Goal: Task Accomplishment & Management: Use online tool/utility

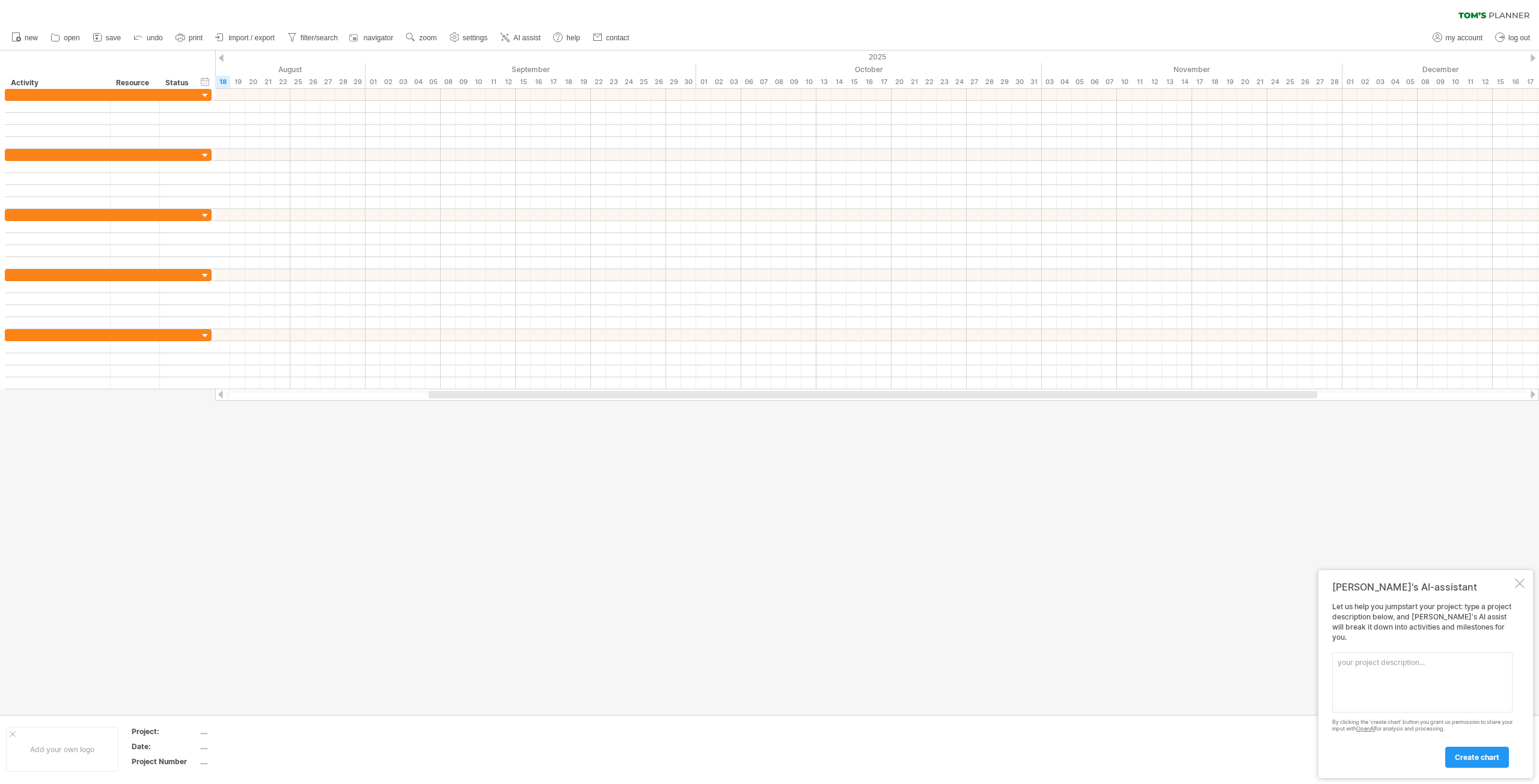
drag, startPoint x: 1364, startPoint y: 686, endPoint x: 1364, endPoint y: 672, distance: 14.0
click at [1364, 672] on textarea at bounding box center [1422, 682] width 180 height 60
paste textarea "Act as a project manager and create a detailed project timeline for a garden ro…"
type textarea "Act as a project manager and create a detailed project timeline for a garden ro…"
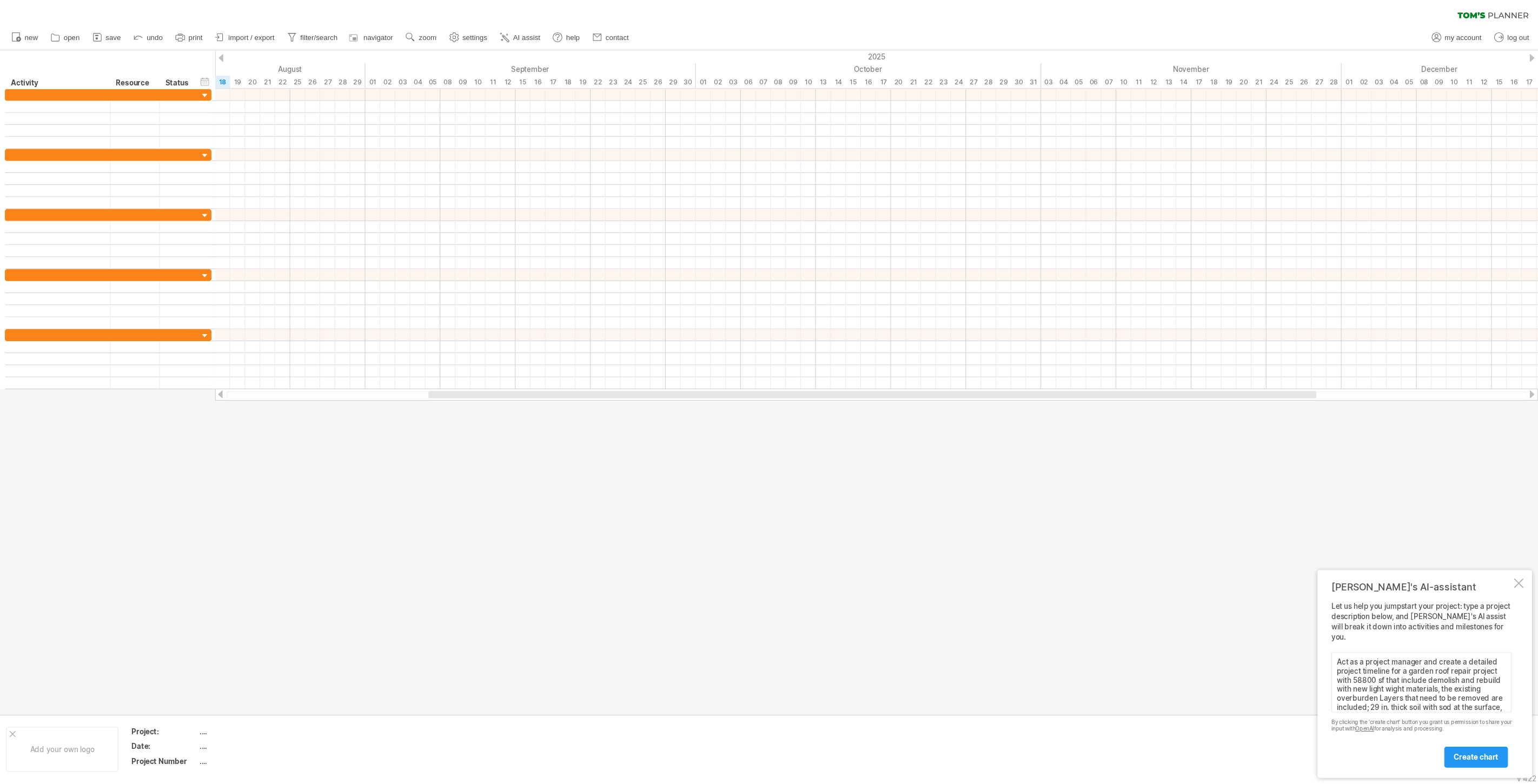
scroll to position [106, 0]
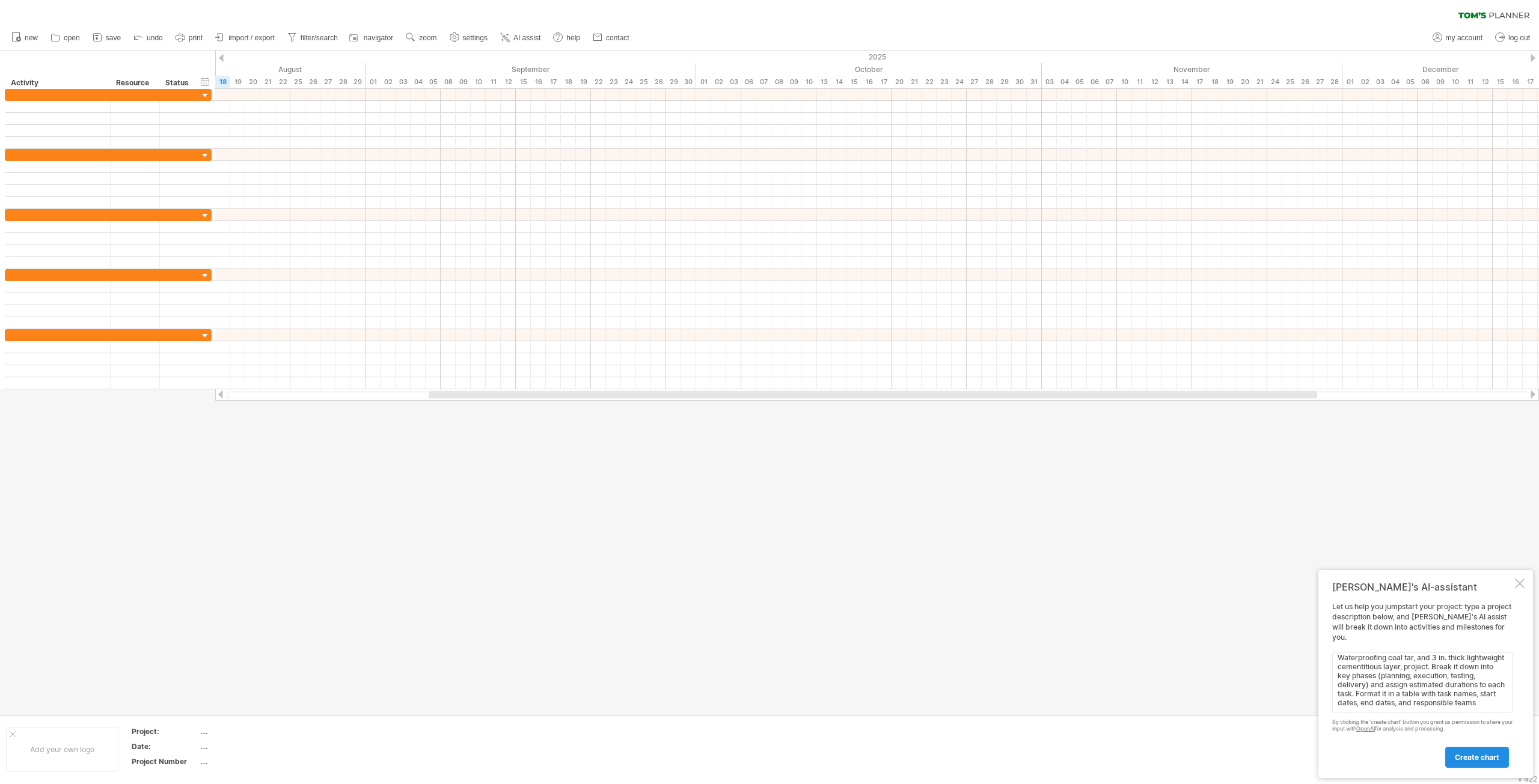
click at [1466, 759] on span "create chart" at bounding box center [1476, 757] width 44 height 9
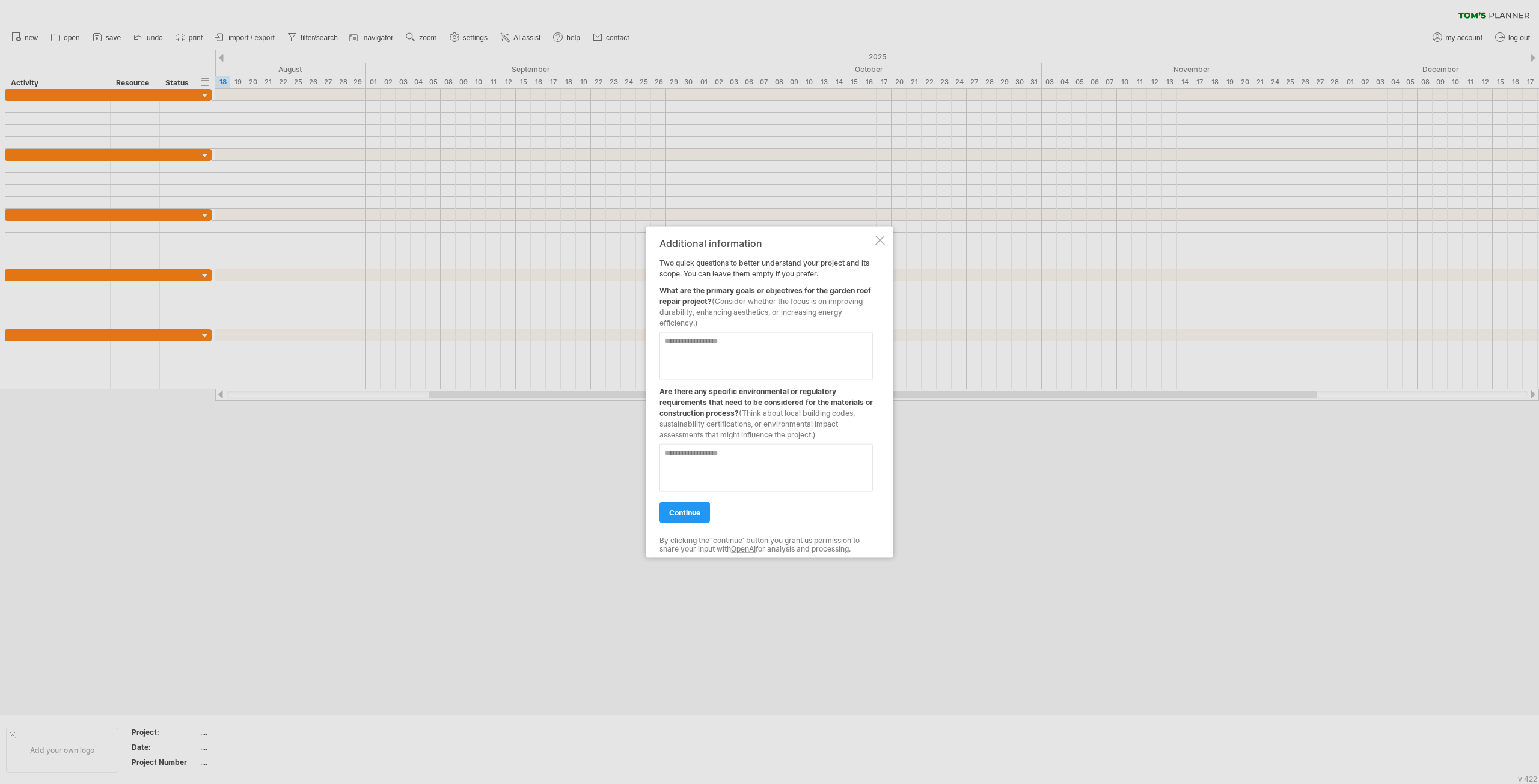
drag, startPoint x: 831, startPoint y: 302, endPoint x: 854, endPoint y: 315, distance: 26.4
click at [854, 315] on div "What are the primary goals or objectives for the garden roof repair project? (C…" at bounding box center [765, 304] width 213 height 49
click at [699, 341] on textarea at bounding box center [765, 355] width 213 height 48
click at [716, 342] on textarea "**********" at bounding box center [765, 355] width 213 height 48
click at [783, 341] on textarea "**********" at bounding box center [765, 355] width 213 height 48
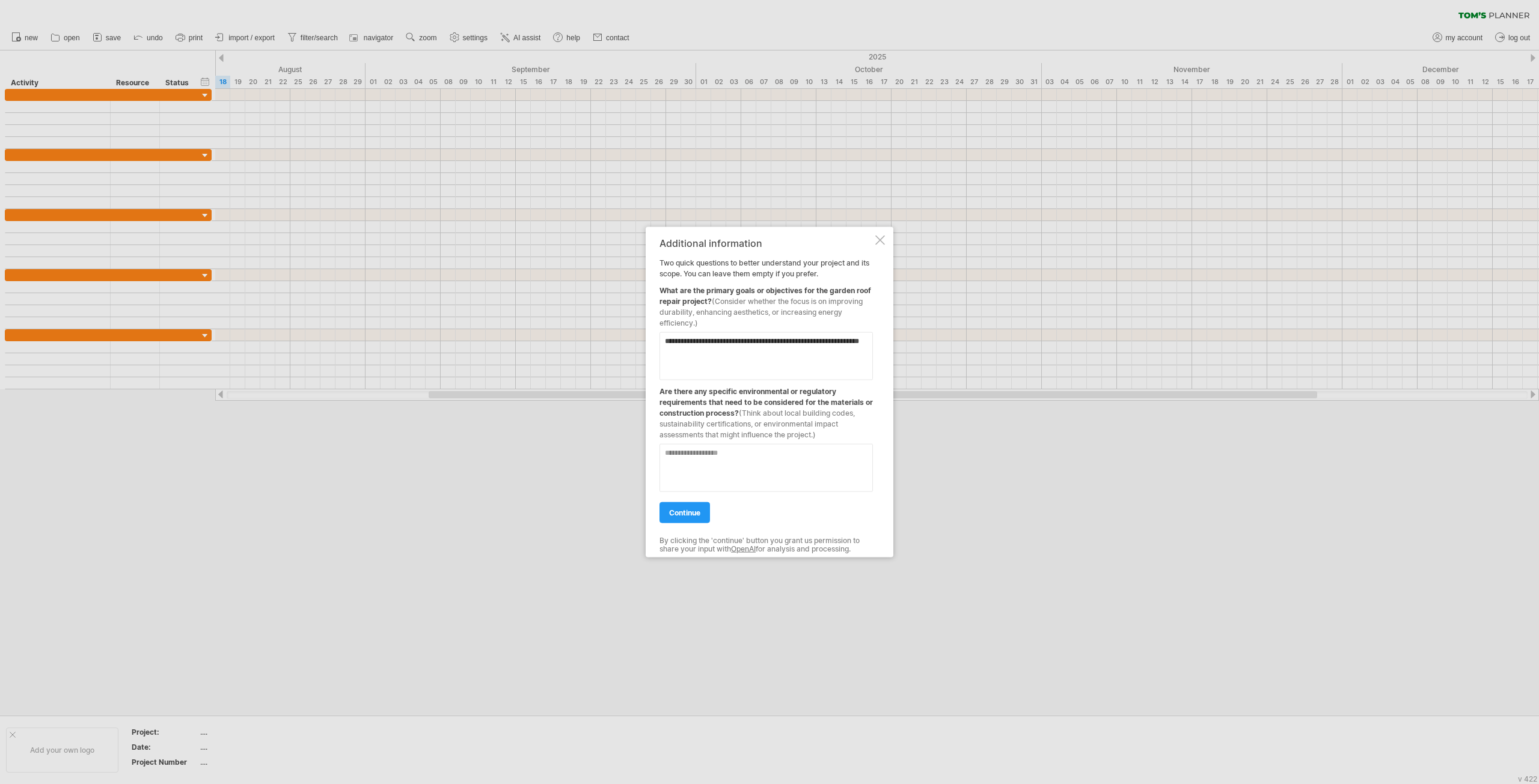
click at [785, 340] on textarea "**********" at bounding box center [765, 355] width 213 height 48
click at [696, 353] on textarea "**********" at bounding box center [765, 355] width 213 height 48
type textarea "**********"
click at [745, 454] on textarea at bounding box center [765, 467] width 213 height 48
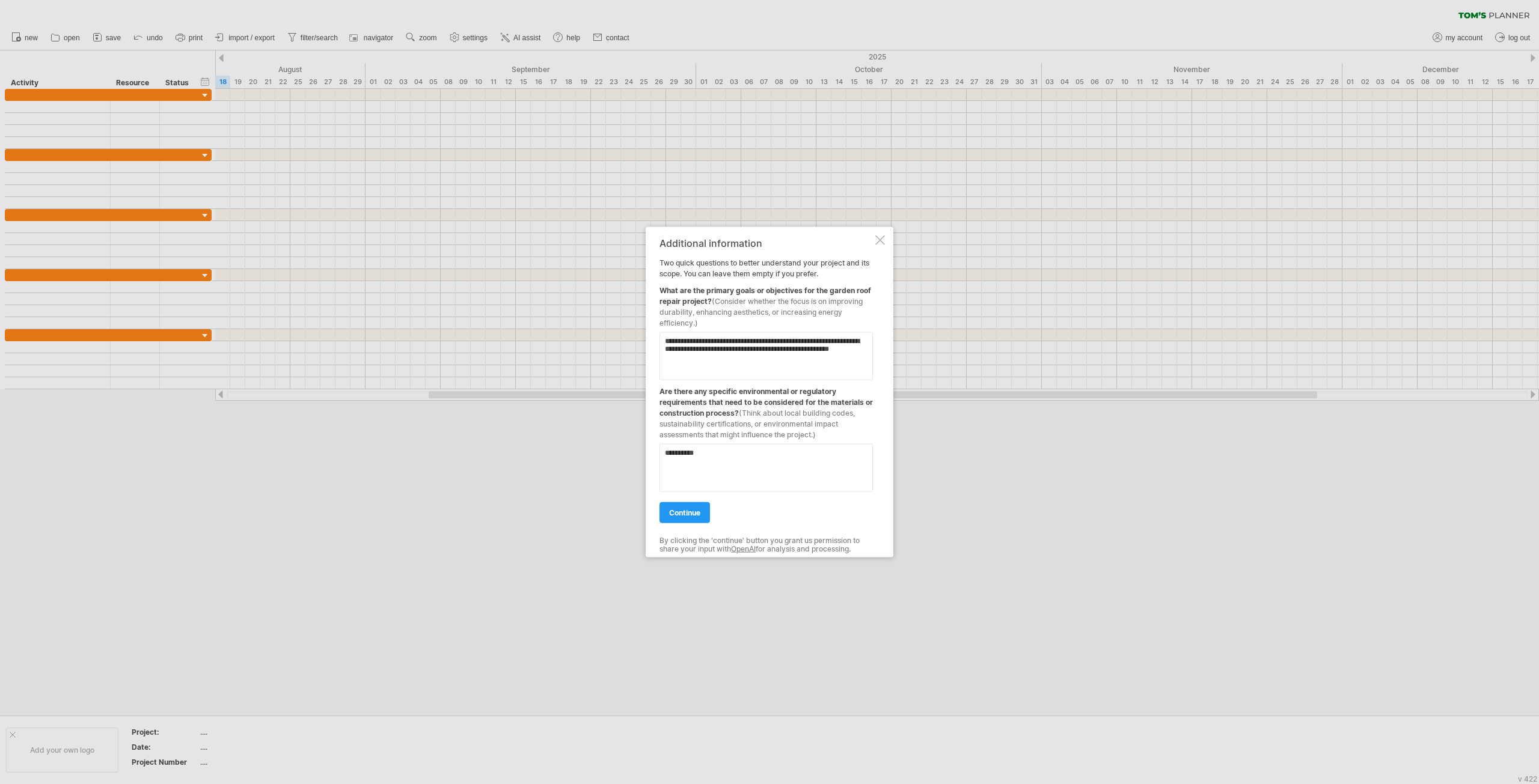
type textarea "**********"
click at [682, 512] on span "continue" at bounding box center [685, 512] width 31 height 9
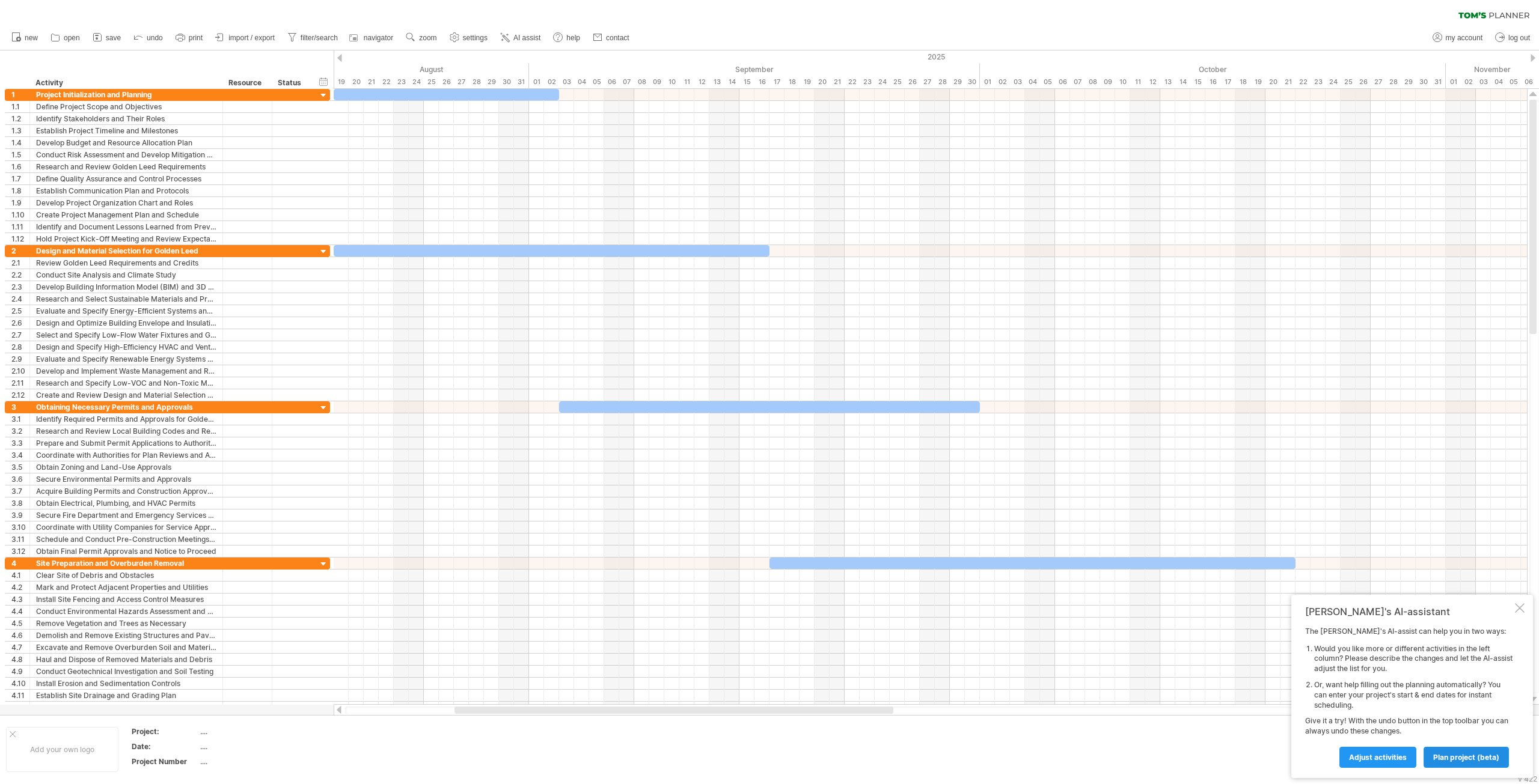
click at [1448, 758] on span "plan project (beta)" at bounding box center [1466, 757] width 66 height 9
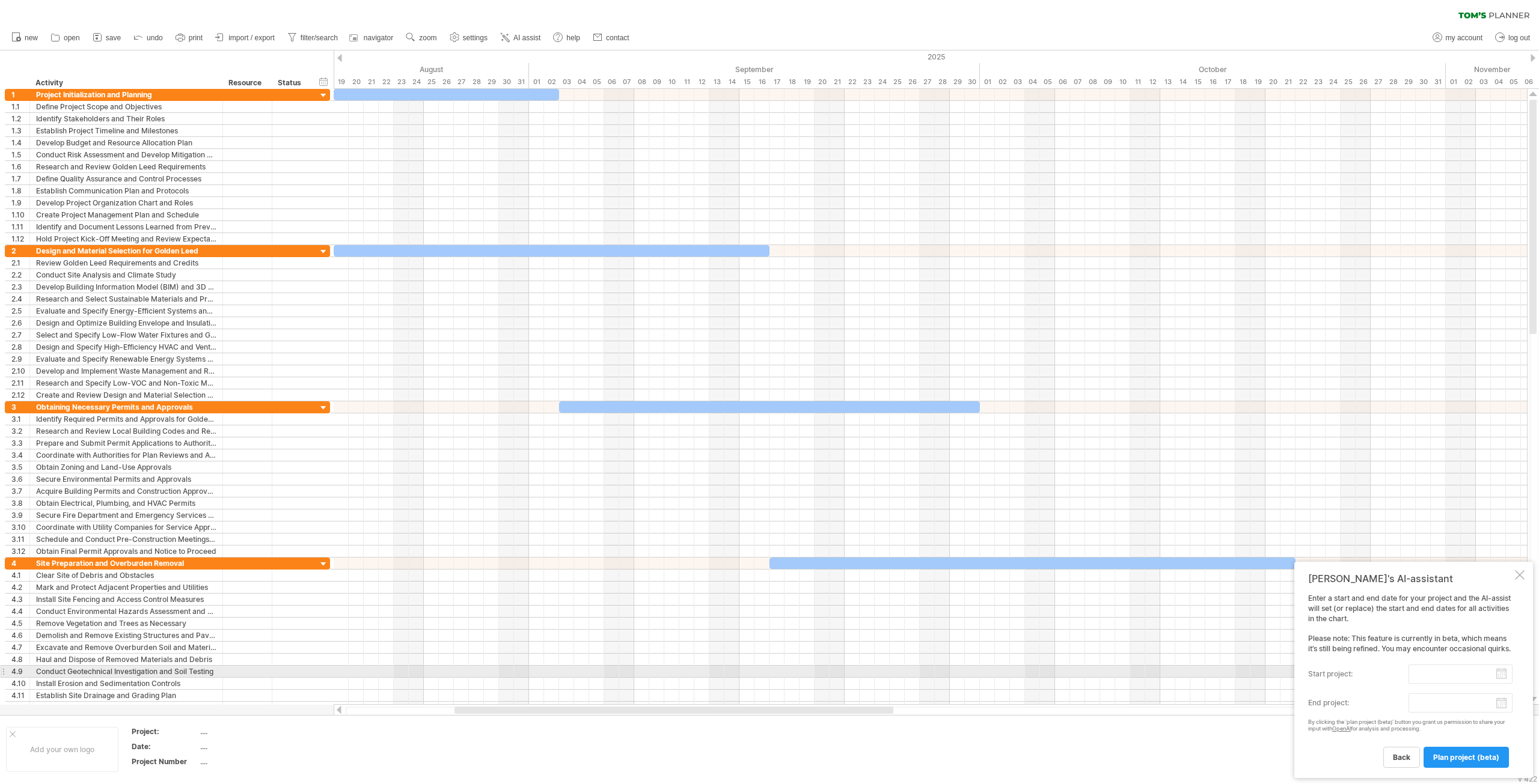
click at [1502, 673] on input "start project:" at bounding box center [1460, 673] width 104 height 19
click at [1422, 686] on link "next" at bounding box center [1422, 686] width 9 height 9
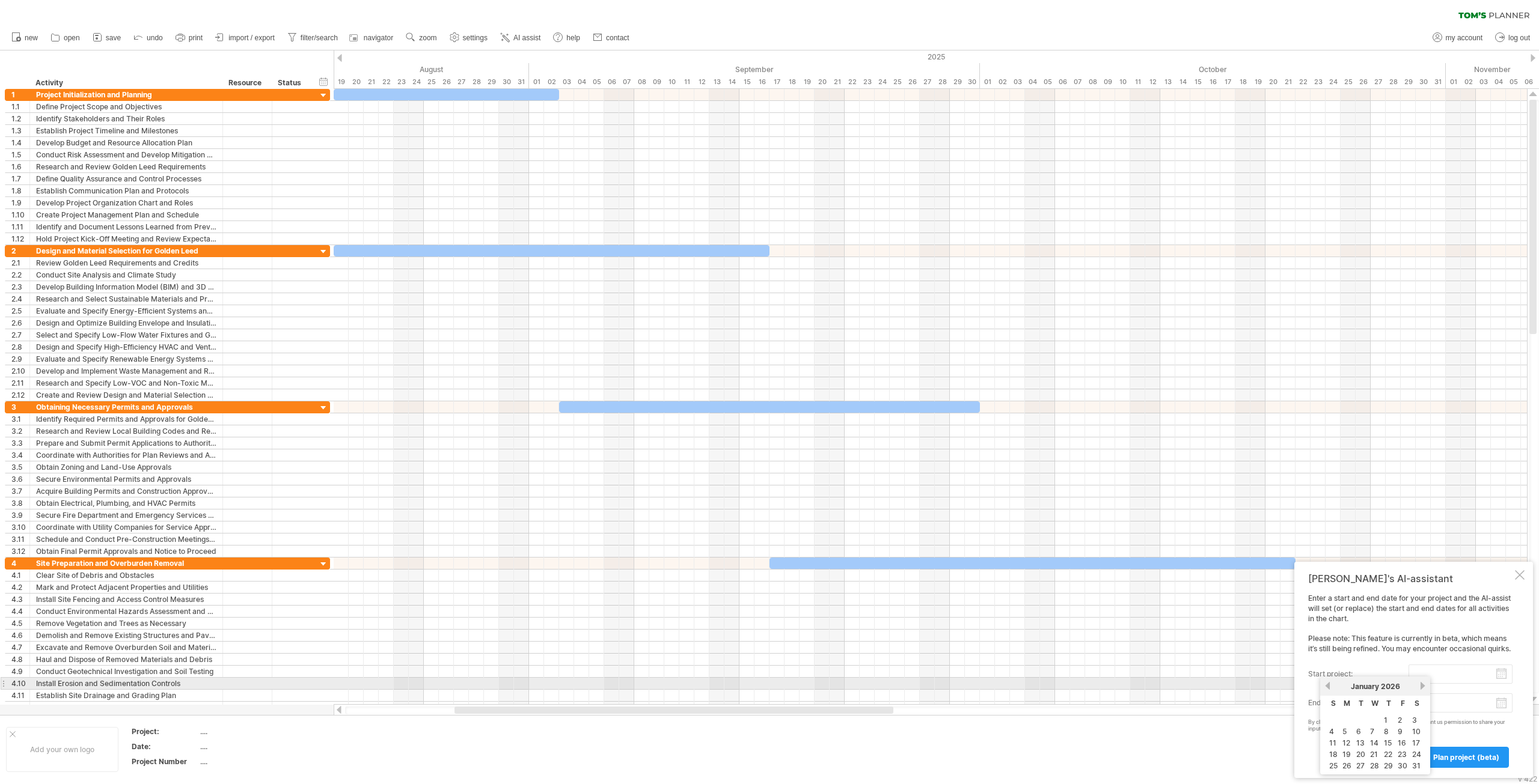
click at [1422, 686] on link "next" at bounding box center [1422, 686] width 9 height 9
click at [1422, 686] on link "next" at bounding box center [1421, 686] width 9 height 9
click at [1422, 686] on link "next" at bounding box center [1422, 686] width 9 height 9
click at [1327, 686] on link "previous" at bounding box center [1328, 686] width 9 height 9
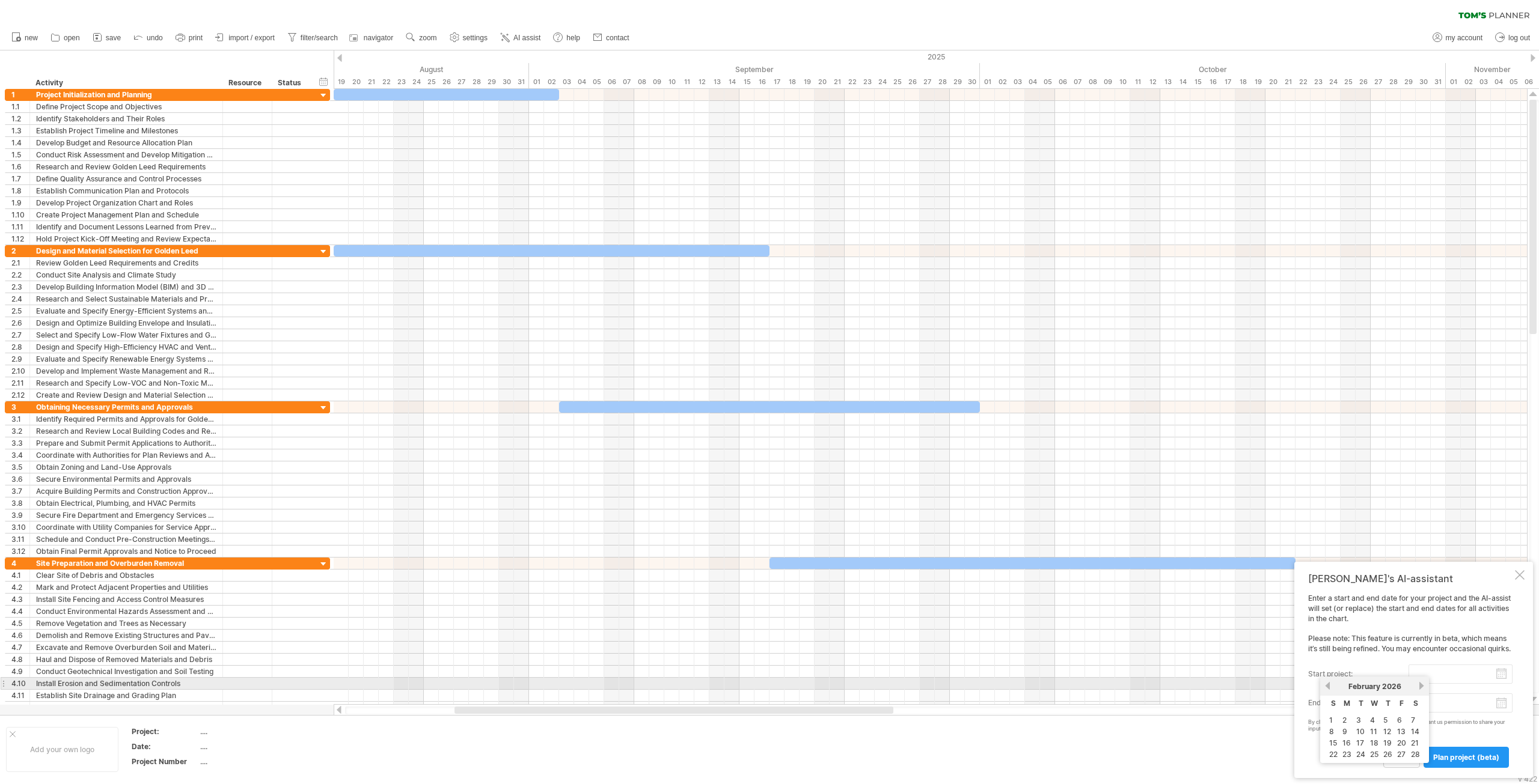
click at [1327, 686] on link "previous" at bounding box center [1328, 686] width 9 height 9
click at [1387, 722] on link "1" at bounding box center [1385, 720] width 6 height 12
type input "********"
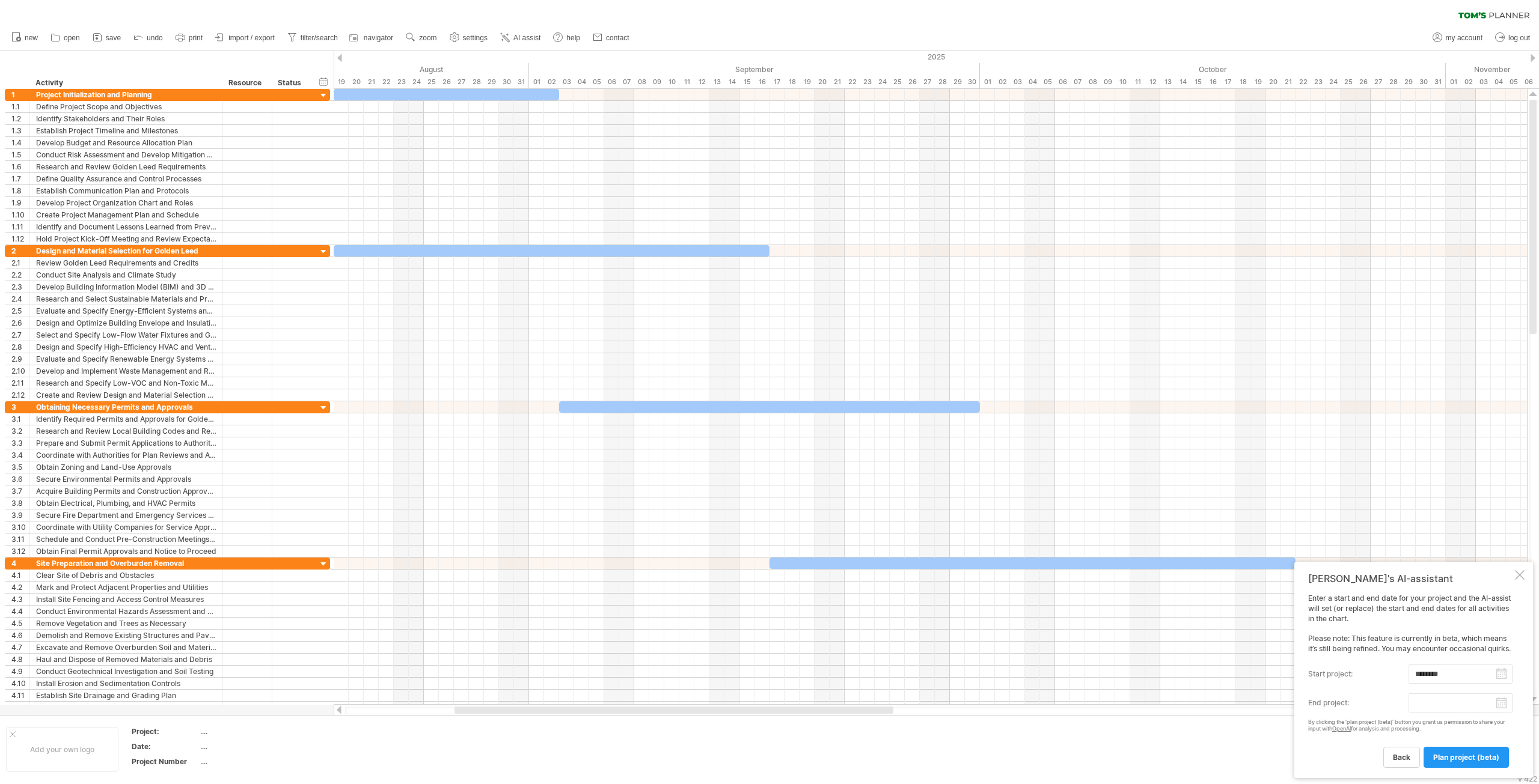
click at [1498, 704] on input "end project:" at bounding box center [1460, 702] width 104 height 19
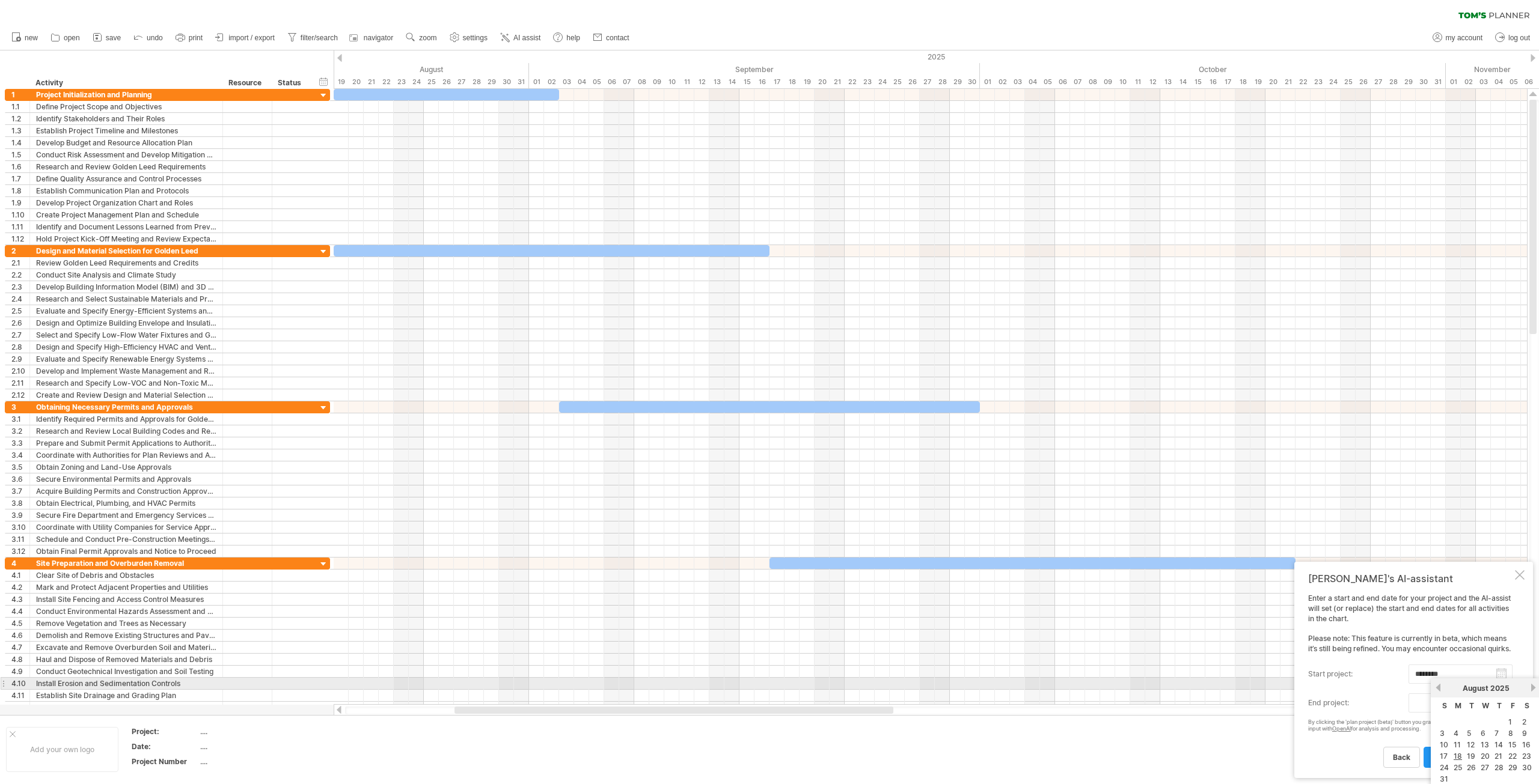
click at [1532, 688] on link "next" at bounding box center [1533, 688] width 9 height 9
click at [1532, 688] on link "next" at bounding box center [1532, 688] width 9 height 9
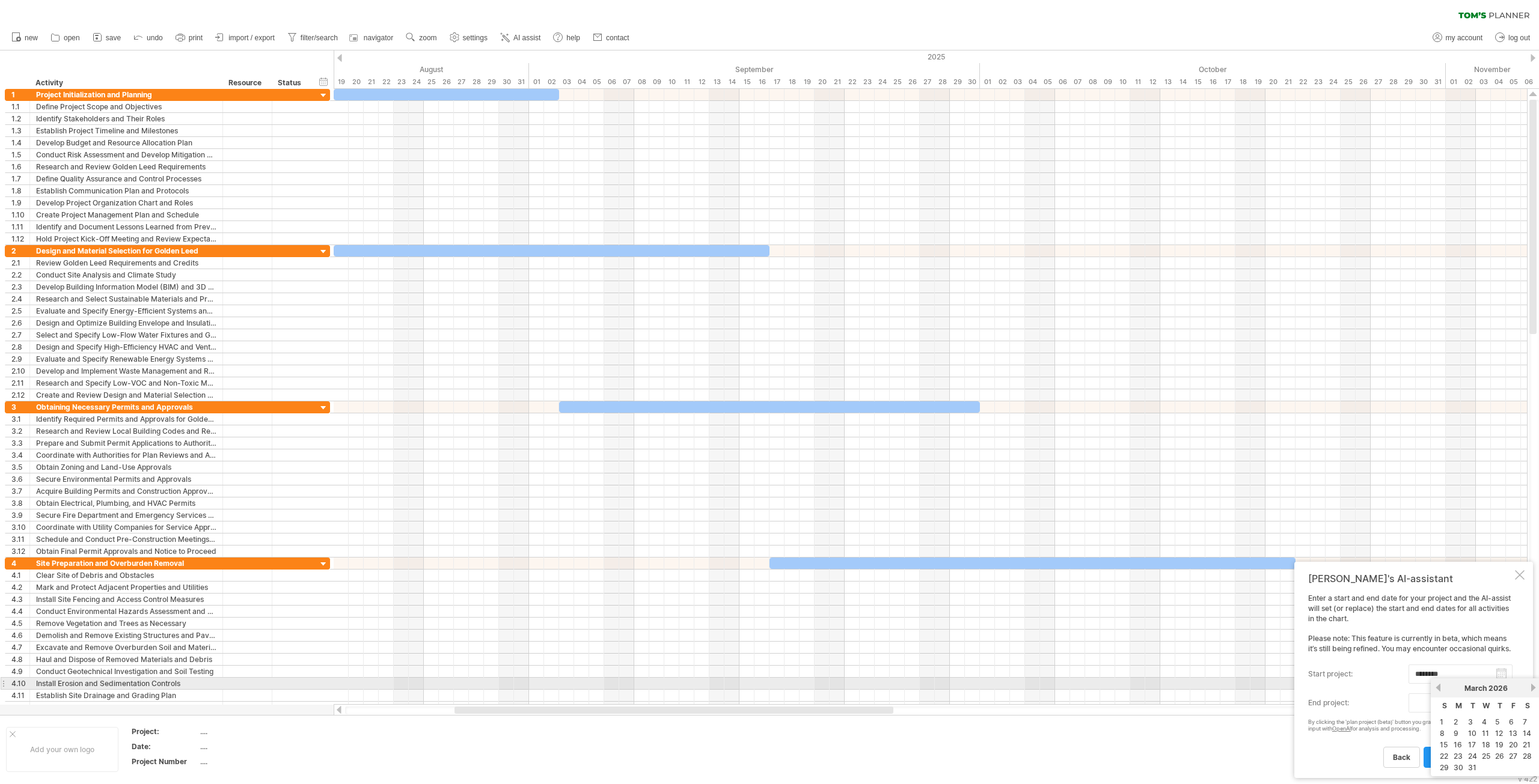
click at [1532, 688] on link "next" at bounding box center [1533, 688] width 9 height 9
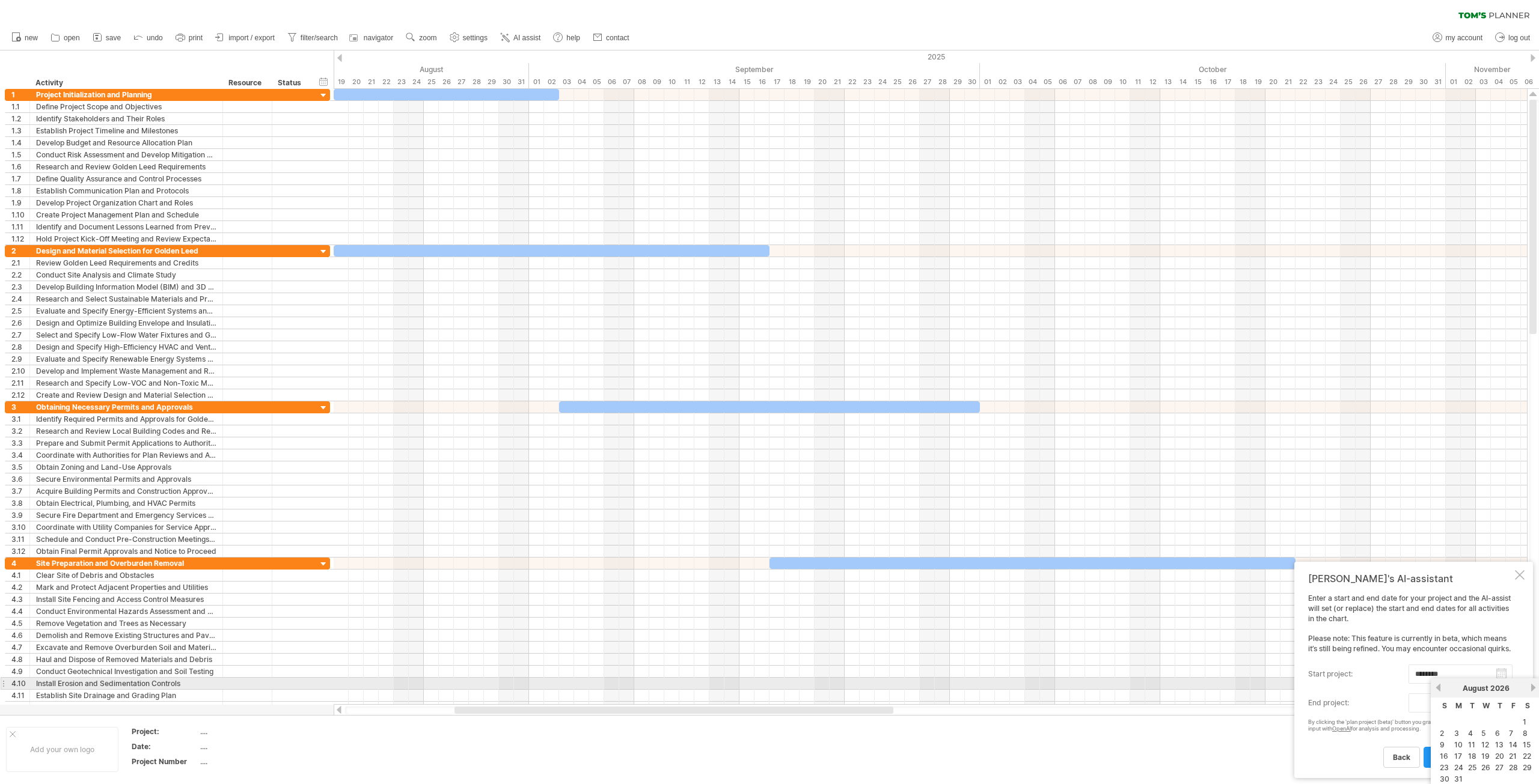
click at [1532, 688] on link "next" at bounding box center [1533, 688] width 9 height 9
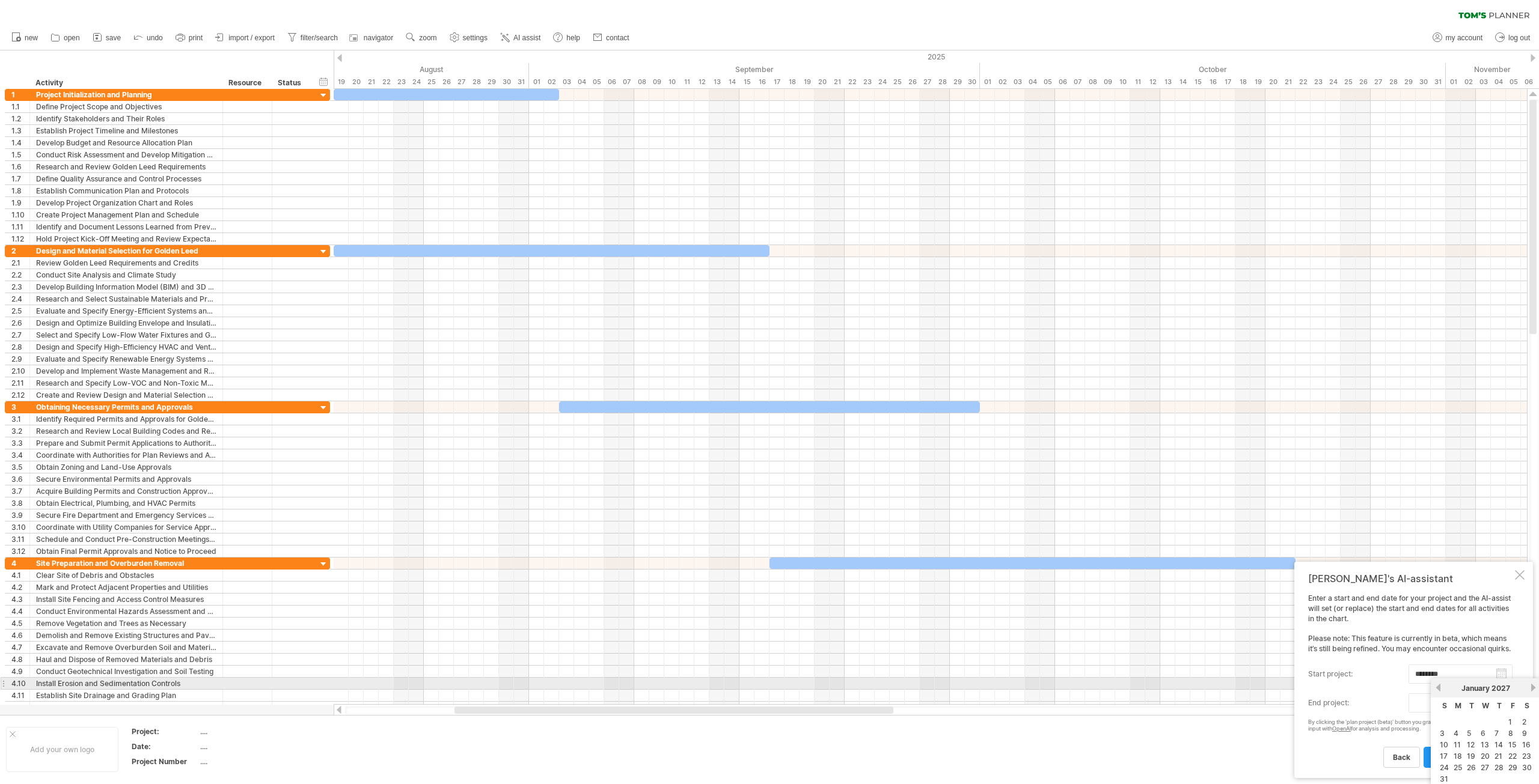
click at [1532, 688] on link "next" at bounding box center [1533, 688] width 9 height 9
click at [1532, 688] on link "next" at bounding box center [1532, 688] width 9 height 9
click at [1532, 688] on link "next" at bounding box center [1533, 688] width 9 height 9
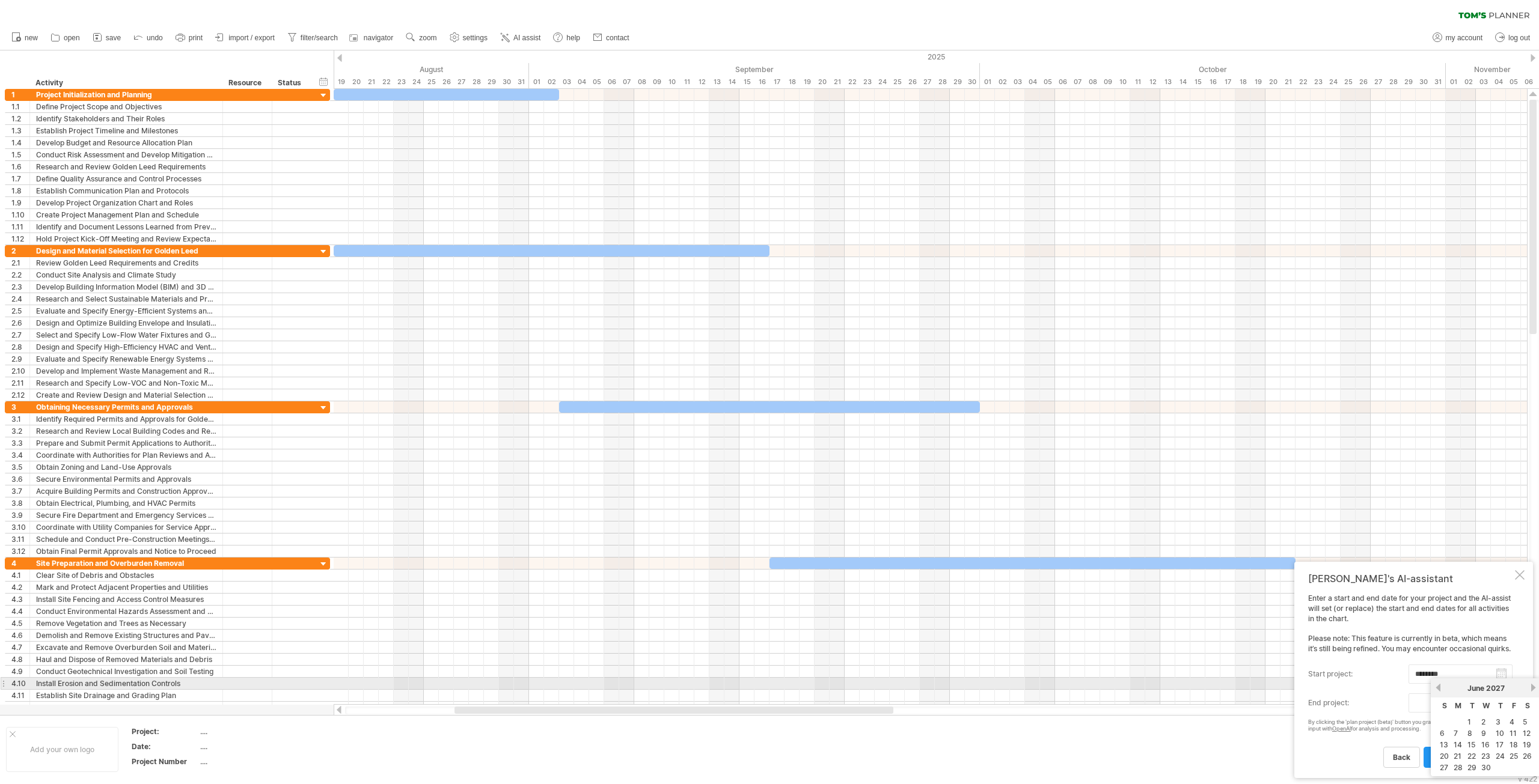
click at [1532, 688] on link "next" at bounding box center [1533, 688] width 9 height 9
click at [1513, 767] on link "29" at bounding box center [1512, 767] width 12 height 12
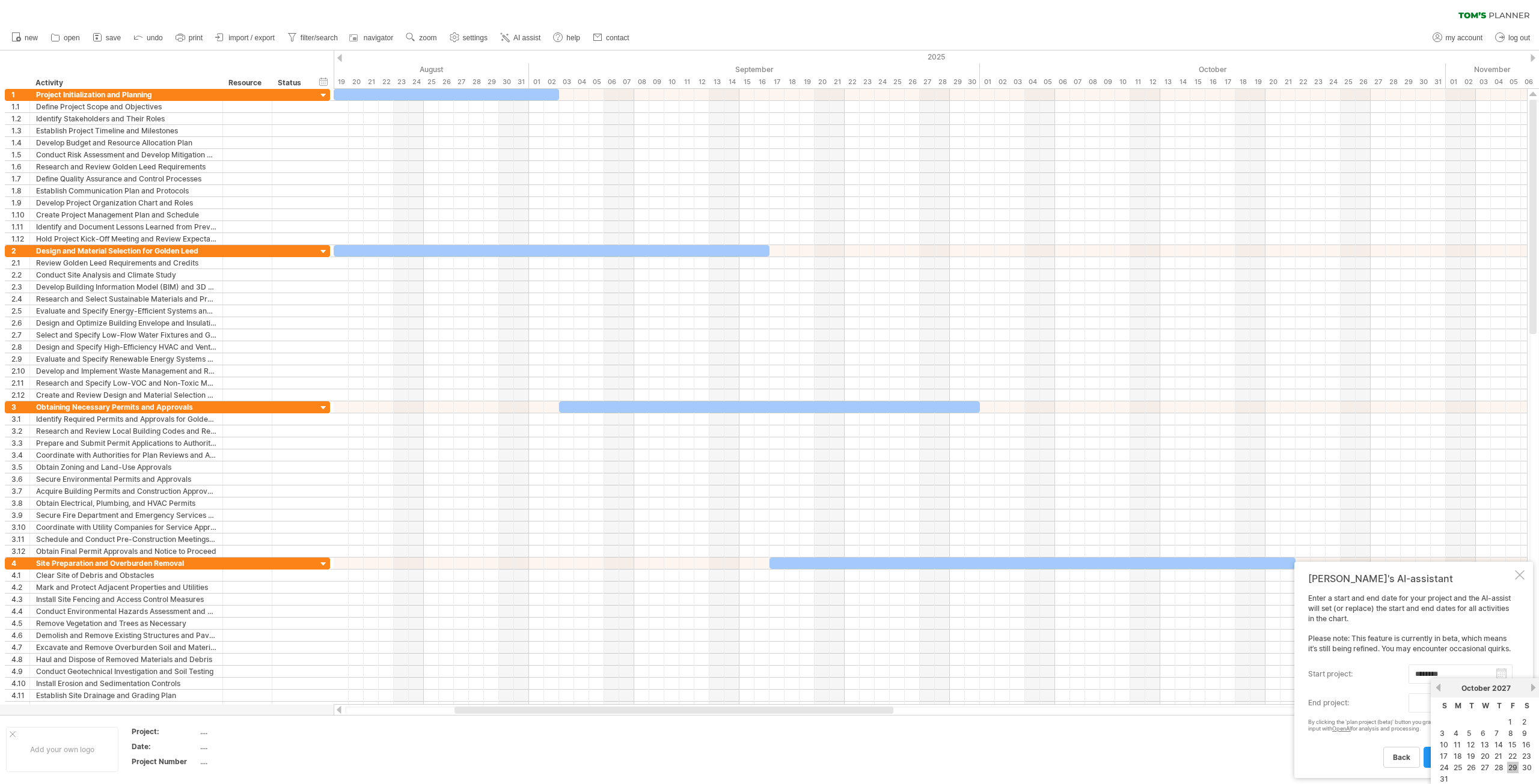
type input "********"
click at [1454, 758] on span "plan project (beta)" at bounding box center [1466, 757] width 66 height 9
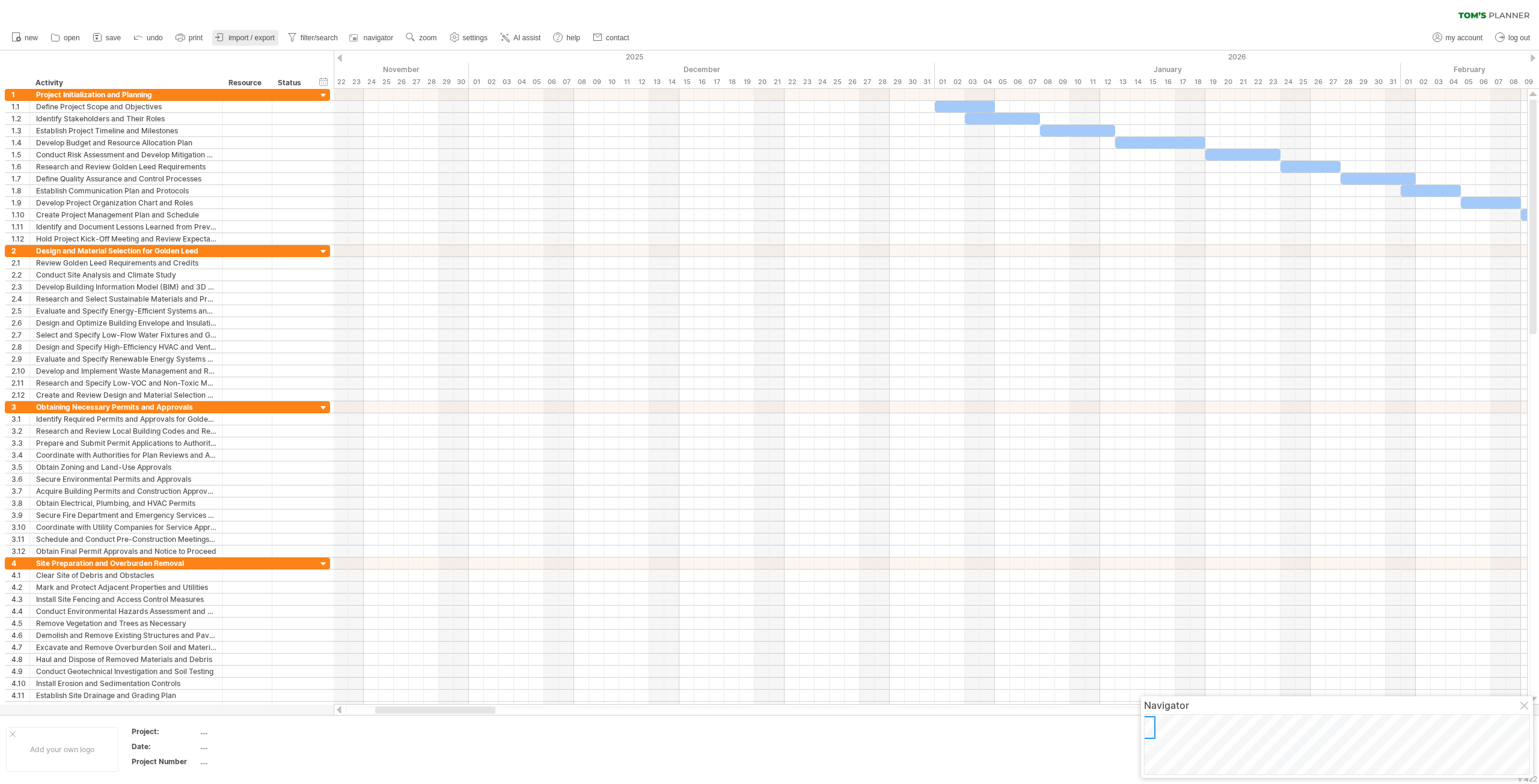
click at [265, 39] on span "import / export" at bounding box center [251, 37] width 46 height 8
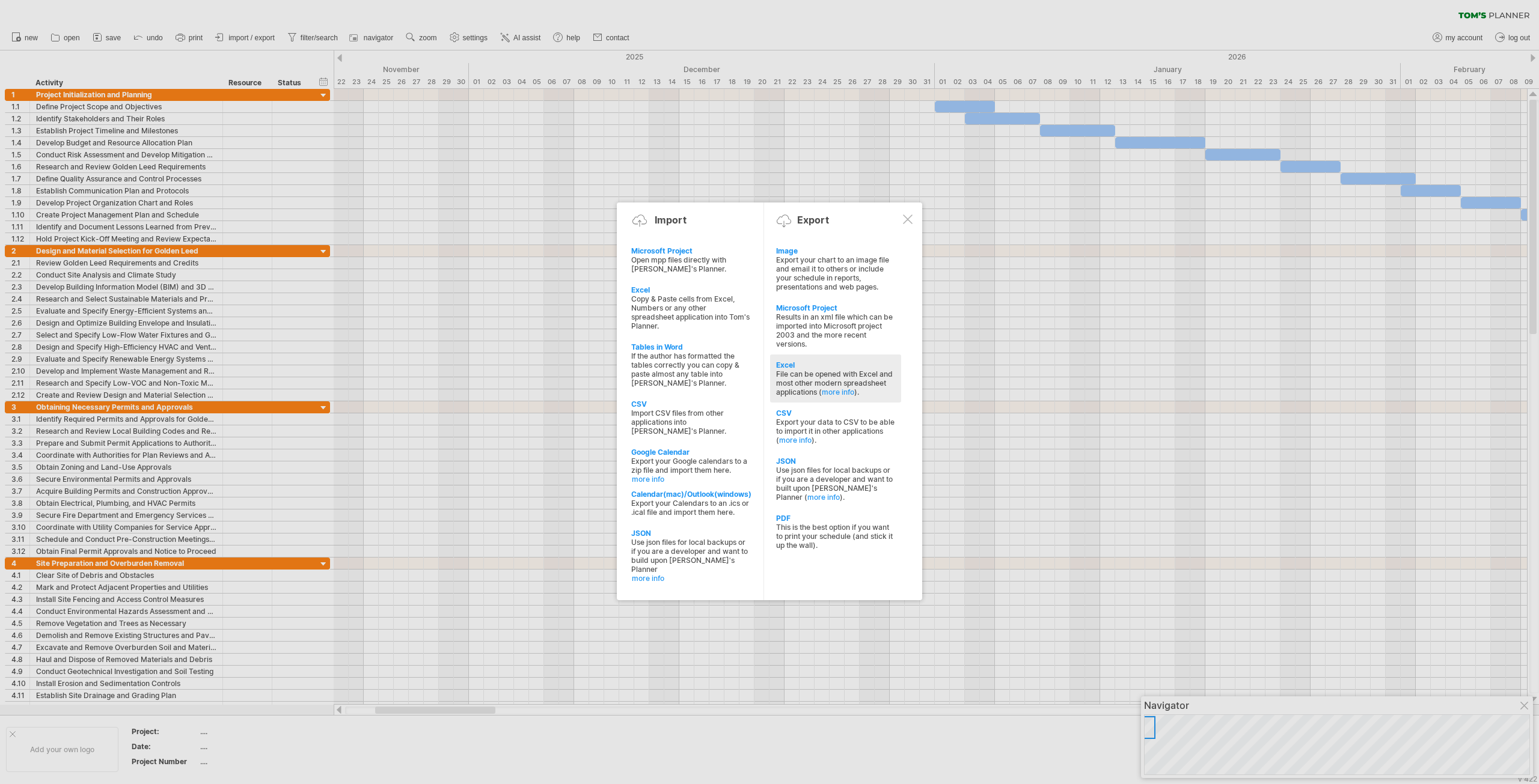
click at [809, 377] on div "File can be opened with Excel and most other modern spreadsheet applications ( …" at bounding box center [835, 383] width 119 height 27
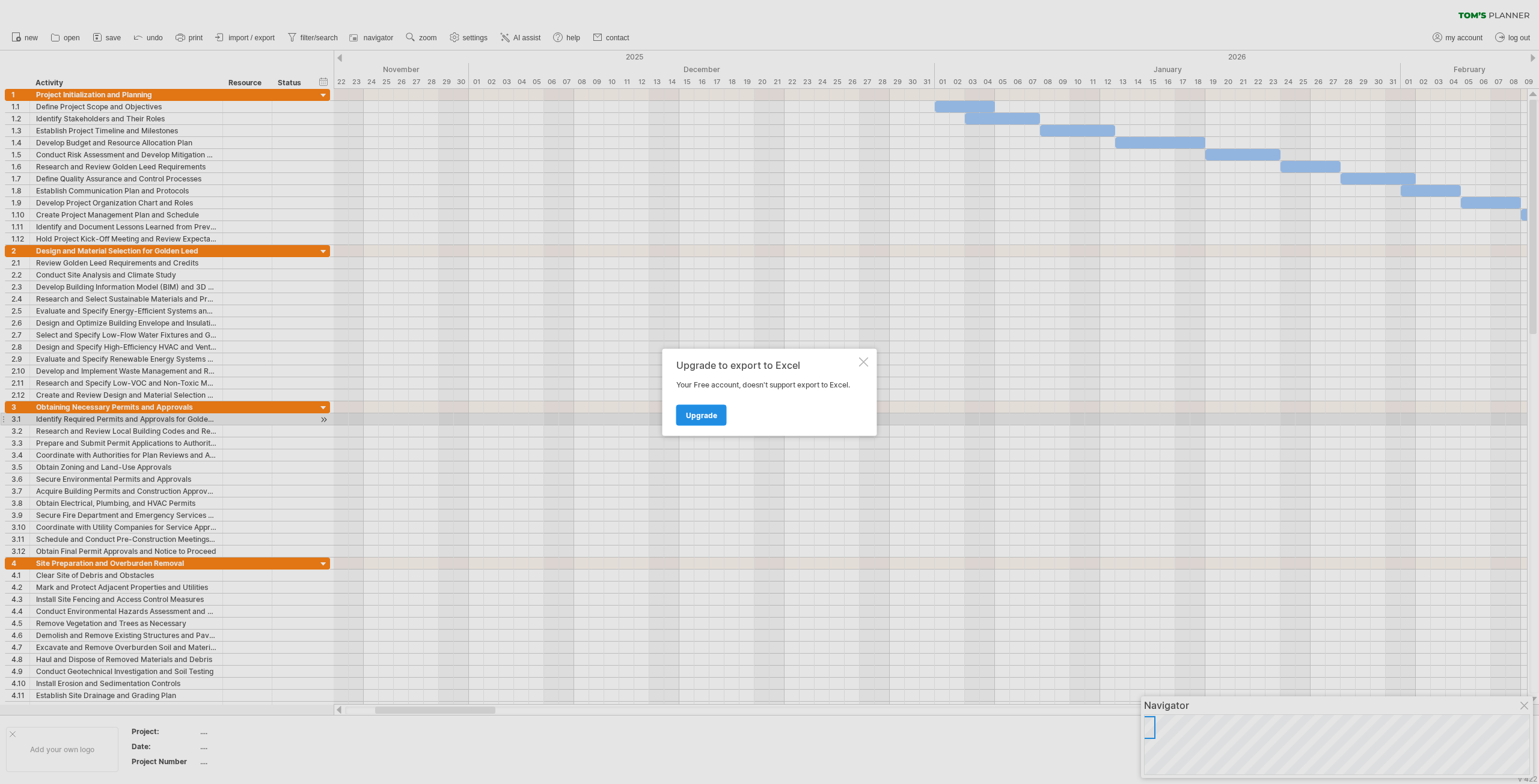
click at [696, 415] on span "Upgrade" at bounding box center [701, 415] width 31 height 9
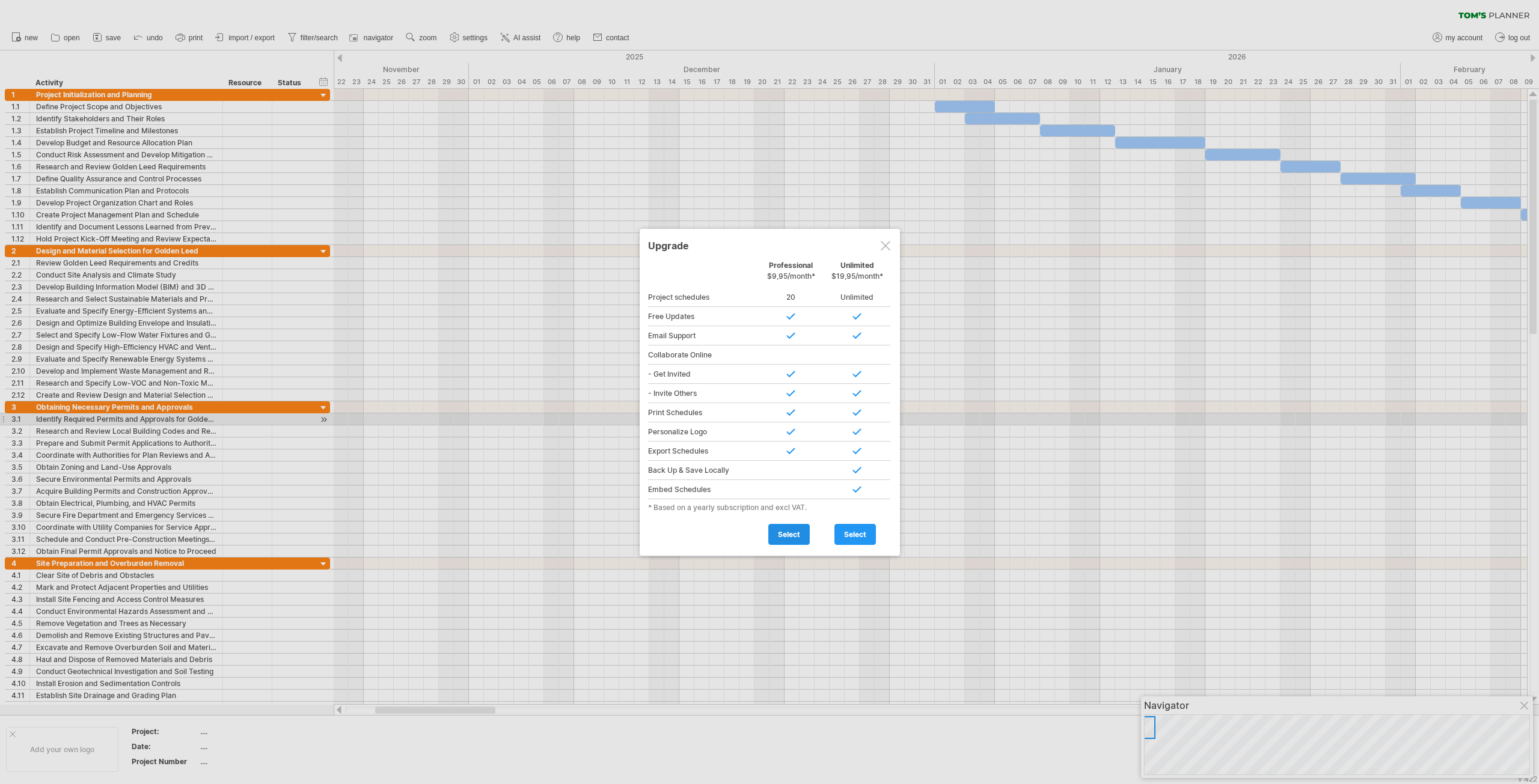
click at [787, 535] on span "select" at bounding box center [789, 535] width 23 height 9
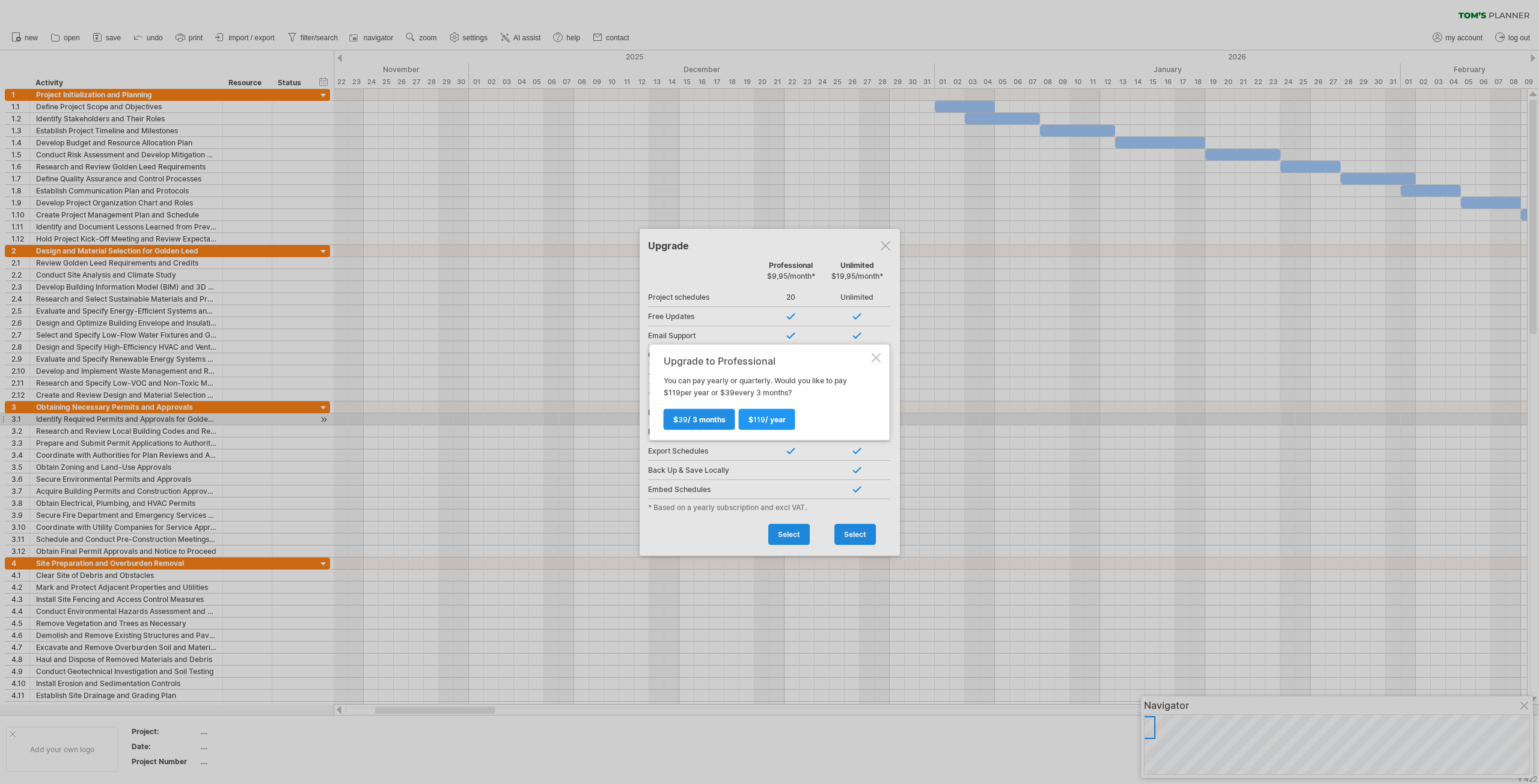
click at [706, 421] on span "$ 39 / 3 months" at bounding box center [699, 419] width 53 height 9
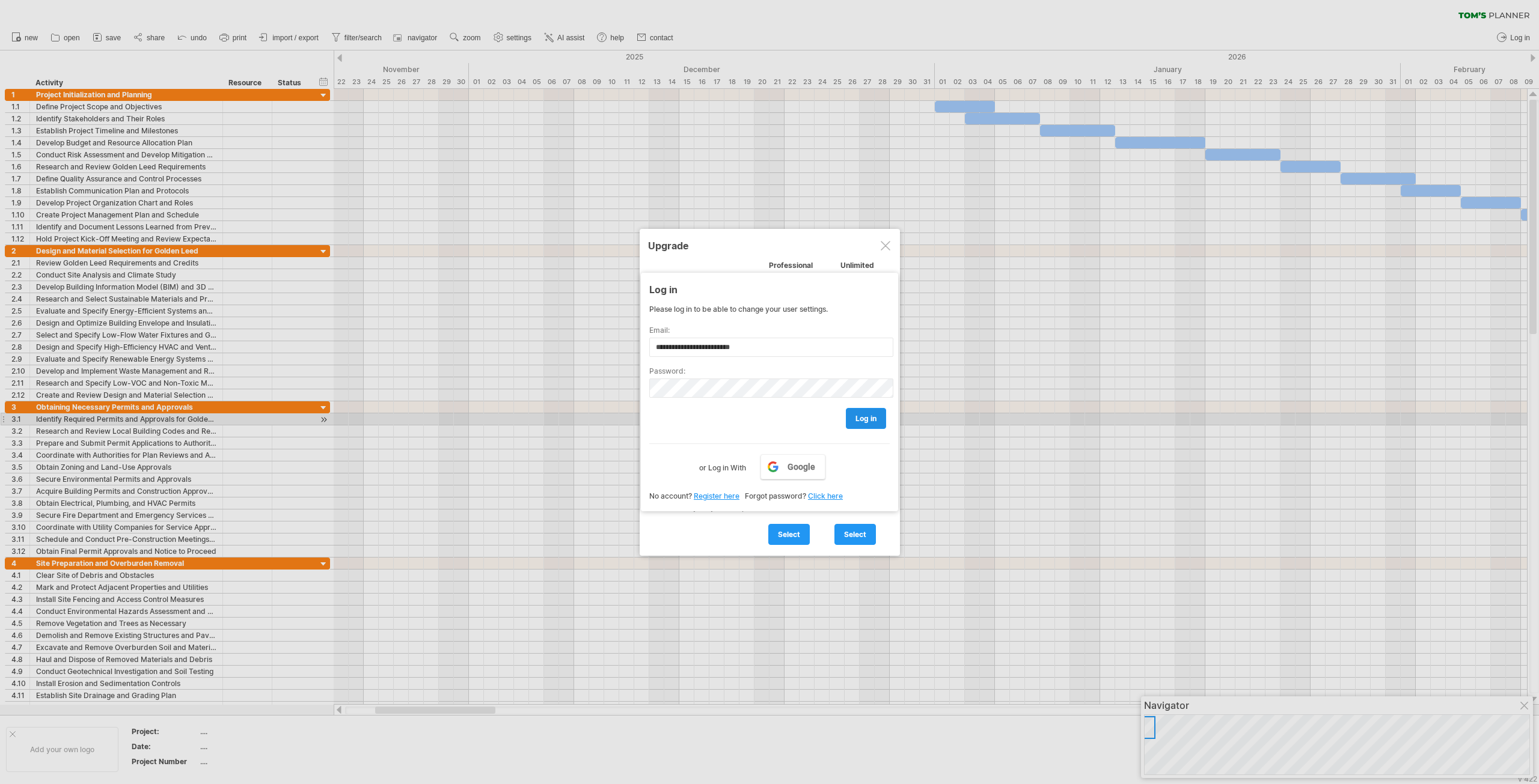
click at [865, 424] on link "log in" at bounding box center [865, 418] width 40 height 21
type input "**********"
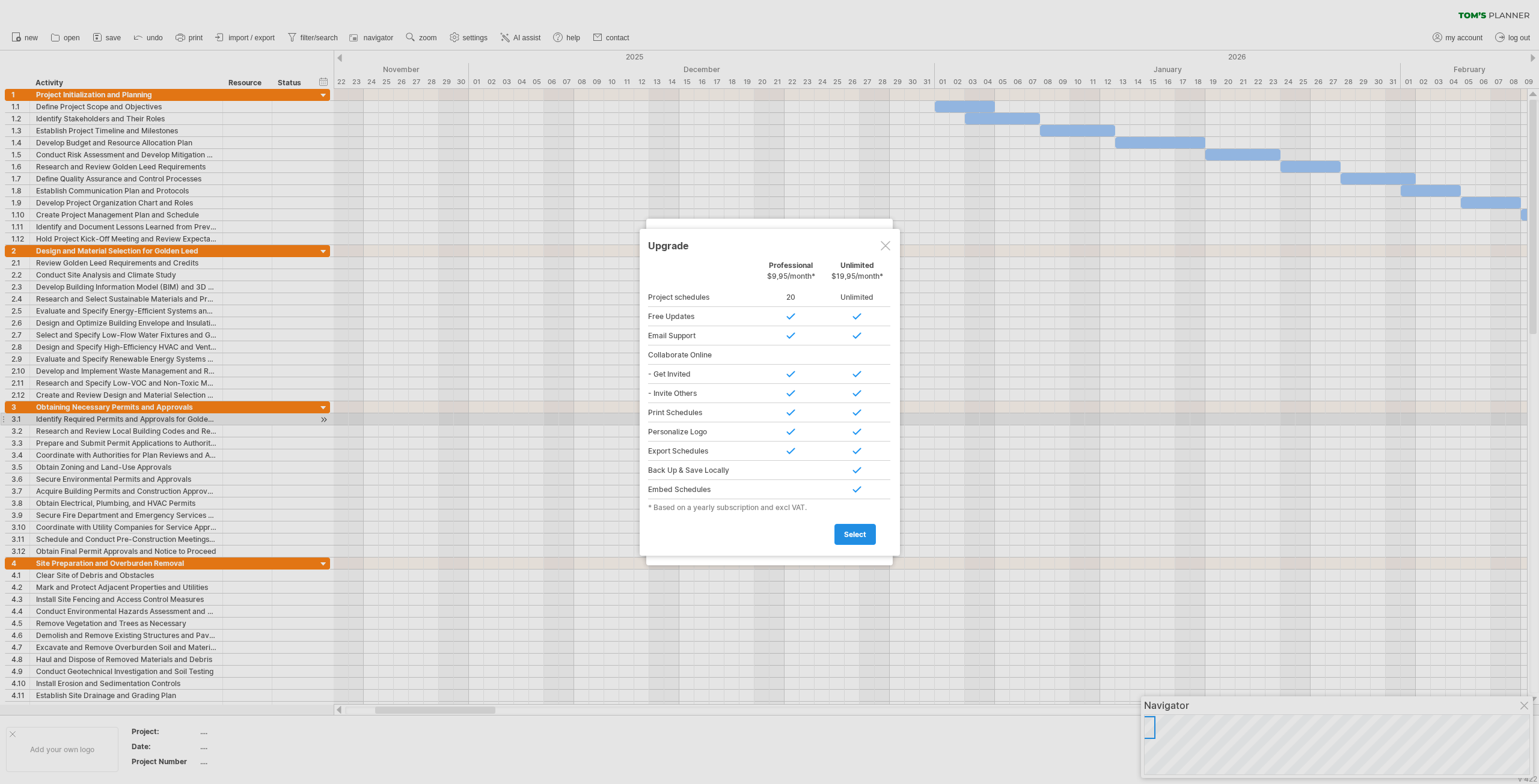
click at [852, 536] on span "select" at bounding box center [854, 535] width 23 height 9
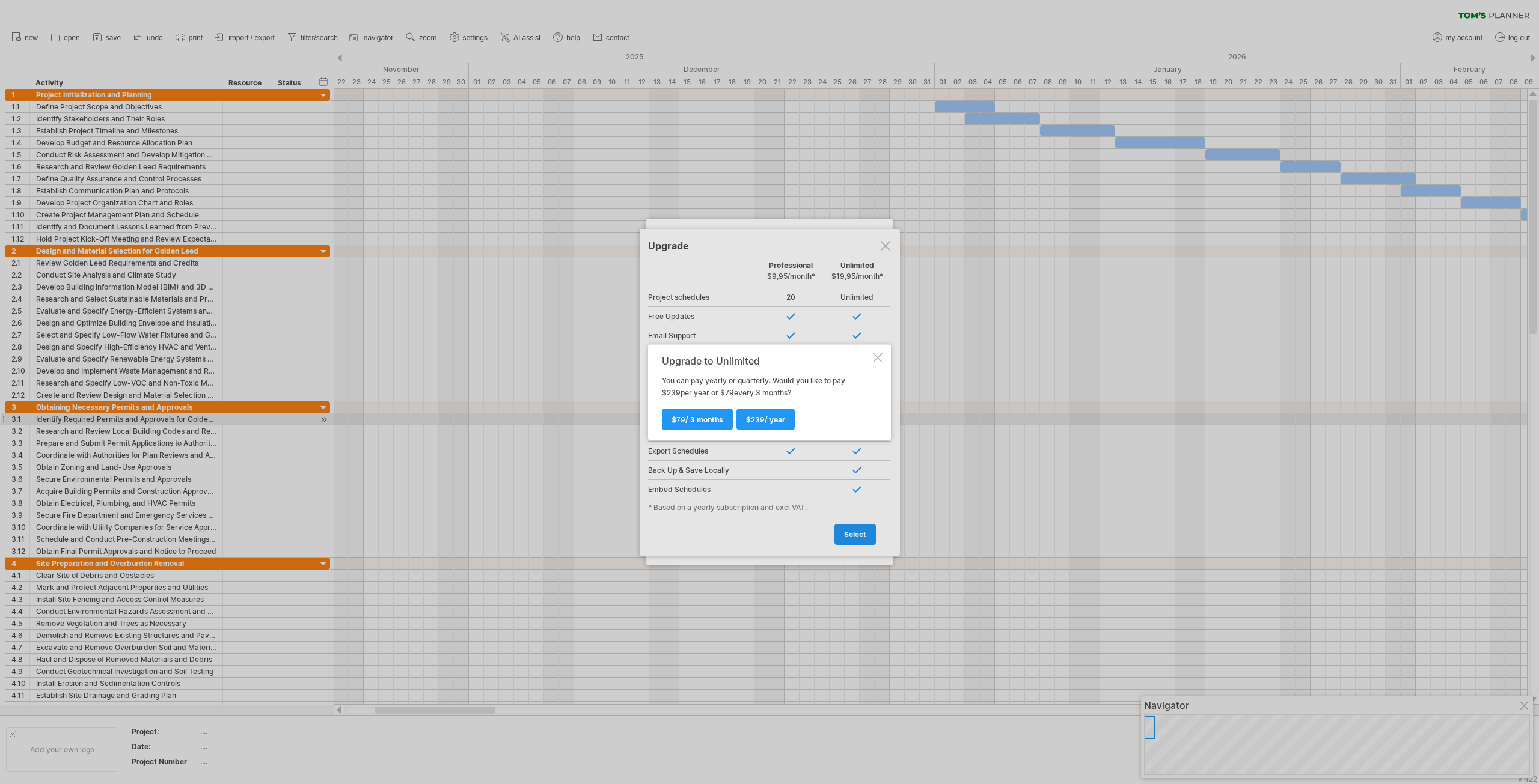
click at [875, 357] on div at bounding box center [877, 357] width 10 height 10
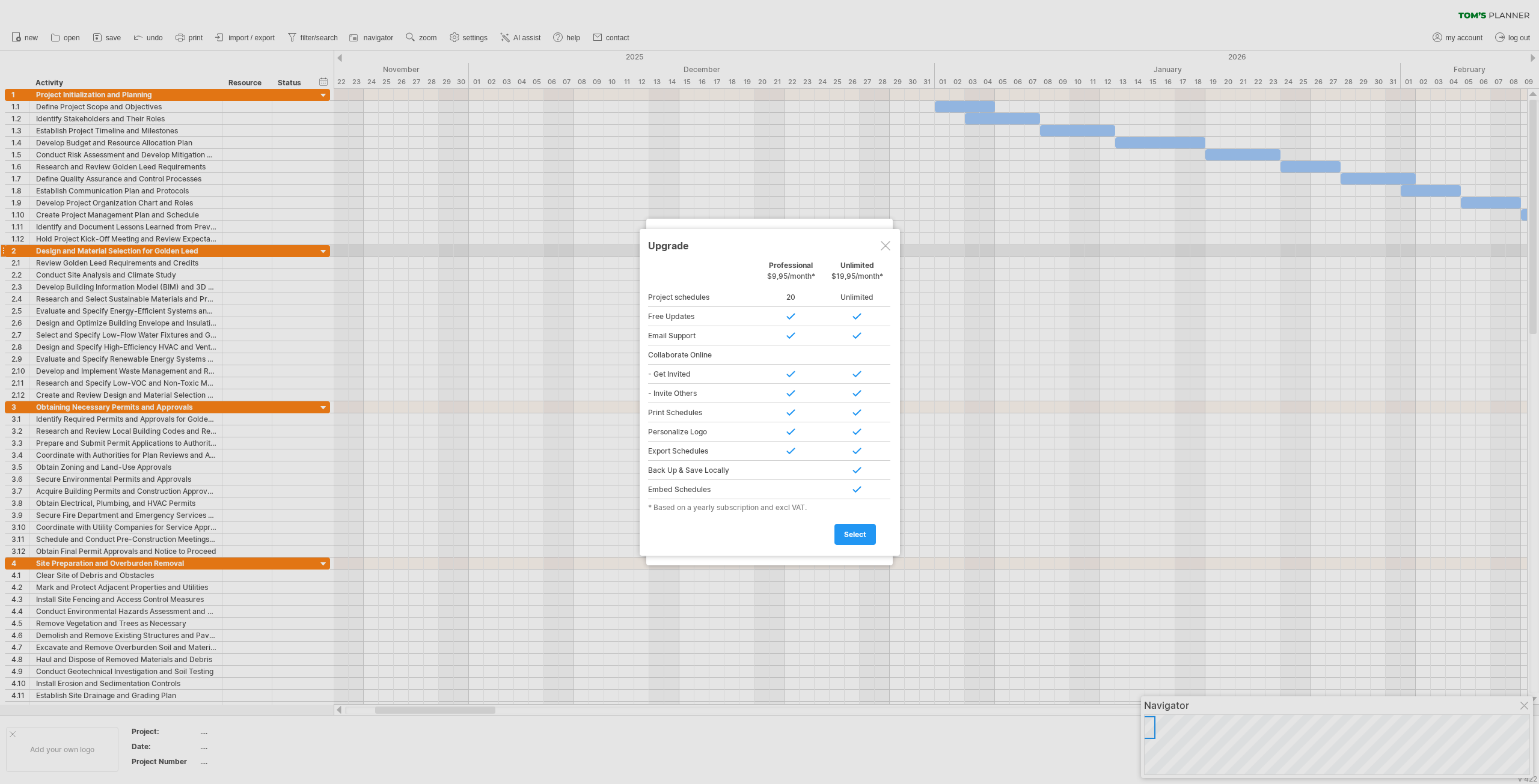
click at [882, 247] on div at bounding box center [885, 246] width 10 height 10
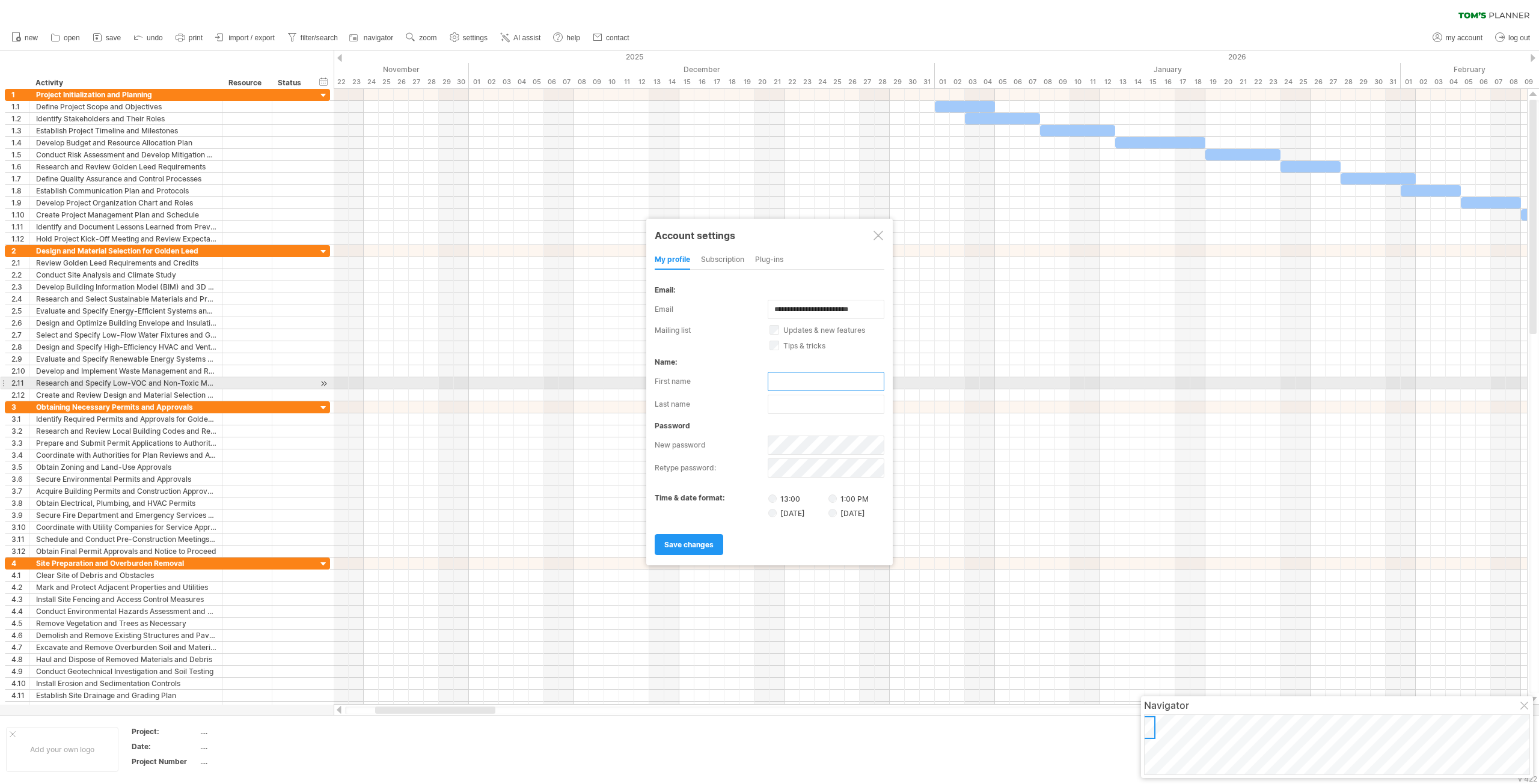
click at [801, 383] on input "text" at bounding box center [825, 381] width 117 height 19
type input "****"
click at [801, 405] on input "text" at bounding box center [825, 403] width 117 height 19
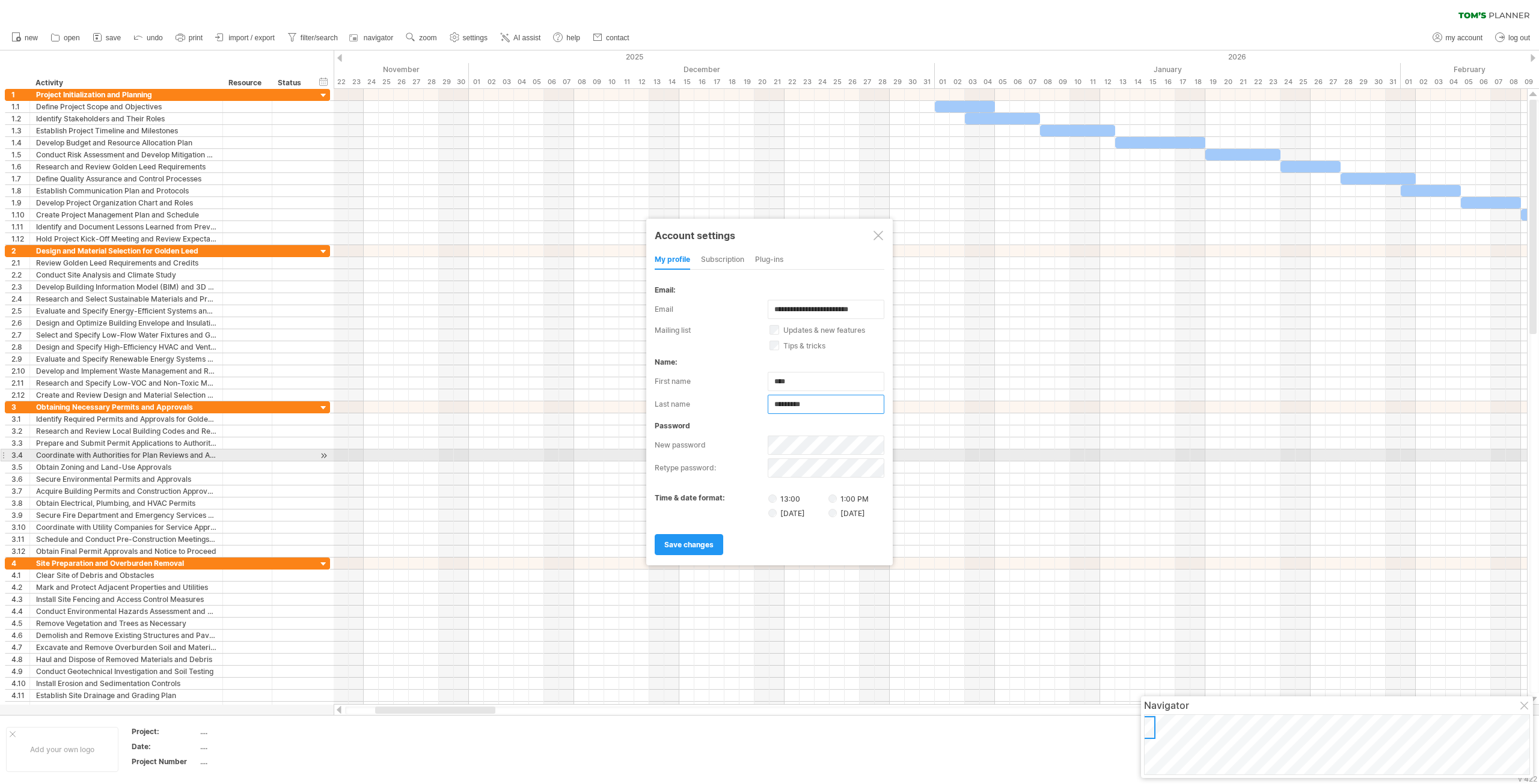
type input "*********"
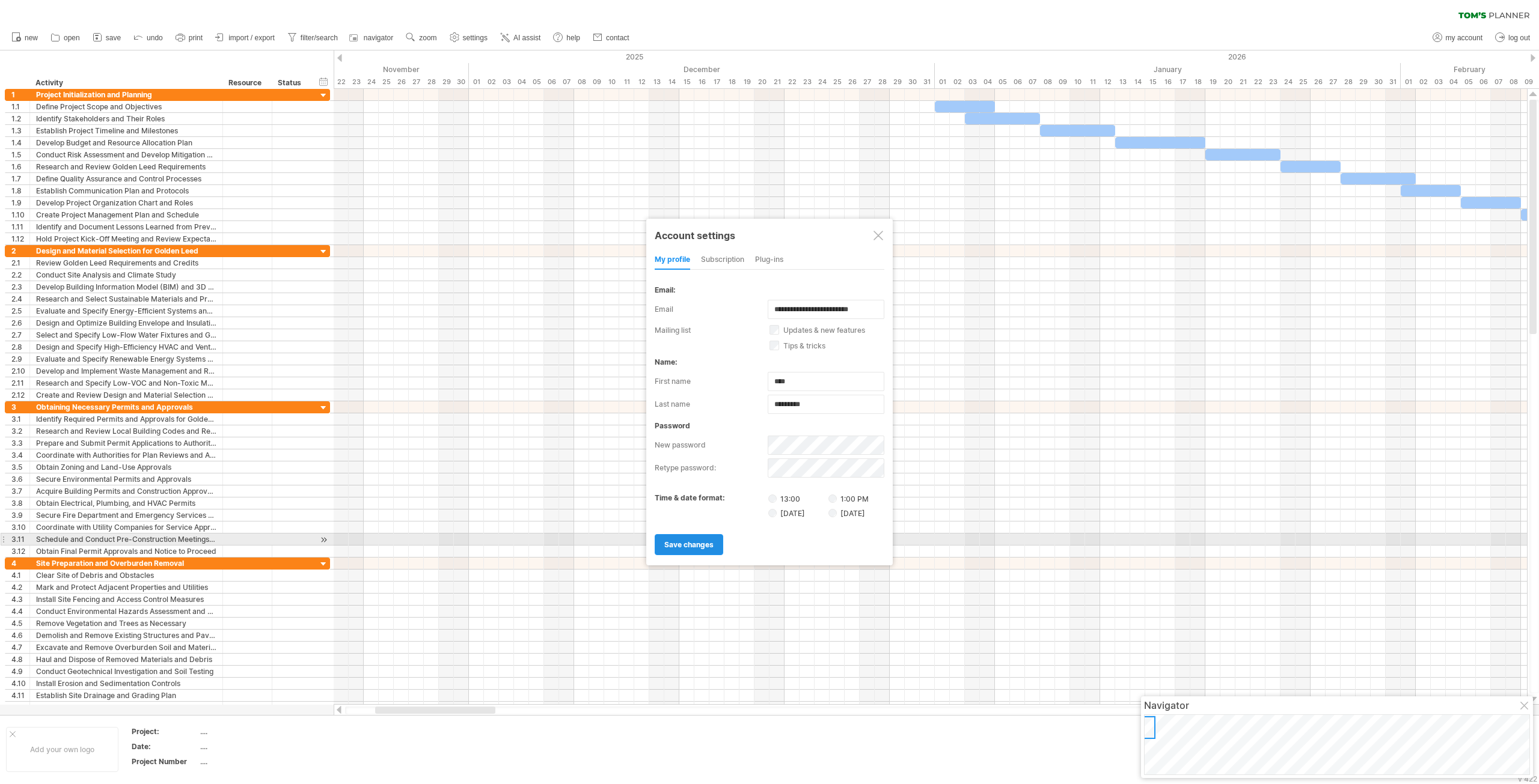
click at [690, 543] on span "save changes" at bounding box center [688, 545] width 49 height 9
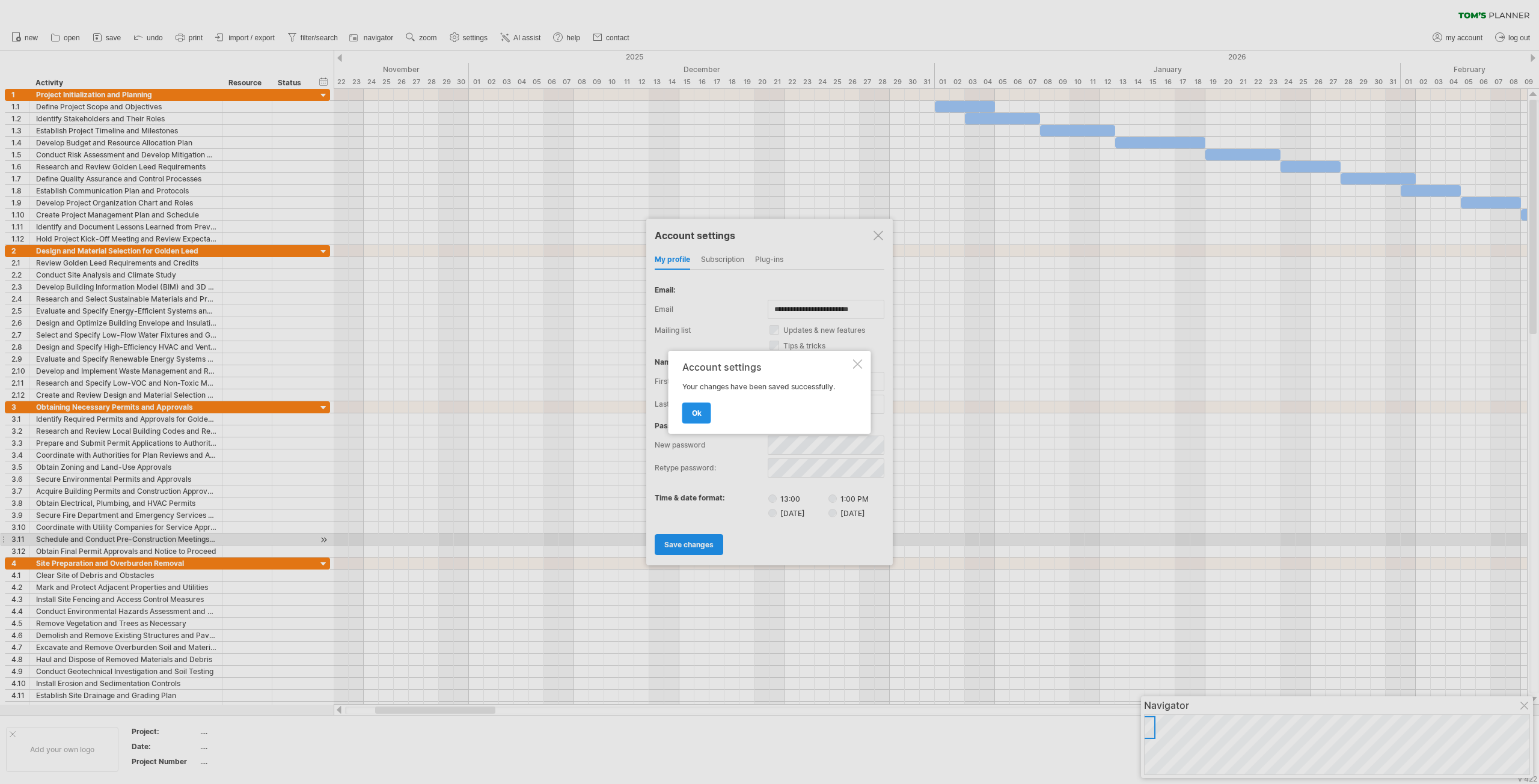
click at [696, 416] on span "ok" at bounding box center [696, 413] width 10 height 9
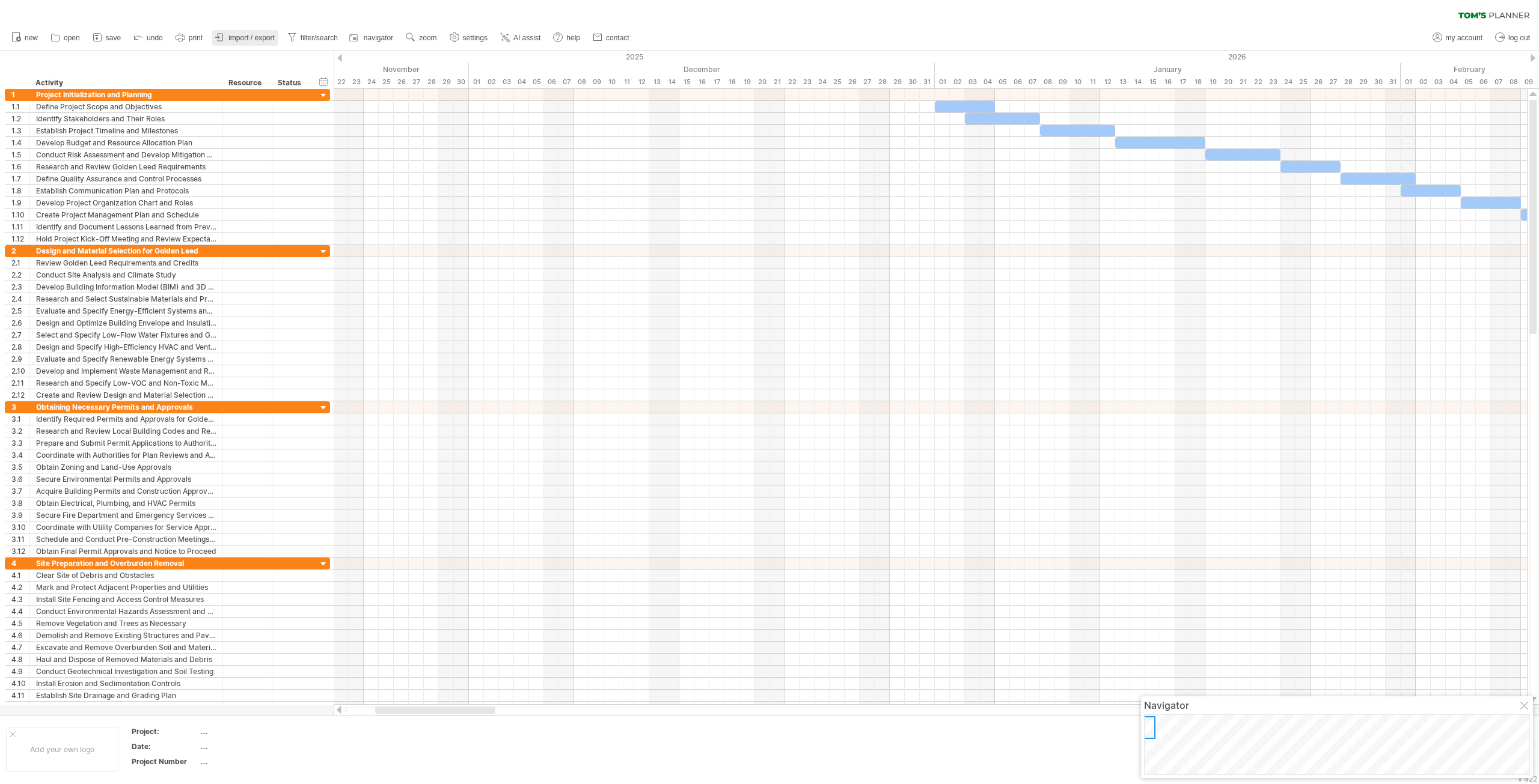
click at [255, 37] on span "import / export" at bounding box center [251, 37] width 46 height 8
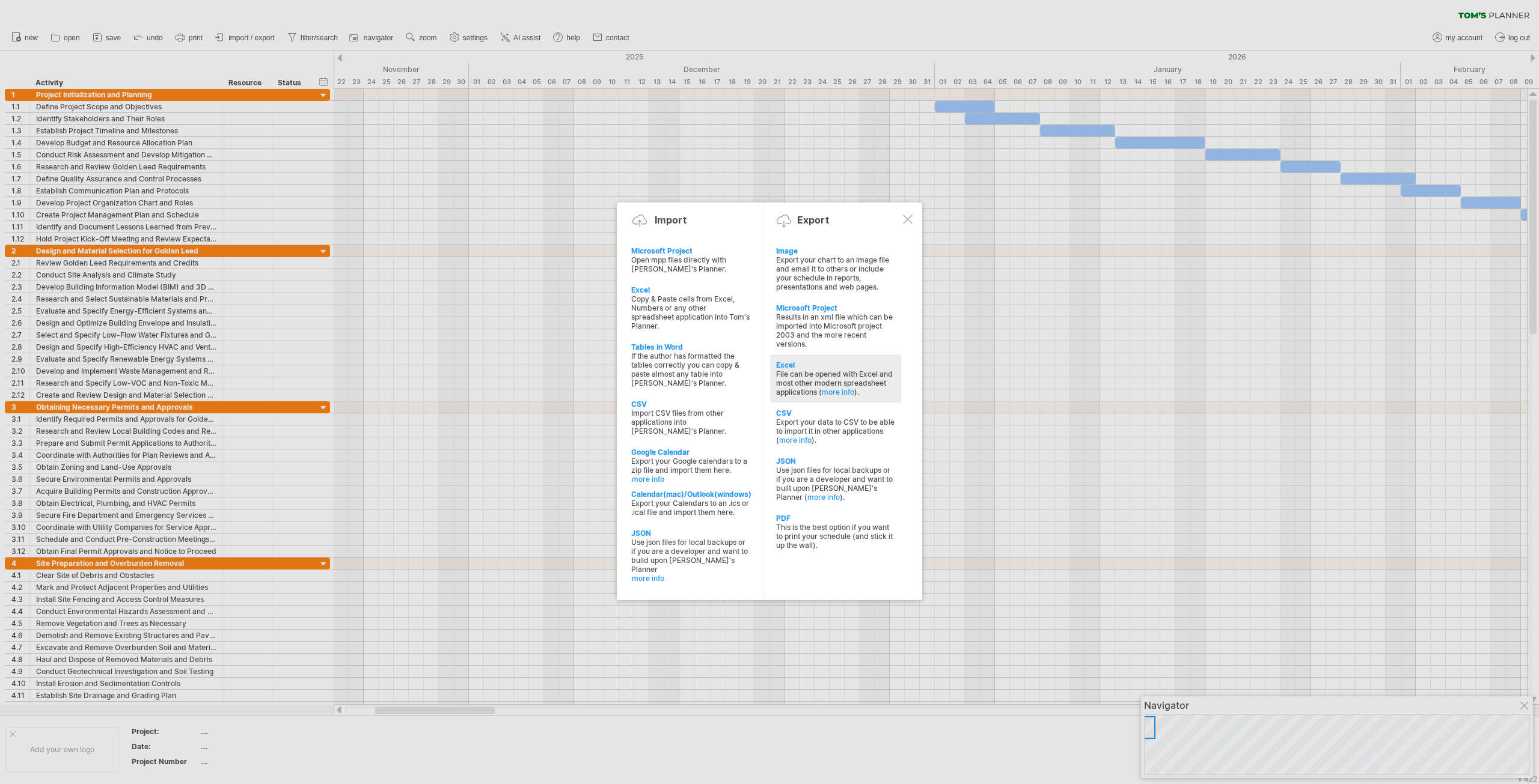
click at [817, 366] on div "Excel" at bounding box center [835, 365] width 119 height 9
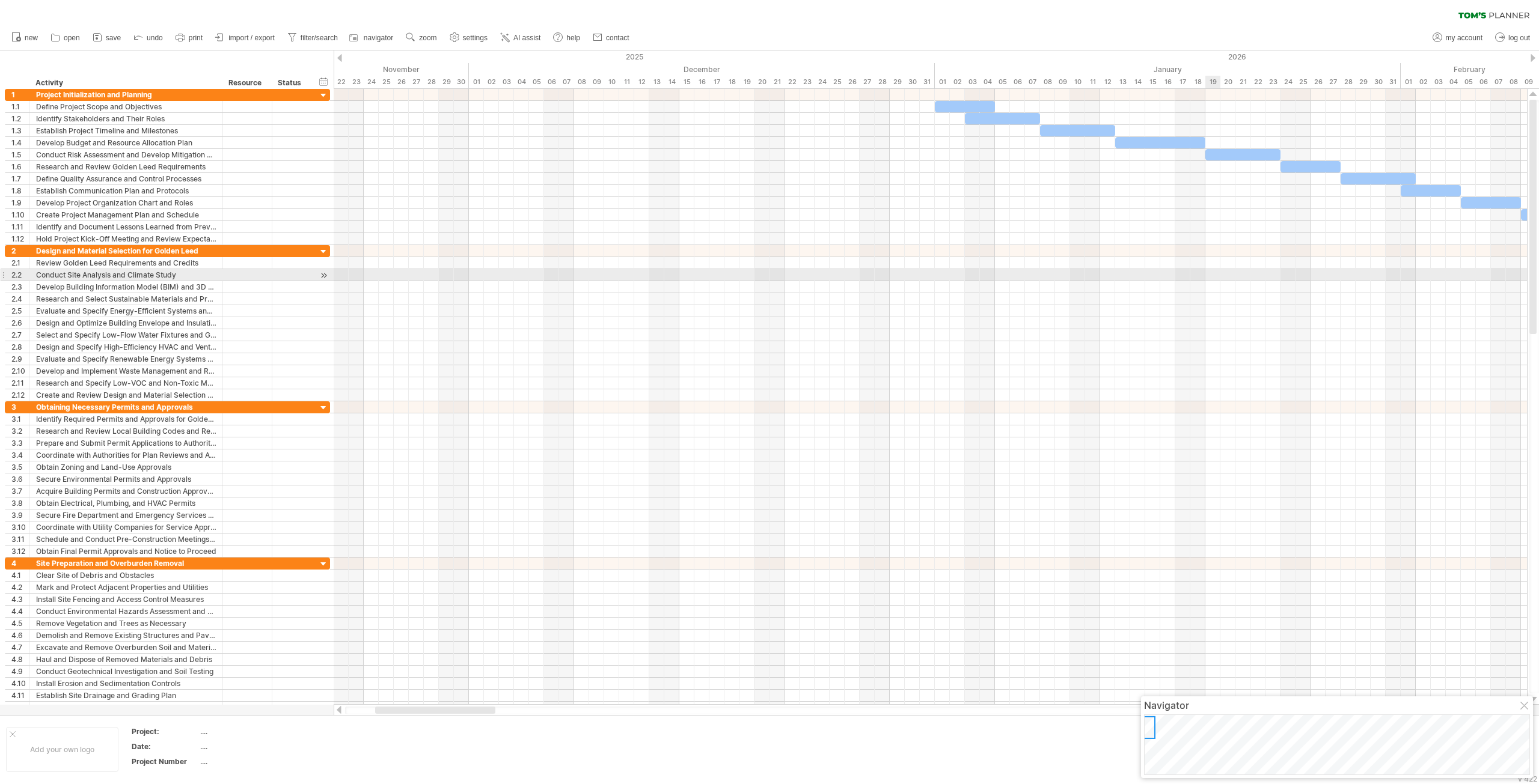
click at [1211, 274] on div at bounding box center [930, 275] width 1193 height 12
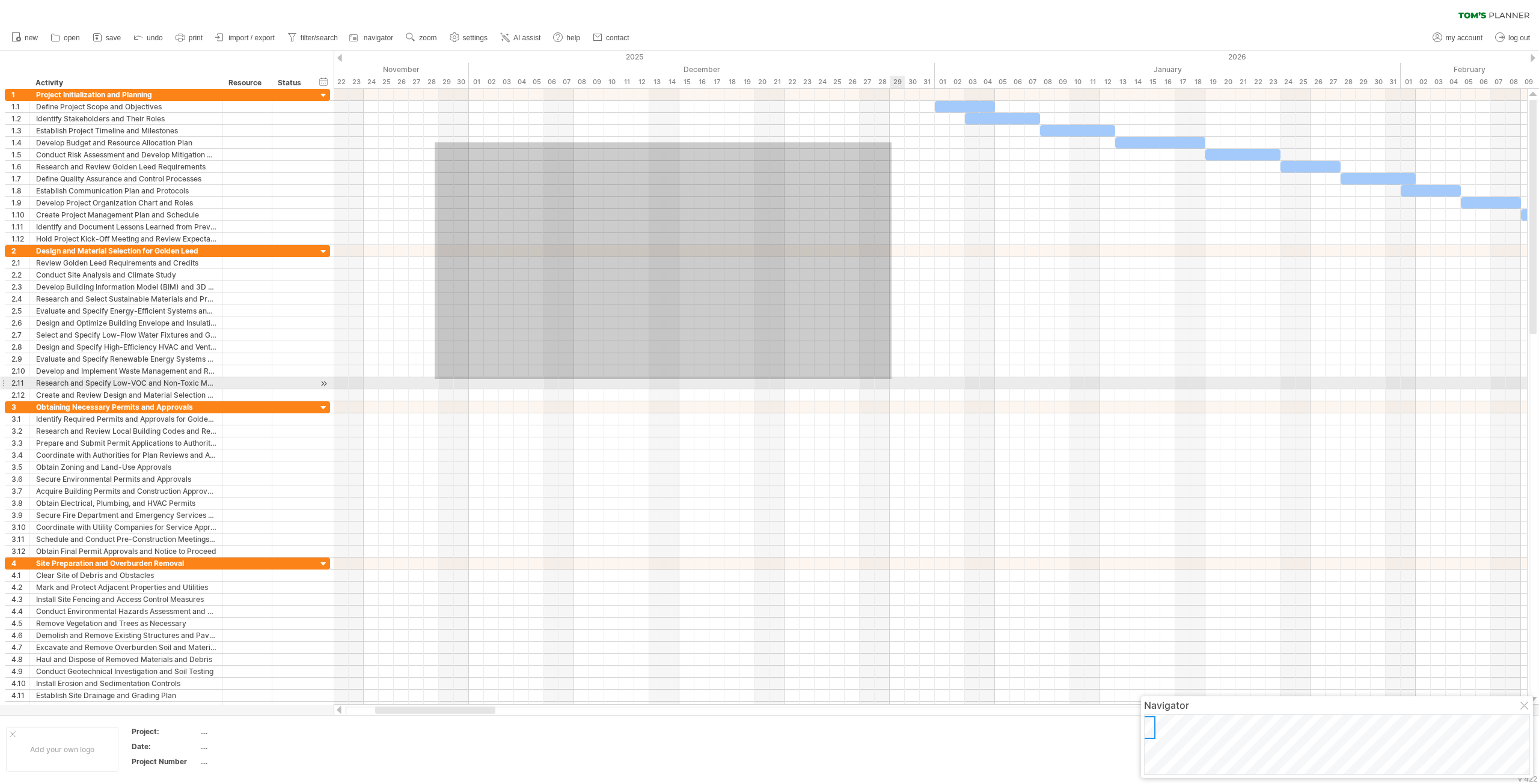
drag, startPoint x: 434, startPoint y: 150, endPoint x: 891, endPoint y: 379, distance: 511.2
click at [891, 379] on div at bounding box center [930, 401] width 1193 height 624
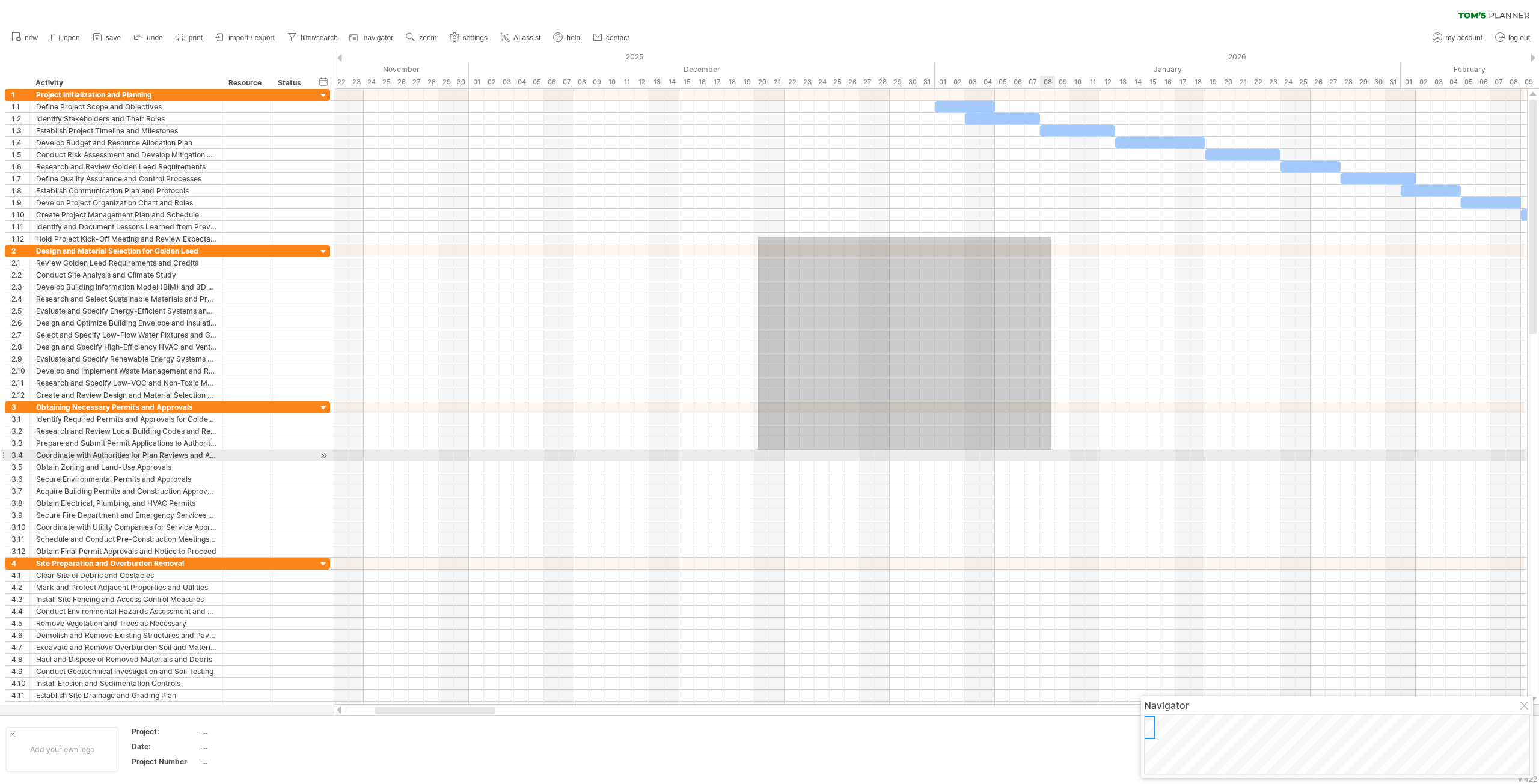
drag, startPoint x: 863, startPoint y: 344, endPoint x: 1050, endPoint y: 450, distance: 215.0
click at [1050, 450] on div at bounding box center [930, 401] width 1193 height 624
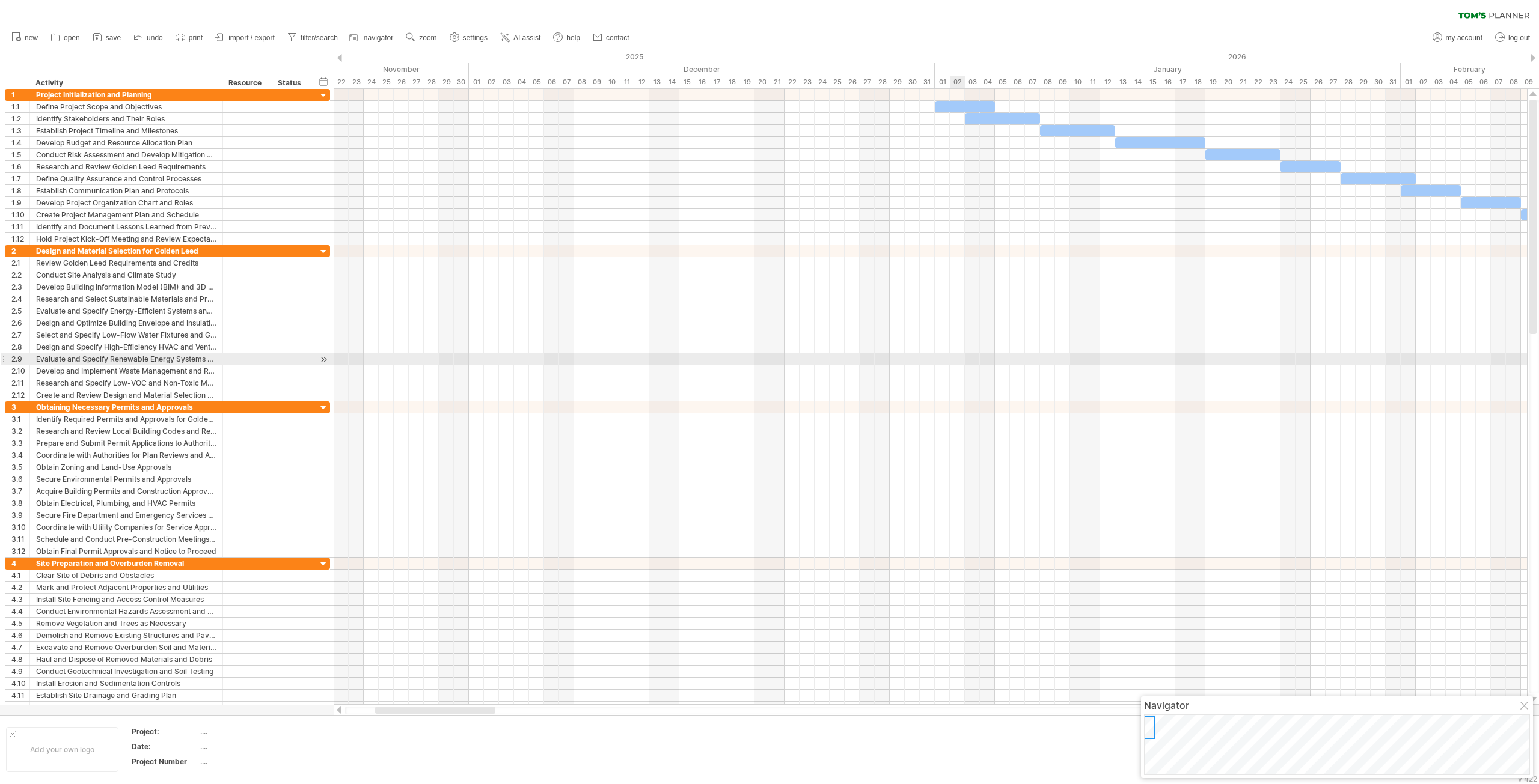
drag, startPoint x: 1181, startPoint y: 507, endPoint x: 963, endPoint y: 354, distance: 266.3
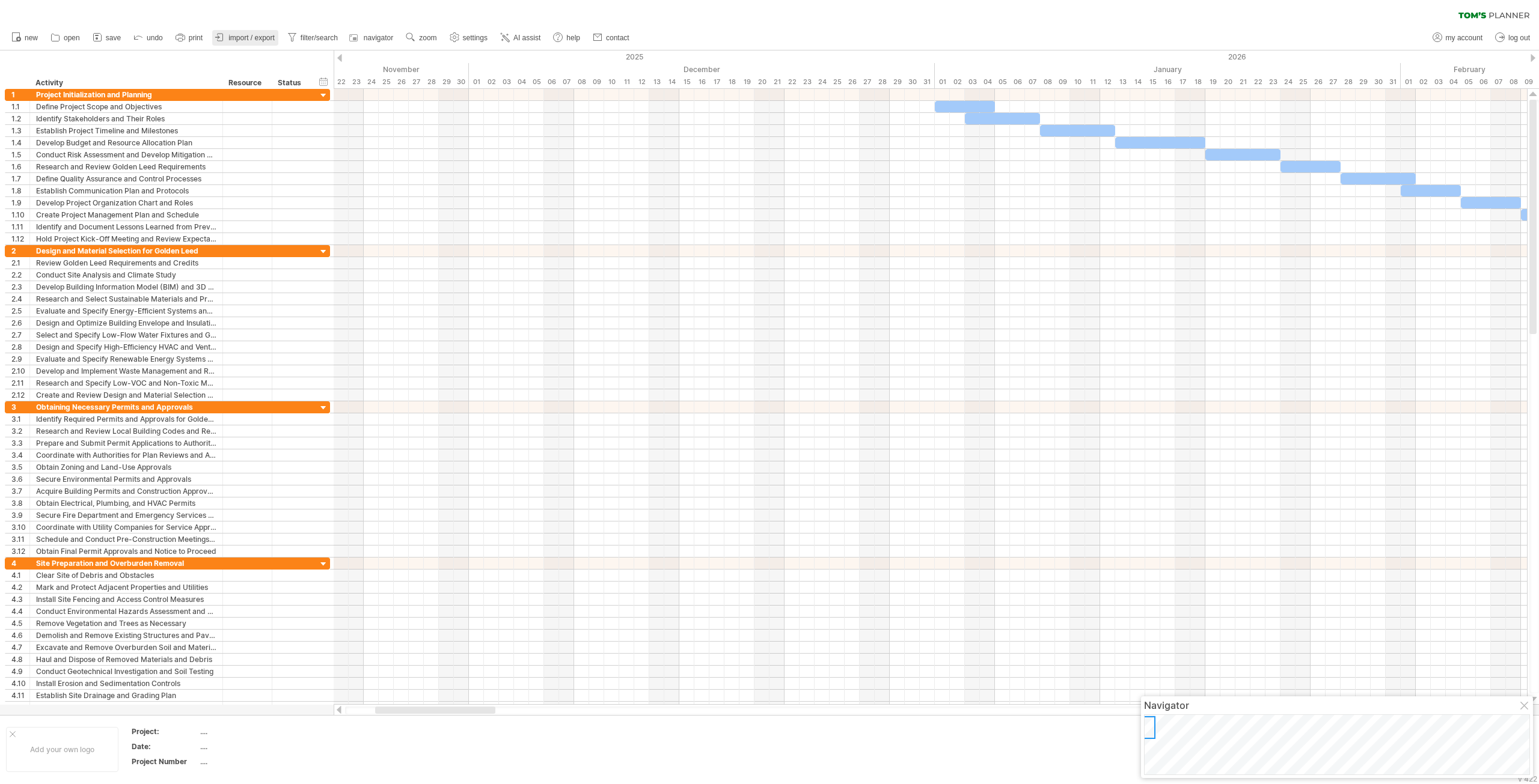
click at [267, 39] on span "import / export" at bounding box center [251, 37] width 46 height 8
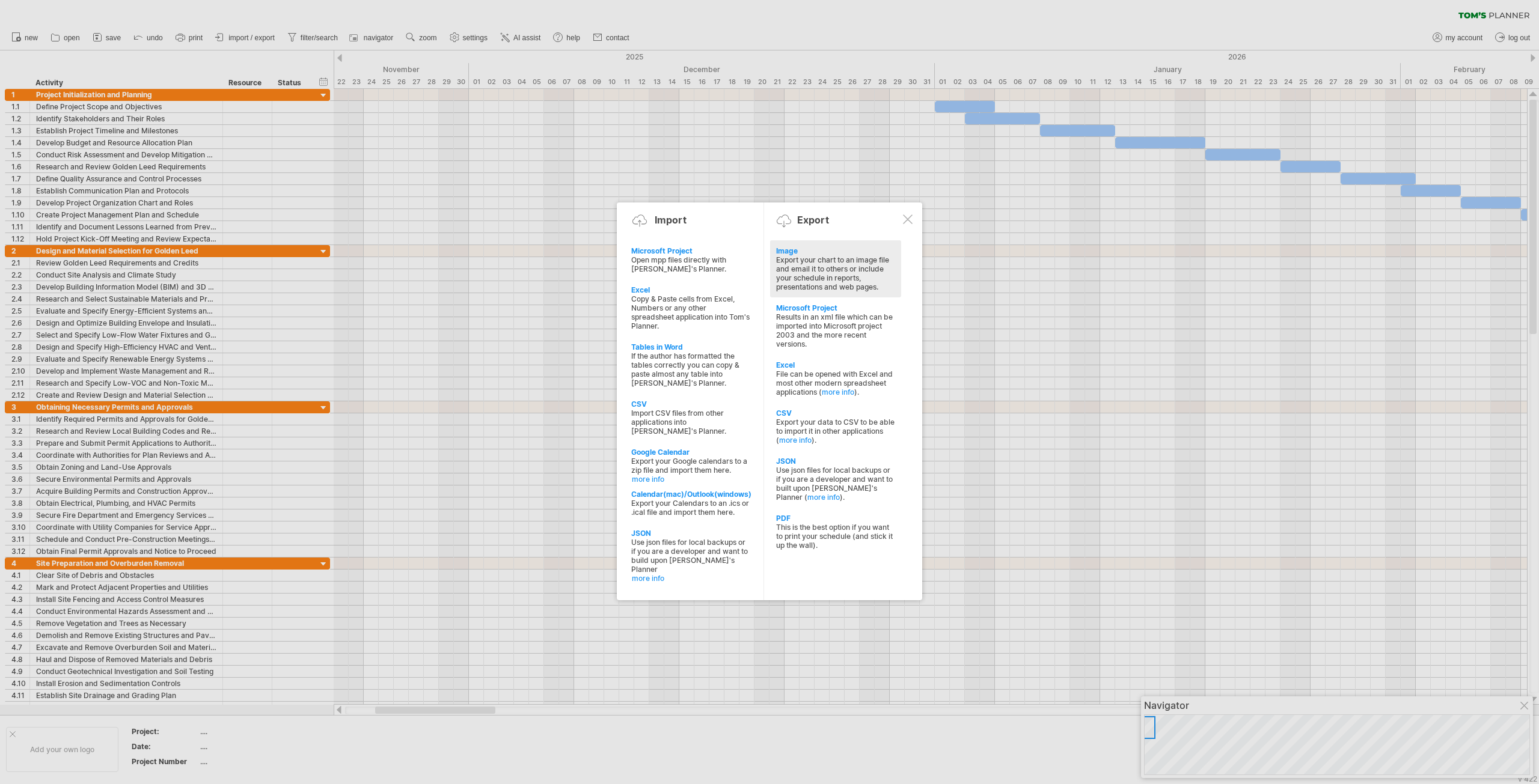
click at [830, 274] on div "Export your chart to an image file and email it to others or include your sched…" at bounding box center [835, 274] width 119 height 36
select select "*******"
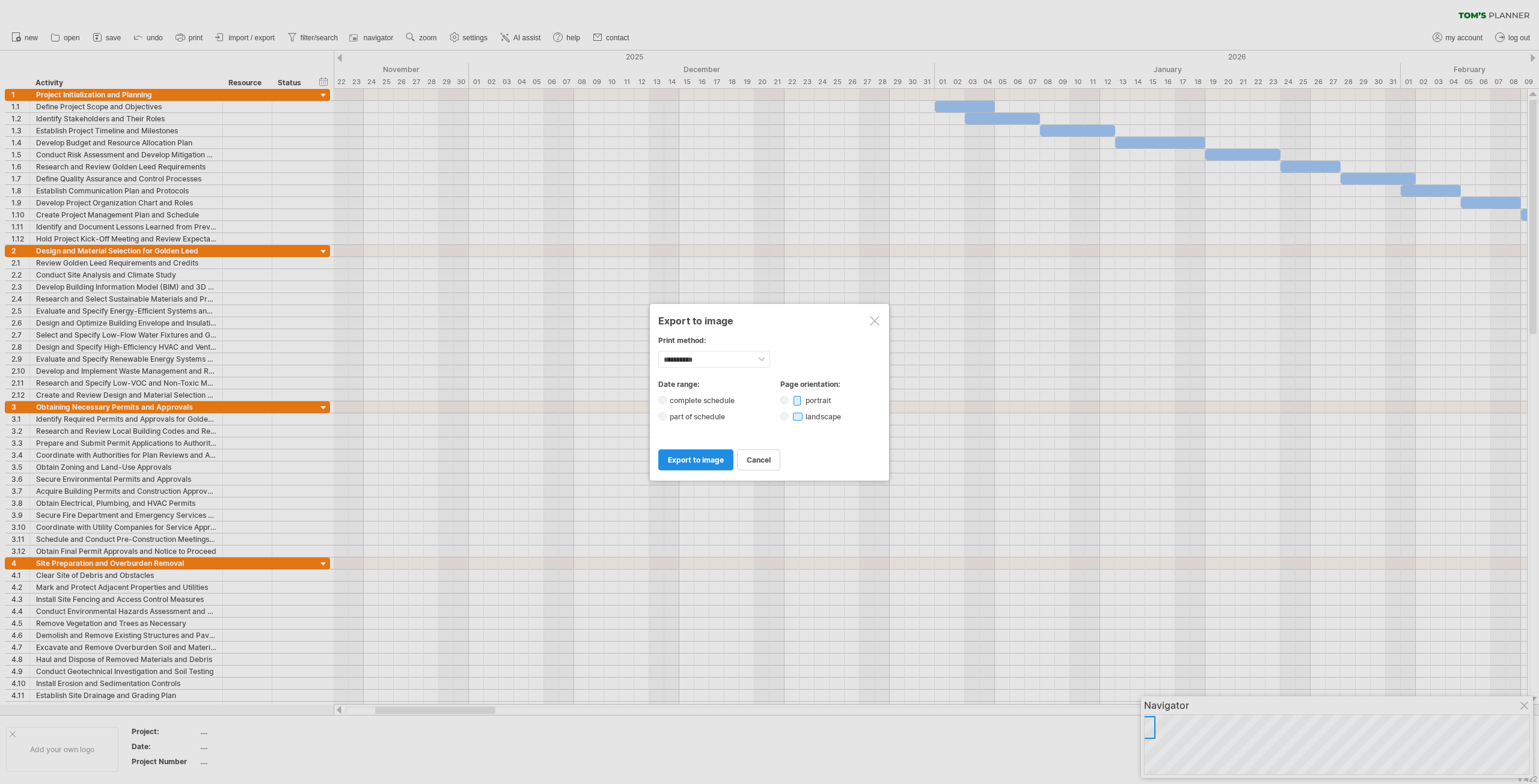
click at [701, 462] on span "export to image" at bounding box center [696, 460] width 56 height 9
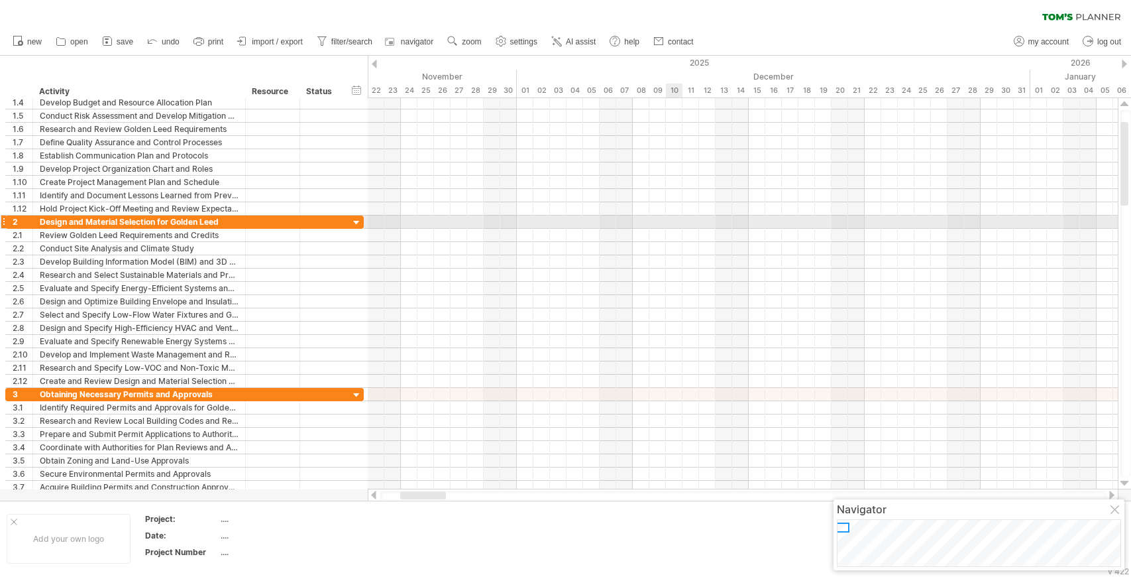
click at [673, 219] on div at bounding box center [743, 221] width 750 height 13
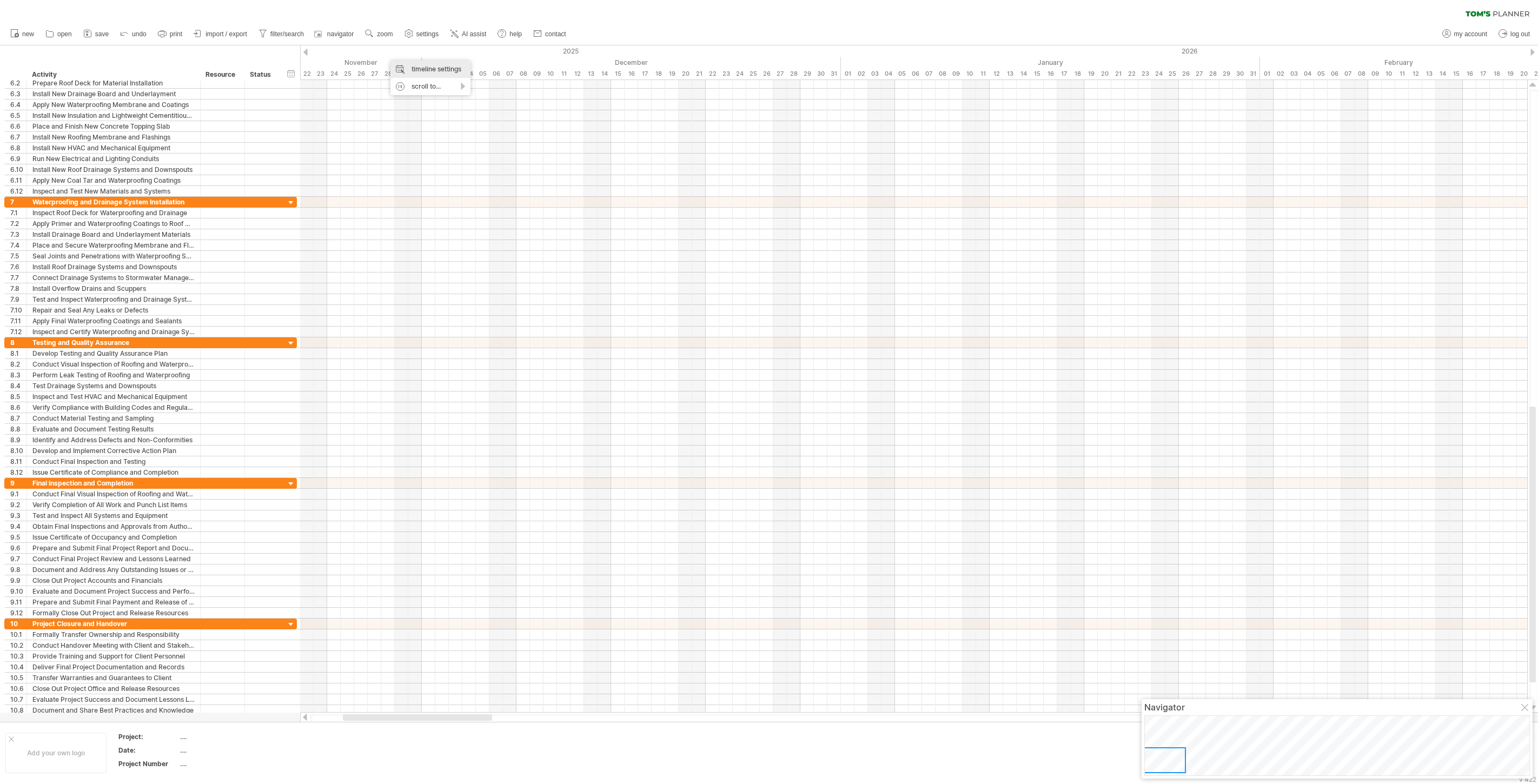
click at [432, 68] on div "timeline settings" at bounding box center [431, 69] width 80 height 17
select select "*"
select select "**"
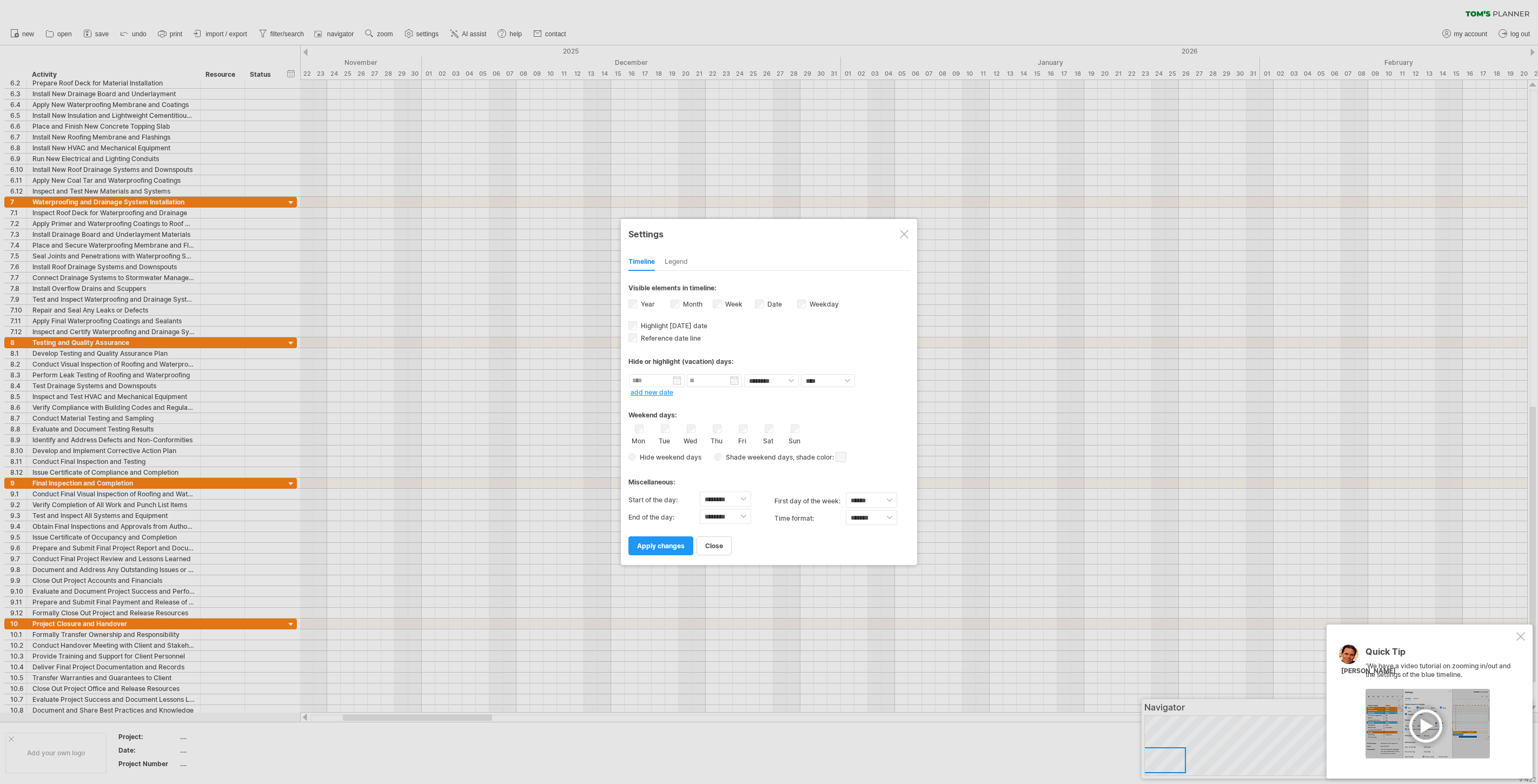
click at [891, 405] on div "Weekend days:" at bounding box center [769, 411] width 281 height 21
select select "******"
select select "*"
click at [796, 460] on span ", shade color:" at bounding box center [820, 458] width 54 height 13
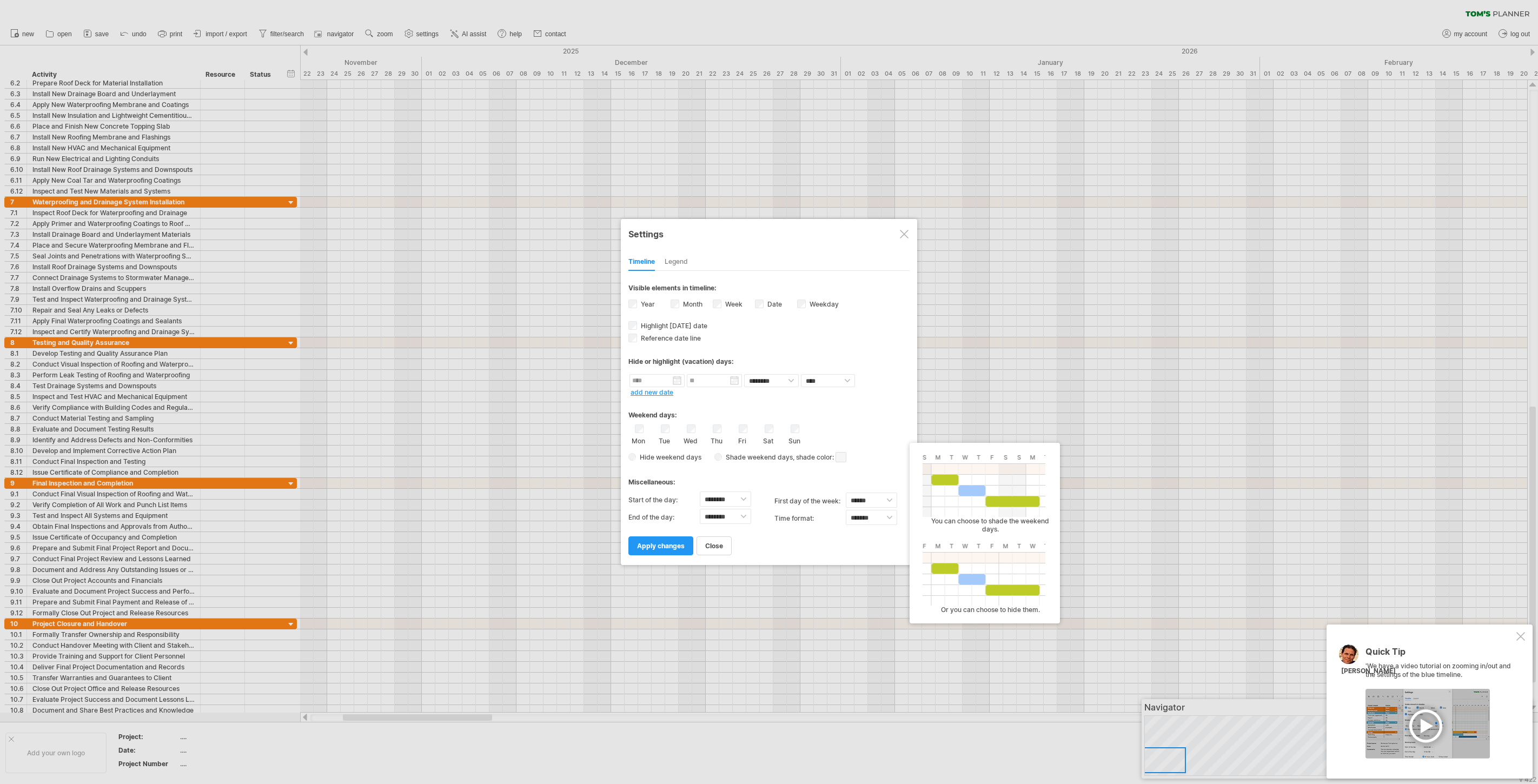
click at [888, 459] on div "Hide weekend days Shade weekend days , shade color: You can choose to shade the…" at bounding box center [769, 457] width 281 height 16
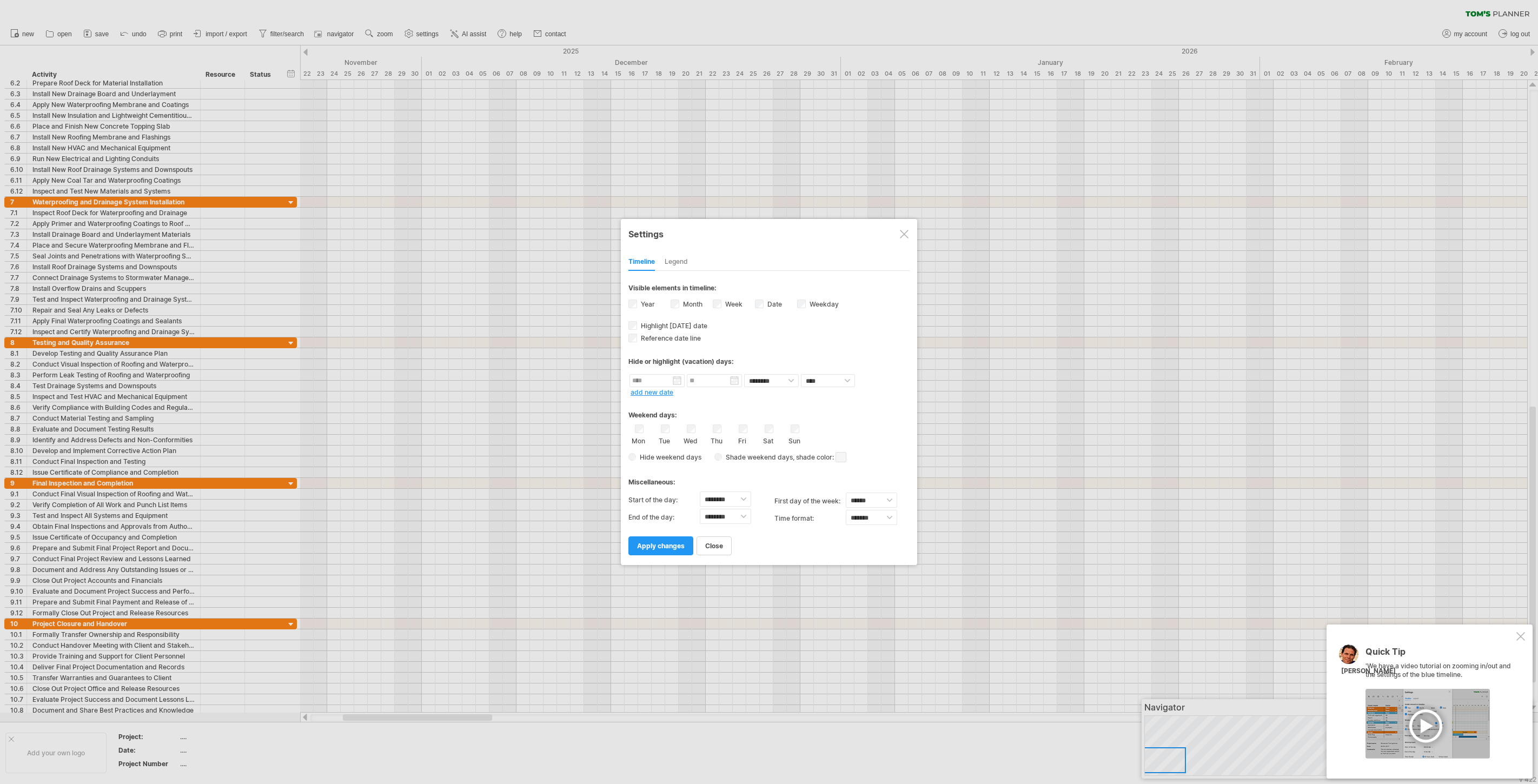
click at [778, 479] on div "Miscellaneous:" at bounding box center [769, 478] width 281 height 21
select select "**"
click at [760, 336] on div "Reference date line The reference dateline is a darker vertical line in the cha…" at bounding box center [769, 337] width 281 height 11
click at [656, 547] on span "apply changes" at bounding box center [661, 546] width 47 height 8
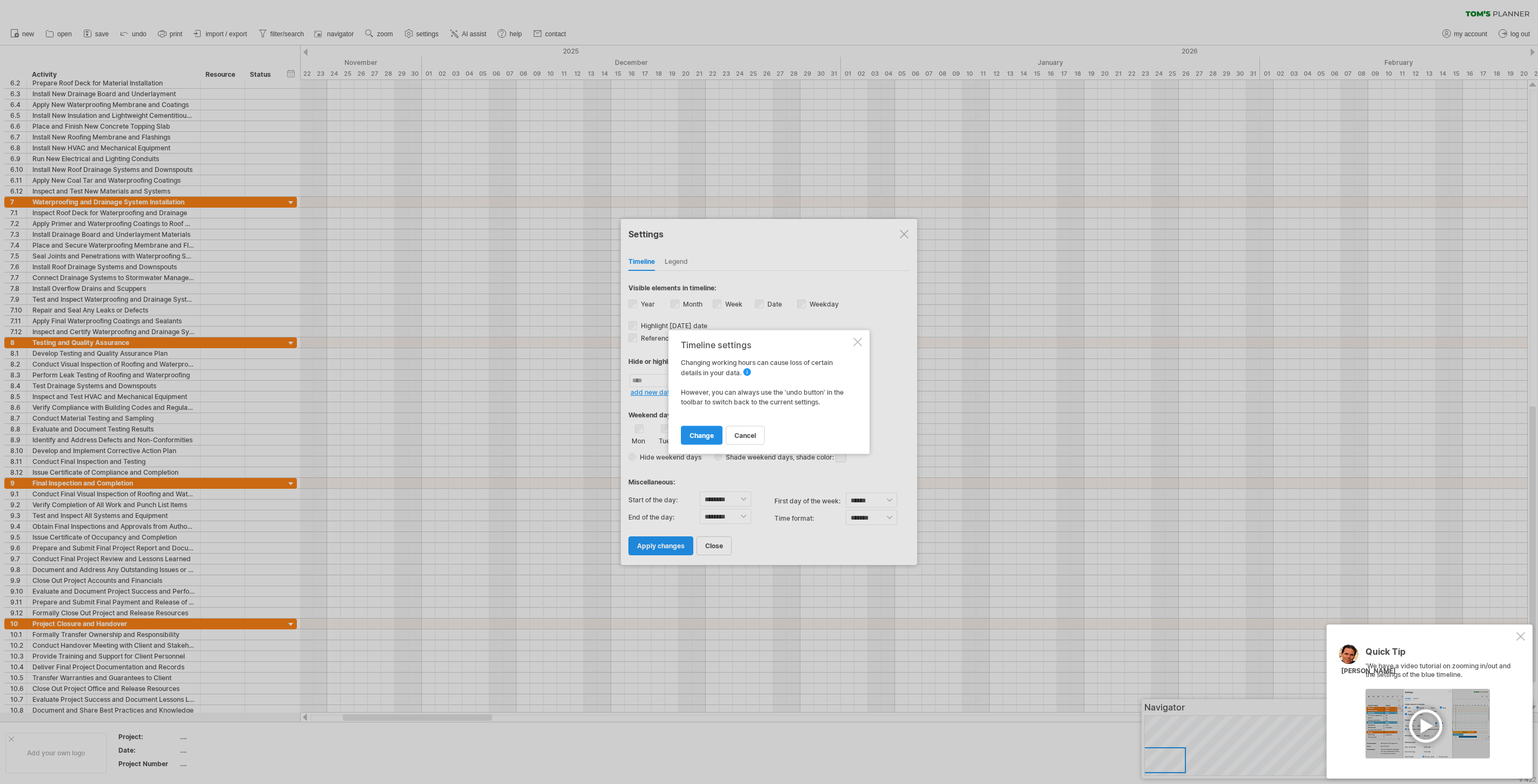
click at [698, 433] on span "change" at bounding box center [702, 436] width 24 height 8
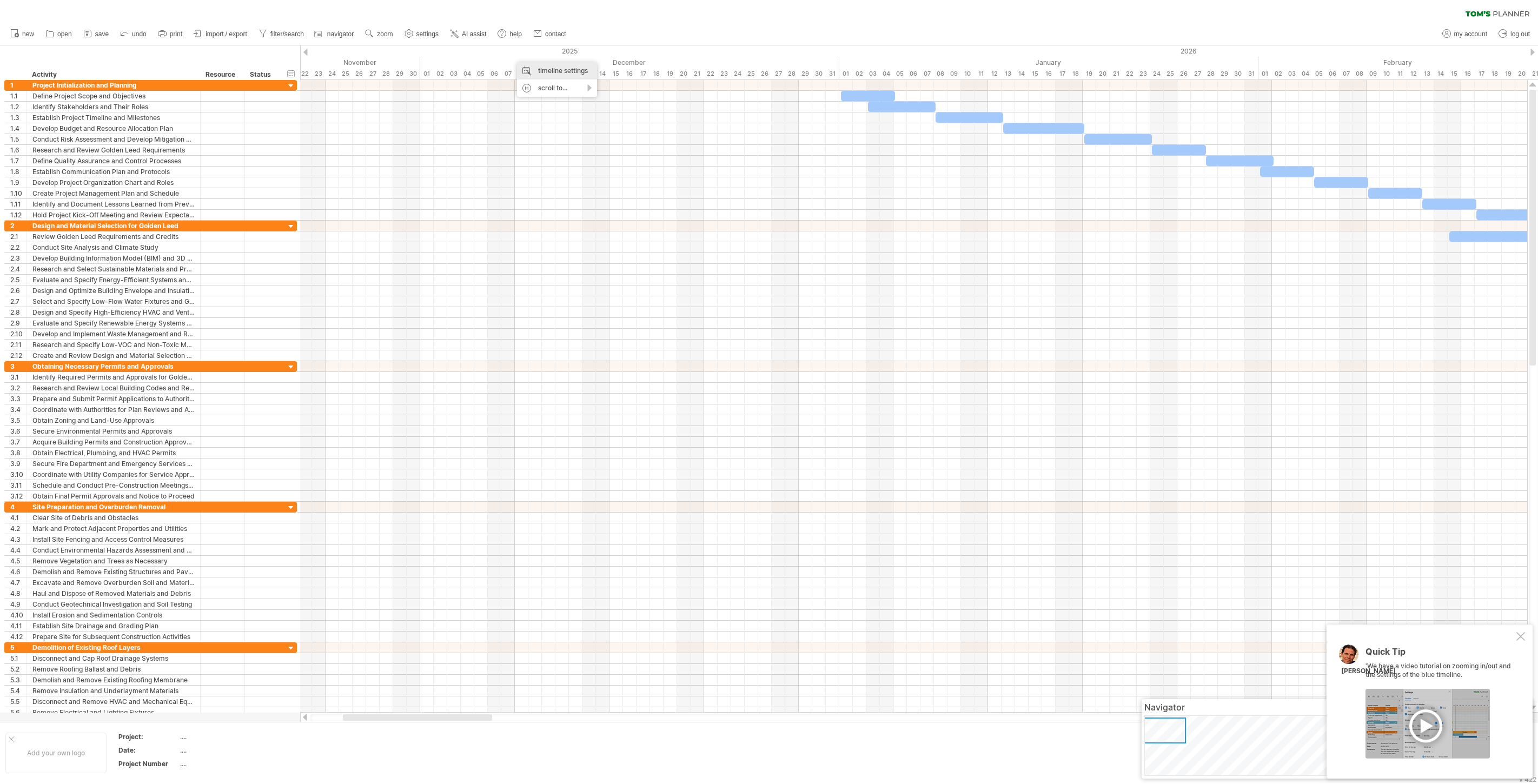
click at [547, 65] on div "timeline settings" at bounding box center [557, 70] width 80 height 17
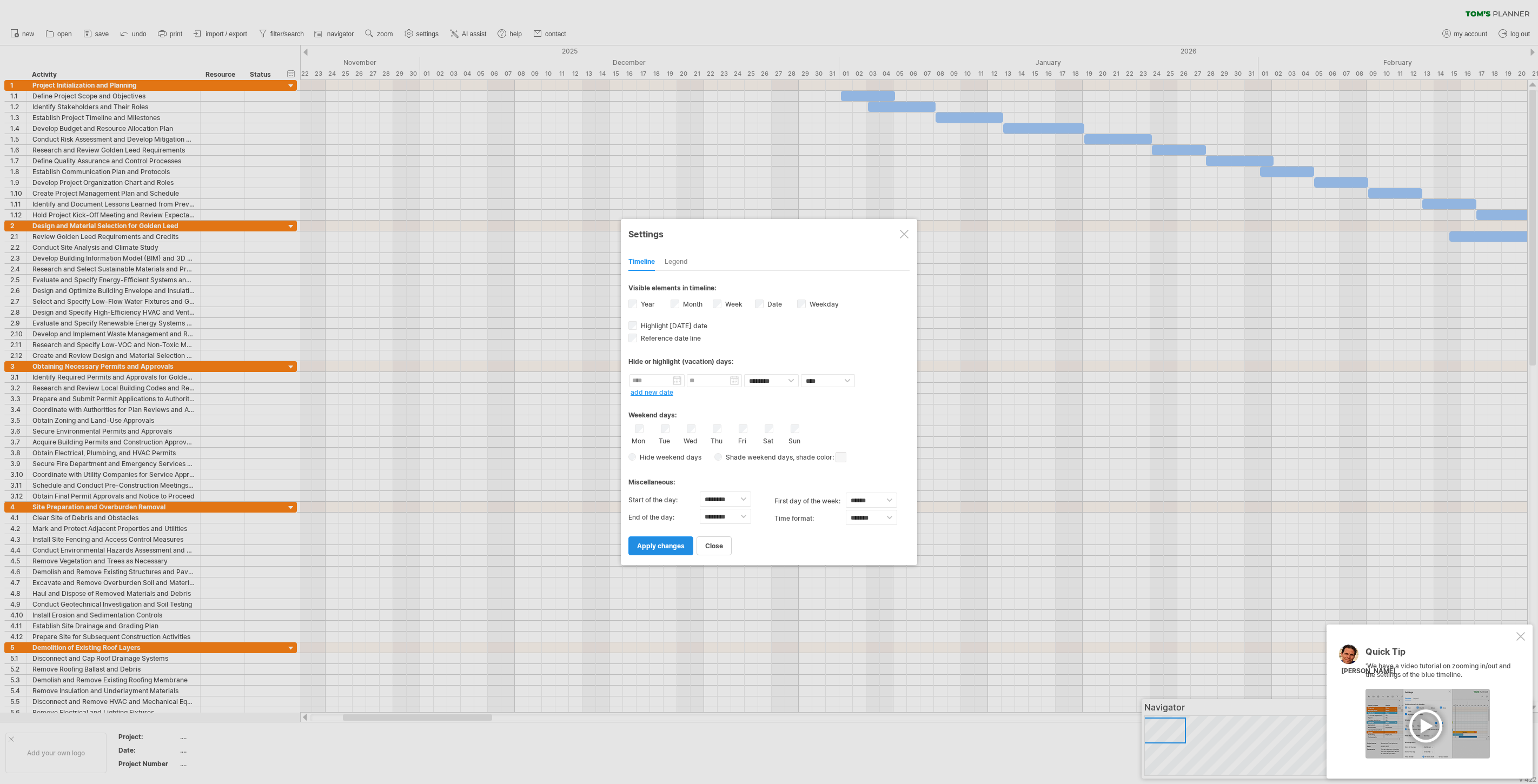
click at [660, 547] on span "apply changes" at bounding box center [661, 546] width 47 height 8
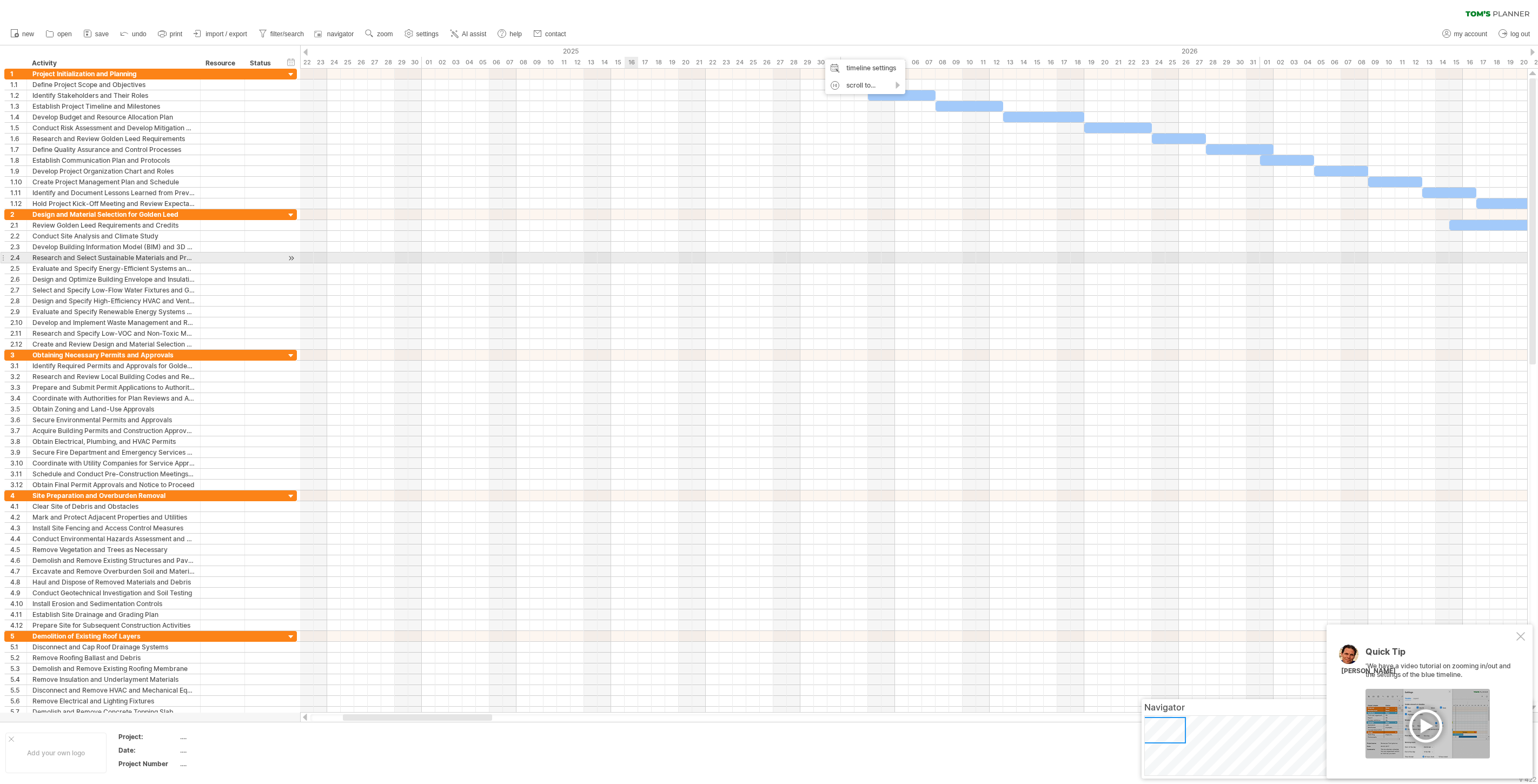
click at [631, 254] on div at bounding box center [914, 258] width 1227 height 11
click at [426, 33] on span "settings" at bounding box center [427, 33] width 22 height 7
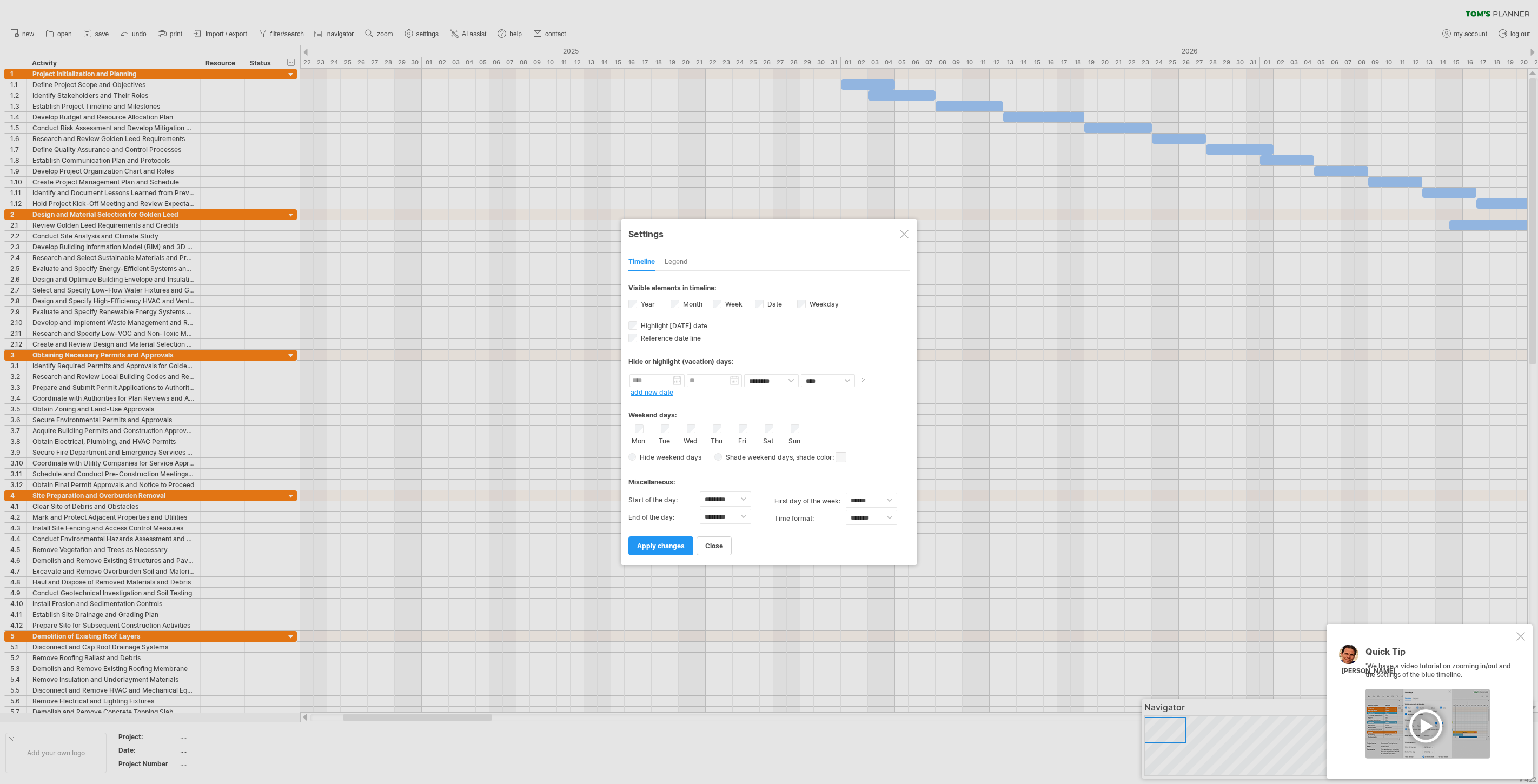
click at [675, 378] on input "text" at bounding box center [657, 381] width 55 height 13
click at [750, 334] on div "Reference date line The reference dateline is a darker vertical line in the cha…" at bounding box center [769, 337] width 281 height 11
click at [669, 542] on span "apply changes" at bounding box center [661, 546] width 47 height 8
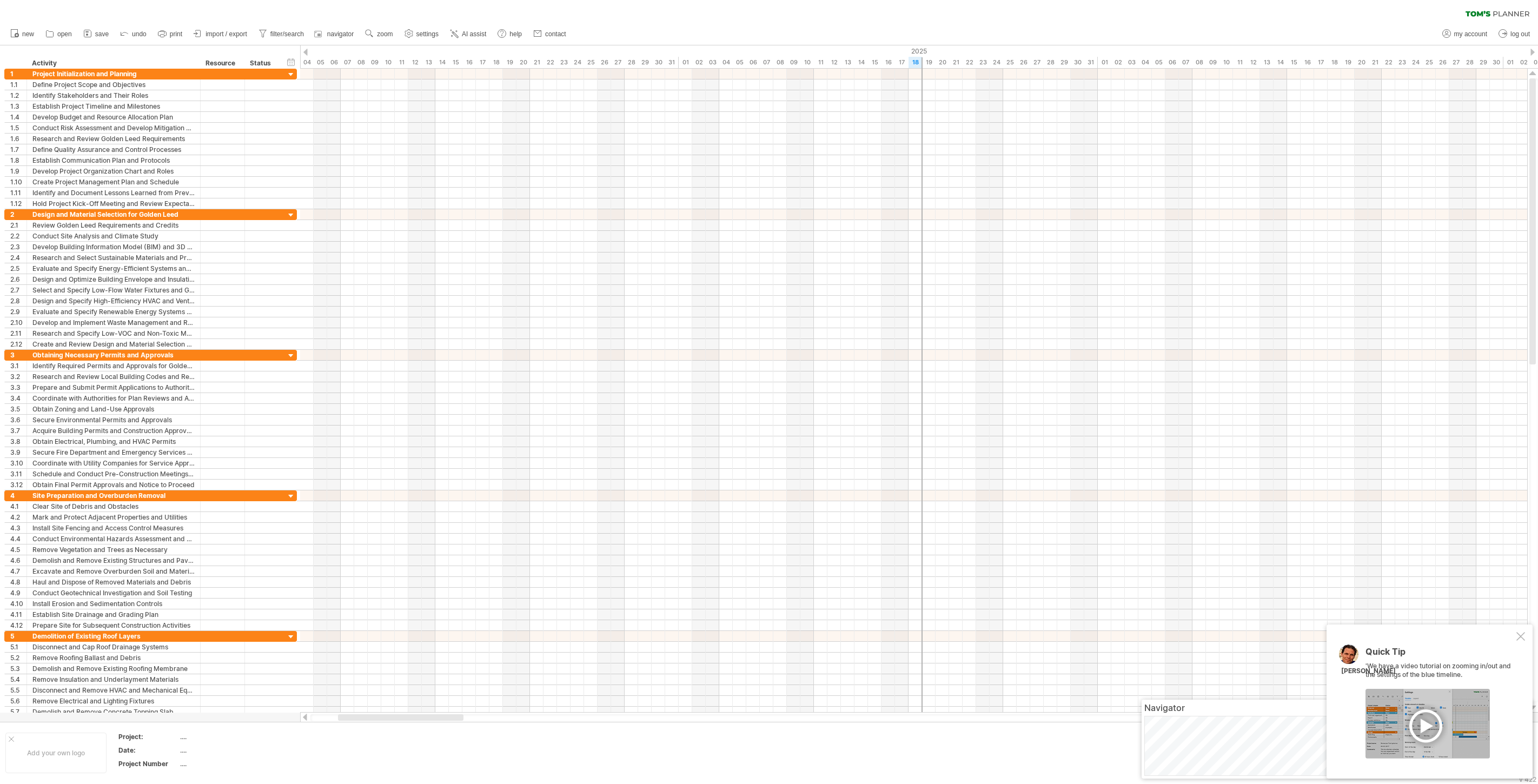
click at [590, 31] on div "new" at bounding box center [769, 34] width 1538 height 23
click at [426, 33] on span "settings" at bounding box center [427, 33] width 22 height 7
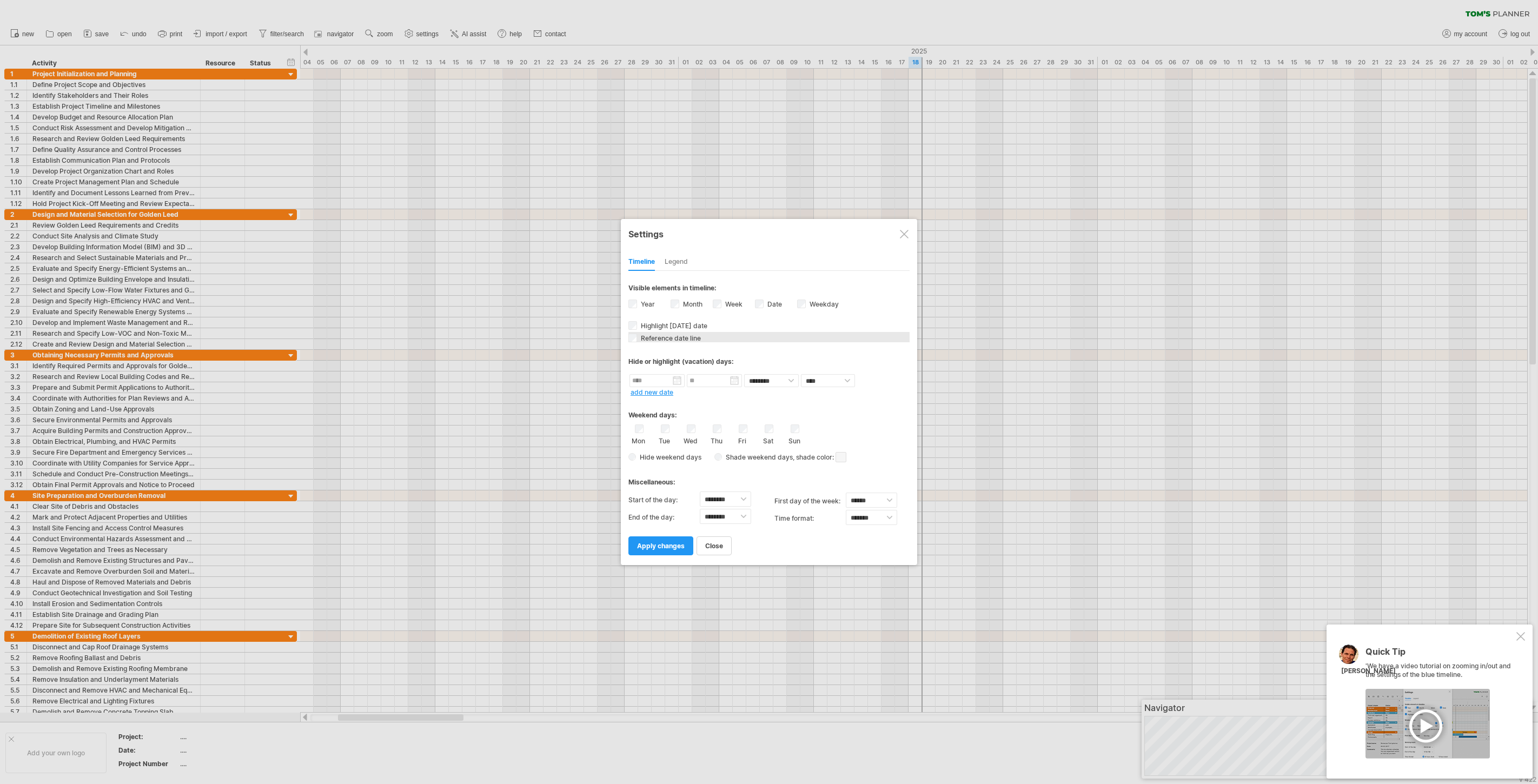
click at [656, 337] on span "Reference date line" at bounding box center [670, 339] width 62 height 8
click at [674, 379] on input "text" at bounding box center [657, 381] width 55 height 13
click at [734, 392] on link "next" at bounding box center [733, 393] width 8 height 8
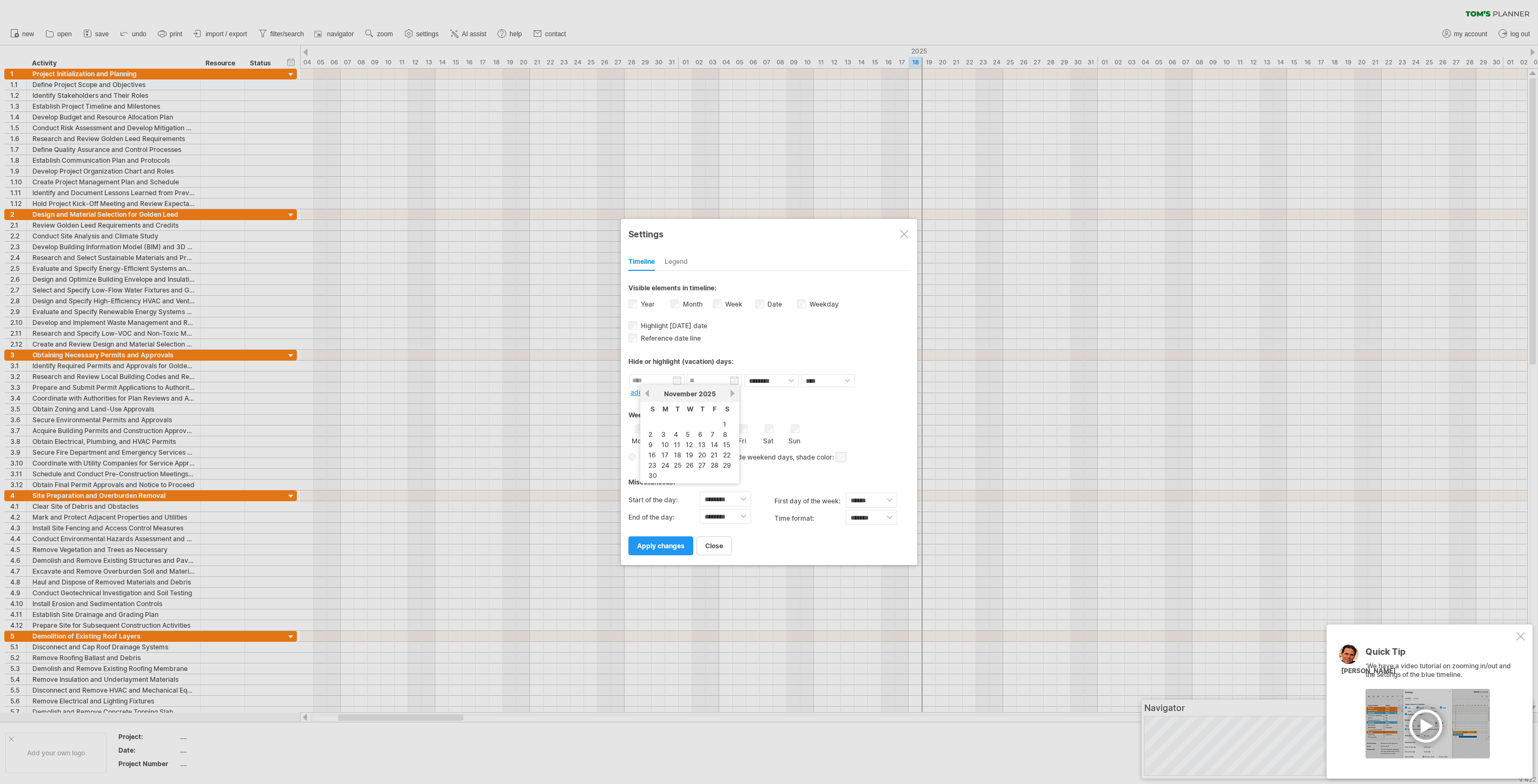
click at [734, 392] on link "next" at bounding box center [733, 393] width 8 height 8
click at [698, 423] on link "1" at bounding box center [699, 424] width 6 height 11
type input "********"
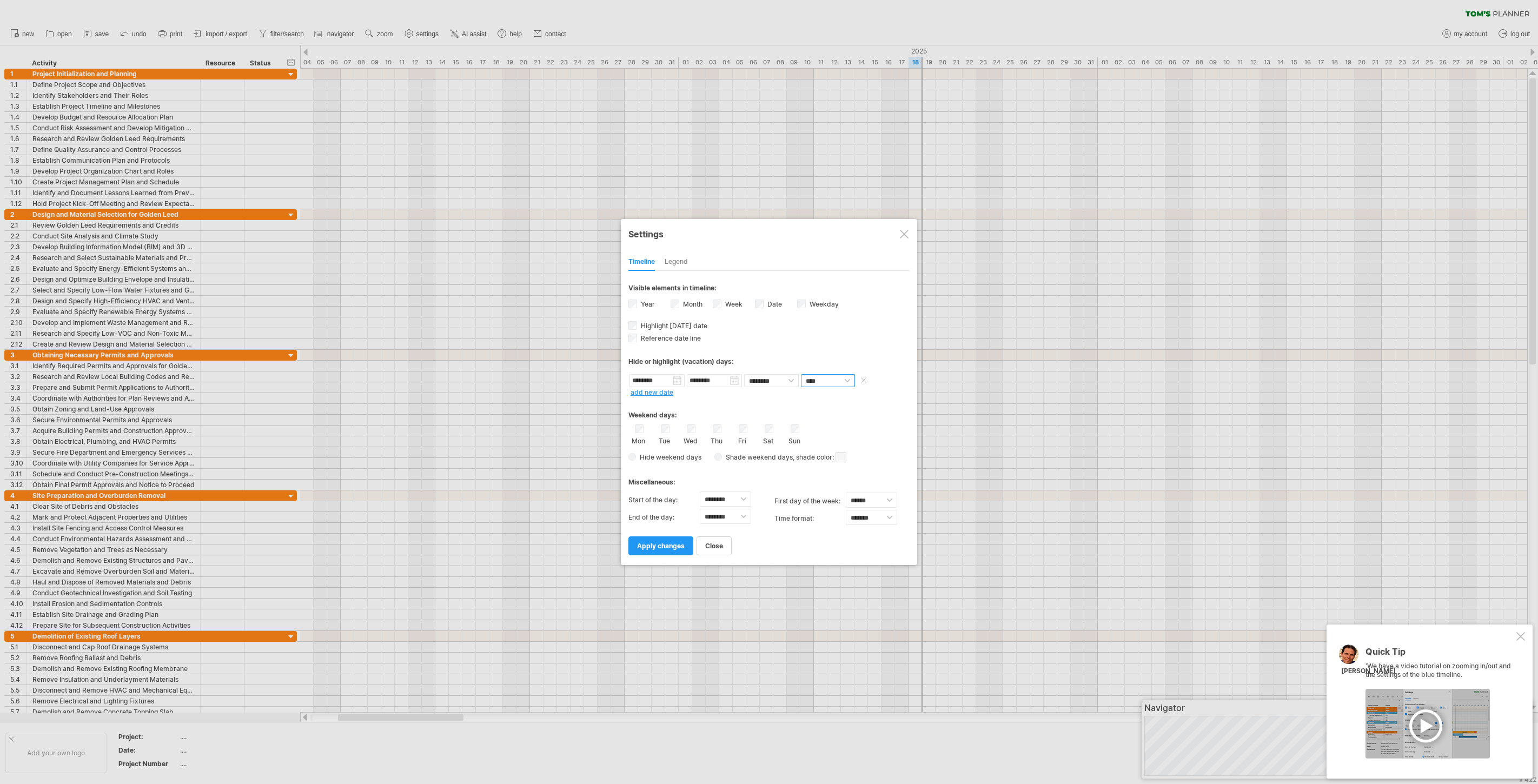
select select "*"
click at [663, 543] on span "apply changes" at bounding box center [661, 546] width 47 height 8
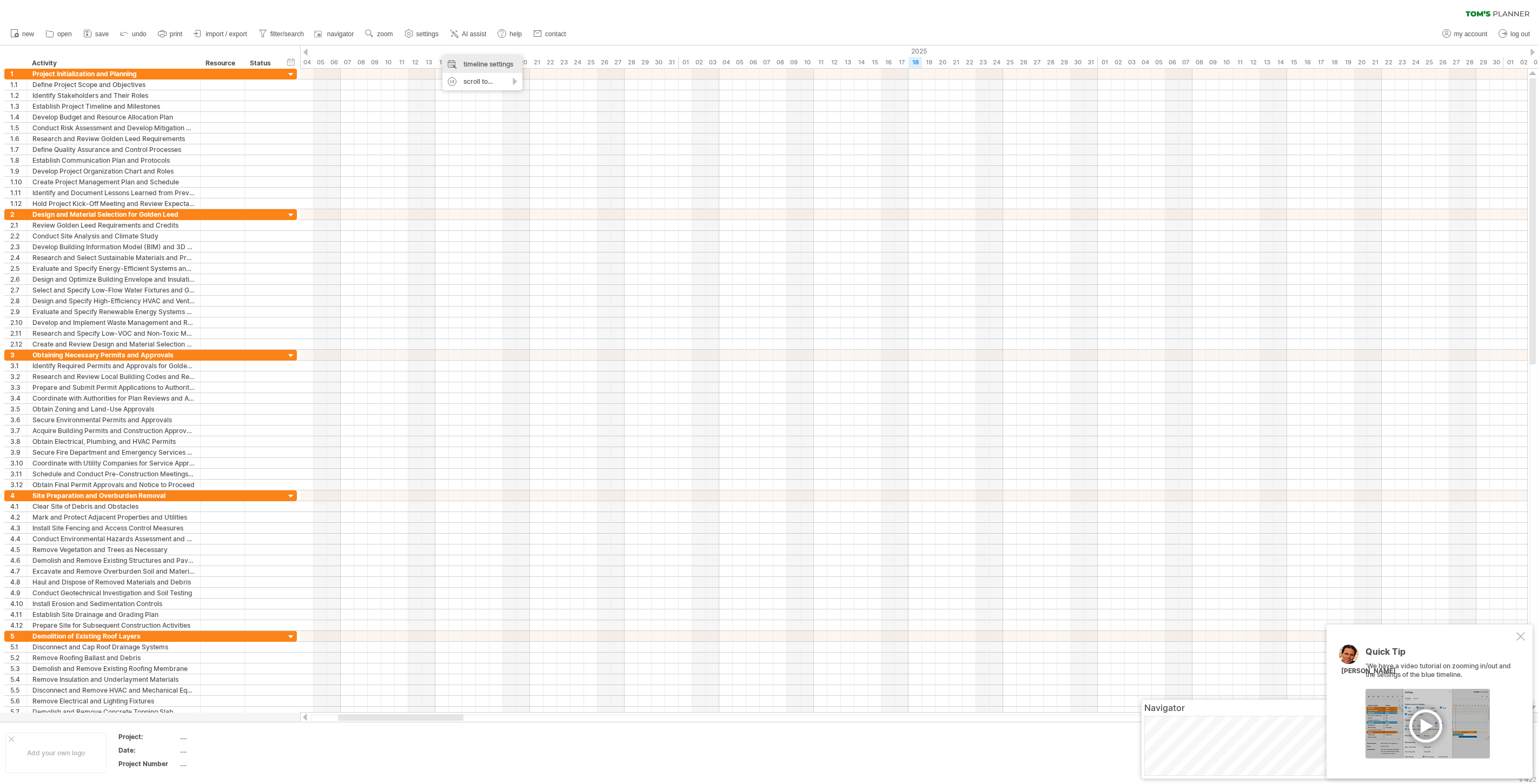
click at [460, 60] on div "timeline settings" at bounding box center [482, 64] width 80 height 17
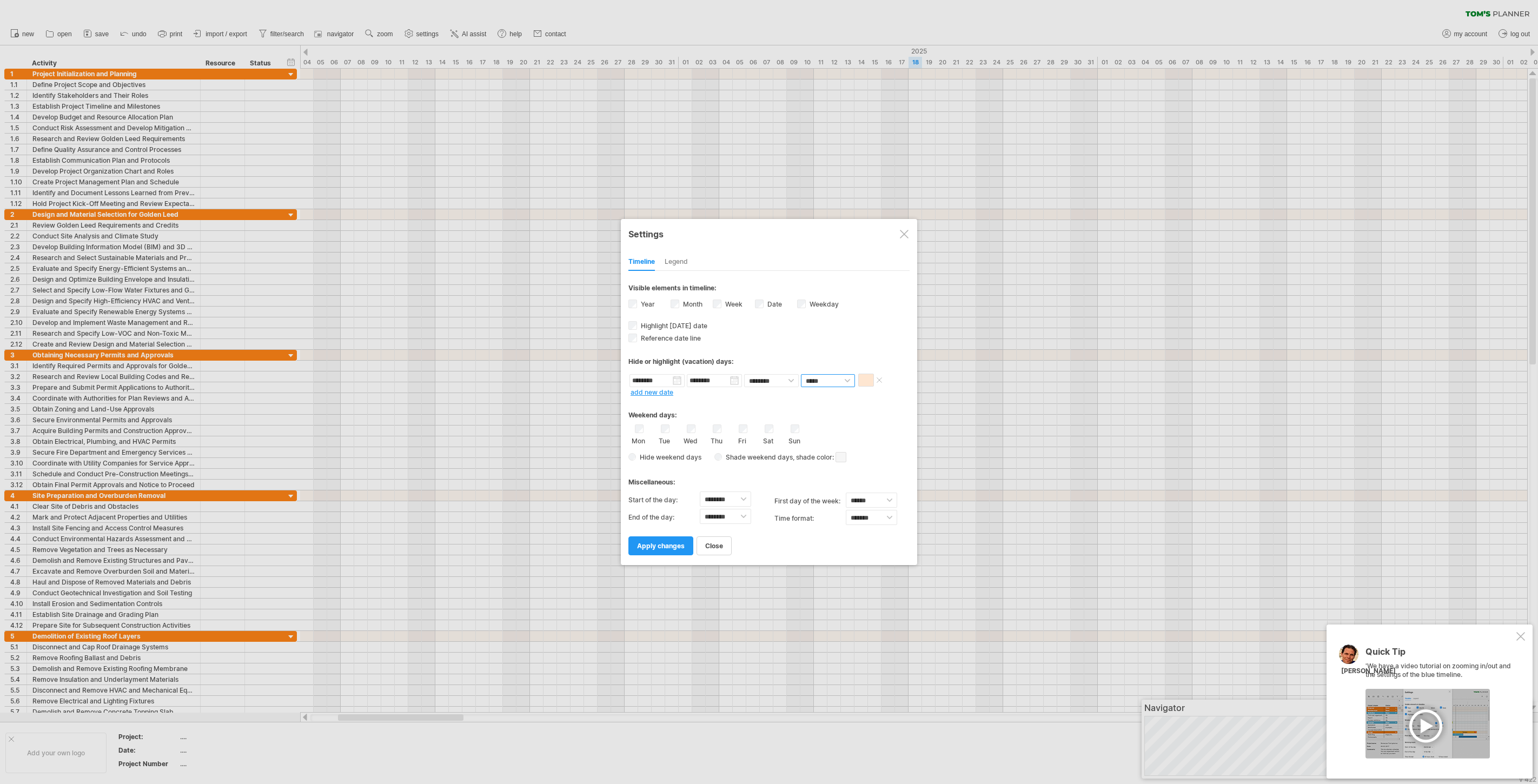
select select "*"
click at [727, 381] on input "********" at bounding box center [715, 381] width 55 height 13
click at [782, 395] on div "[DATE]" at bounding box center [747, 394] width 78 height 8
click at [787, 395] on link "next" at bounding box center [790, 393] width 8 height 8
click at [790, 393] on link "next" at bounding box center [789, 393] width 8 height 8
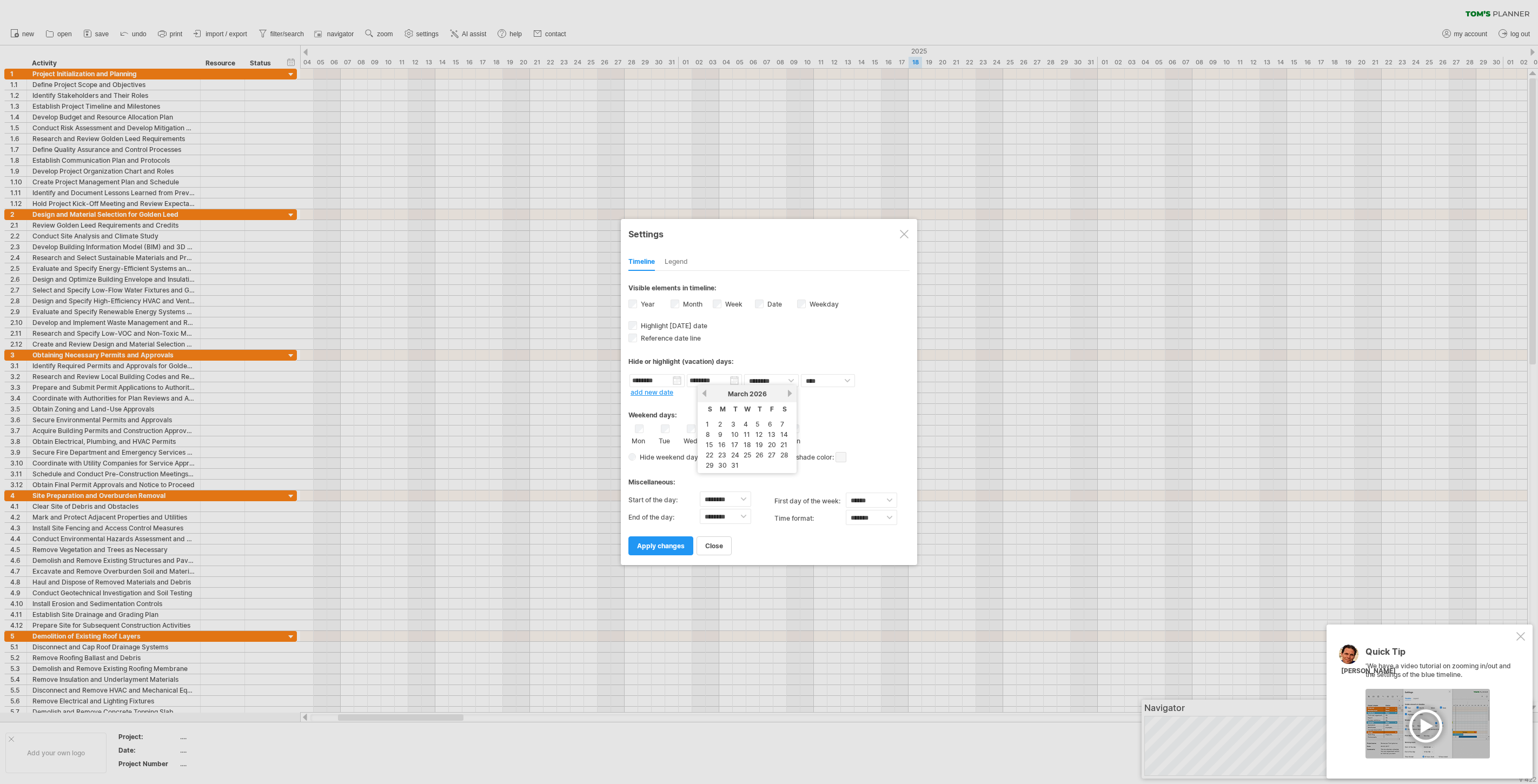
click at [790, 393] on link "next" at bounding box center [790, 393] width 8 height 8
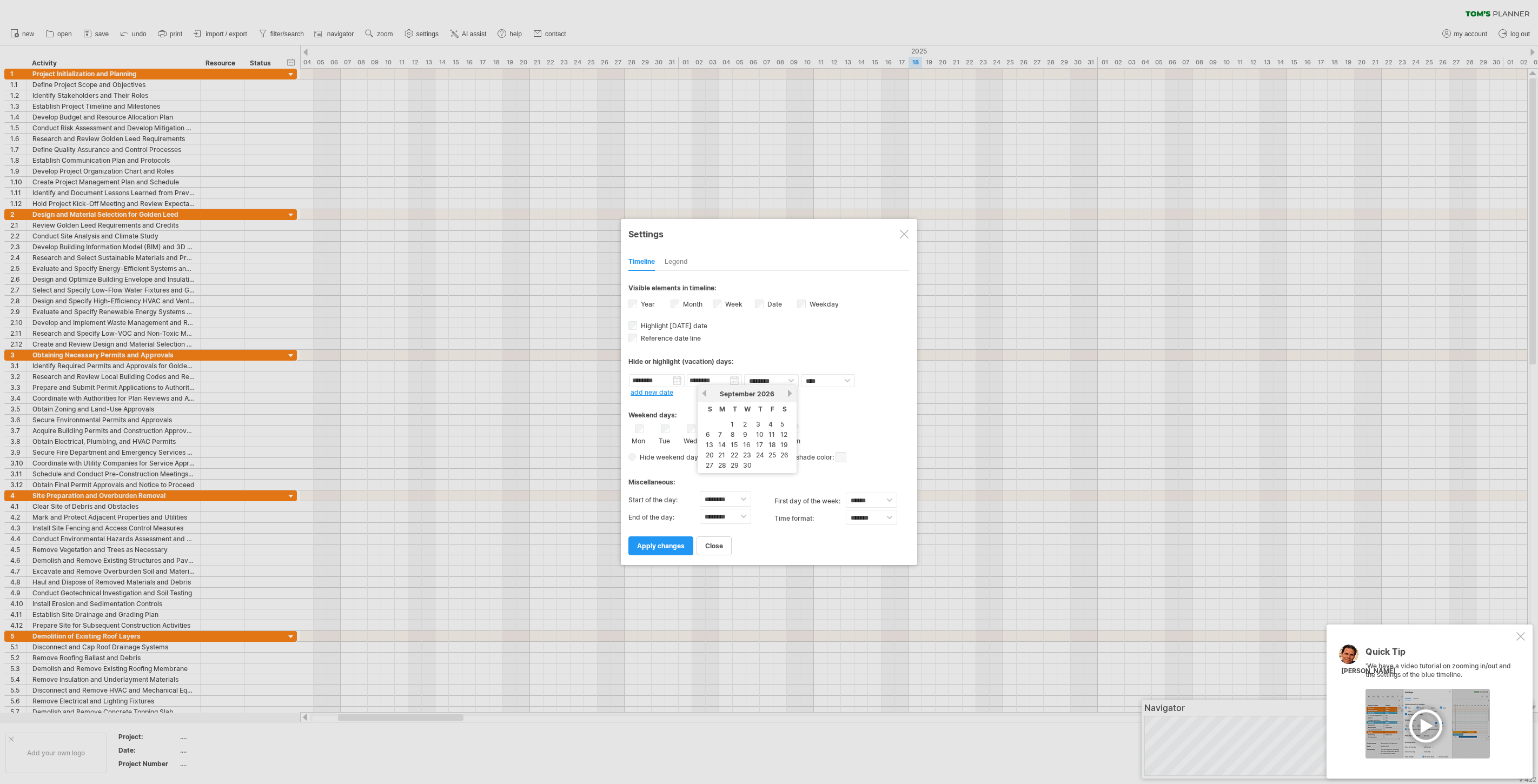
click at [790, 393] on link "next" at bounding box center [790, 393] width 8 height 8
click at [790, 392] on link "next" at bounding box center [790, 393] width 8 height 8
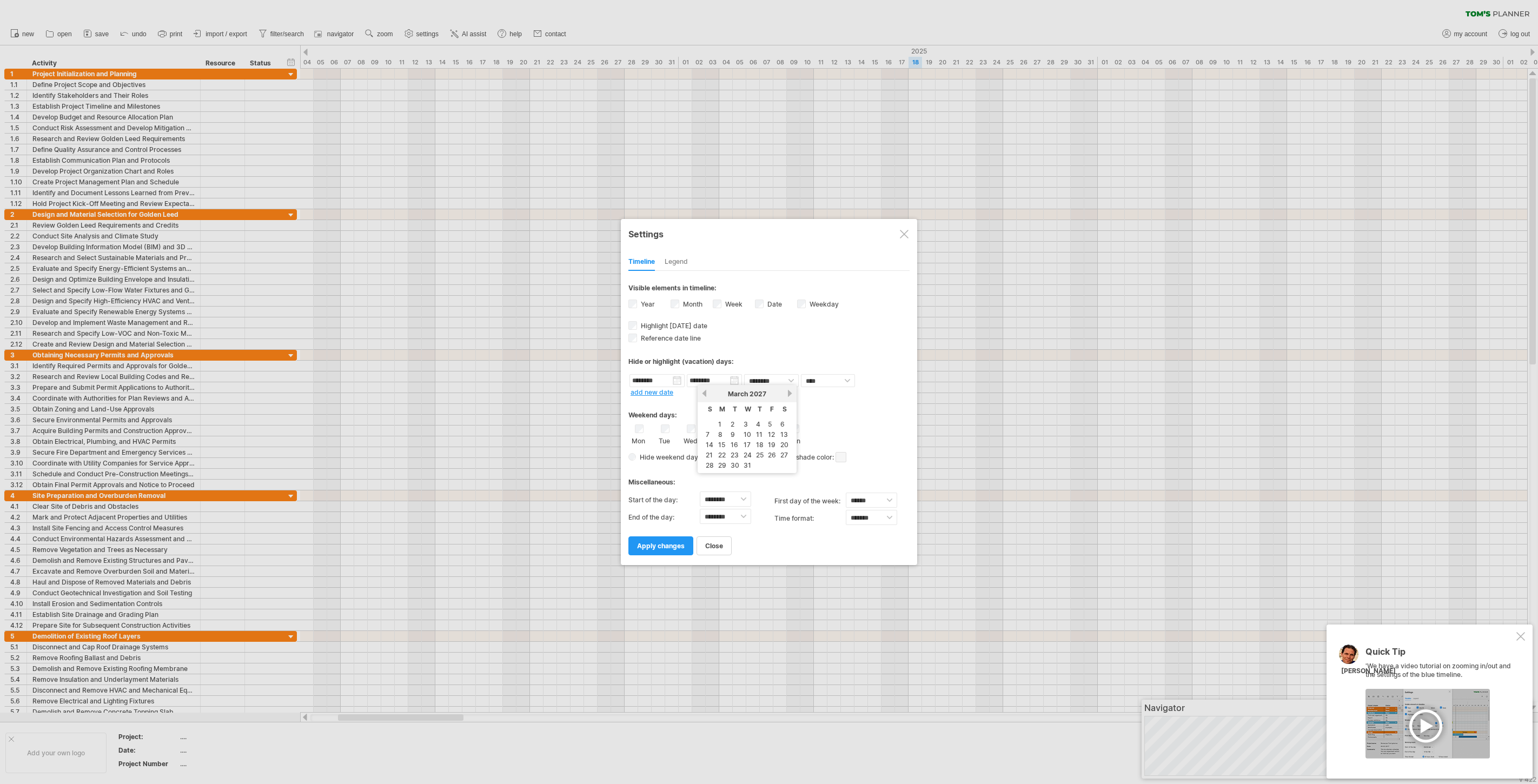
click at [790, 392] on link "next" at bounding box center [790, 393] width 8 height 8
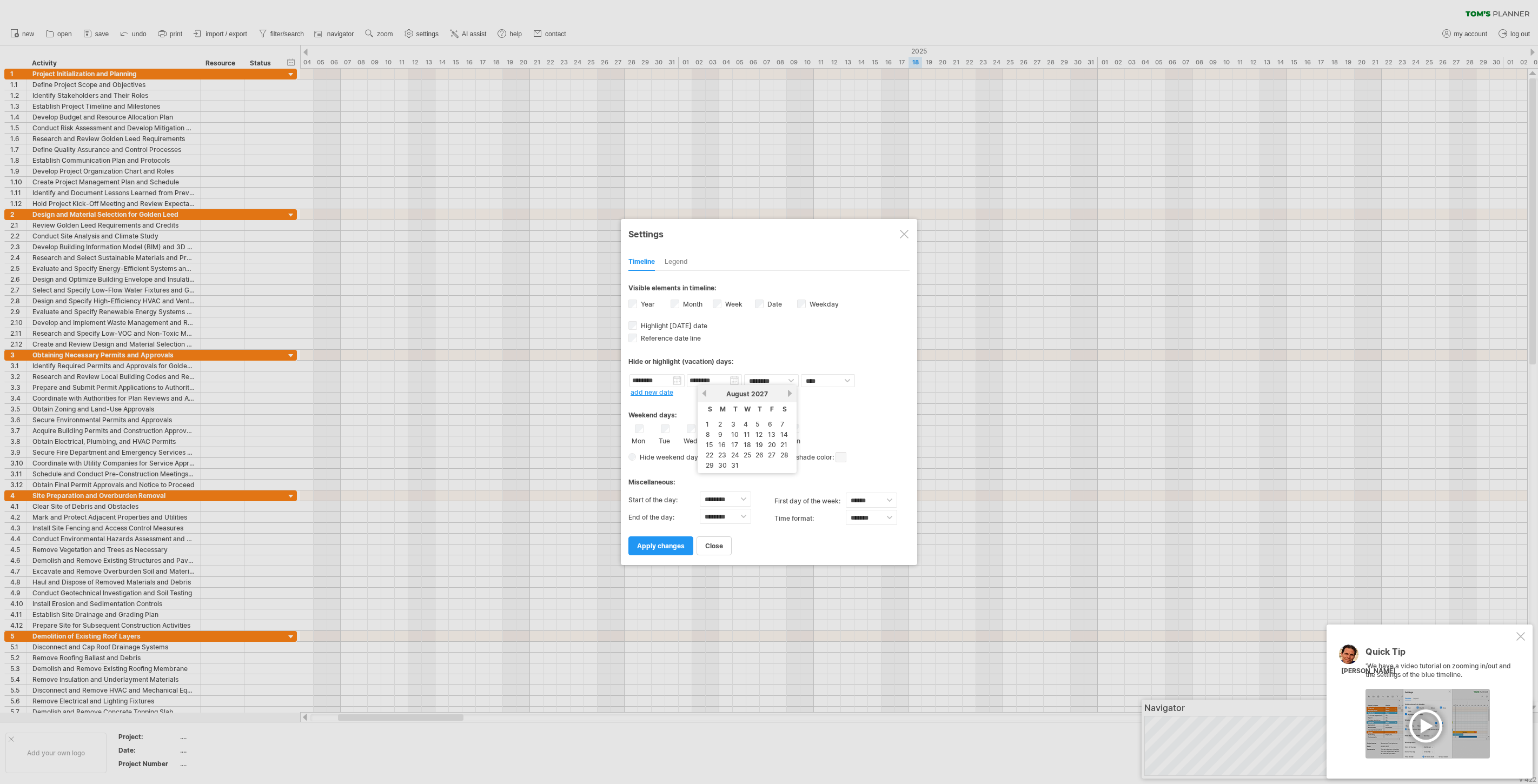
click at [790, 392] on link "next" at bounding box center [790, 393] width 8 height 8
click at [768, 464] on link "29" at bounding box center [771, 465] width 11 height 11
type input "********"
click at [668, 543] on span "apply changes" at bounding box center [661, 546] width 47 height 8
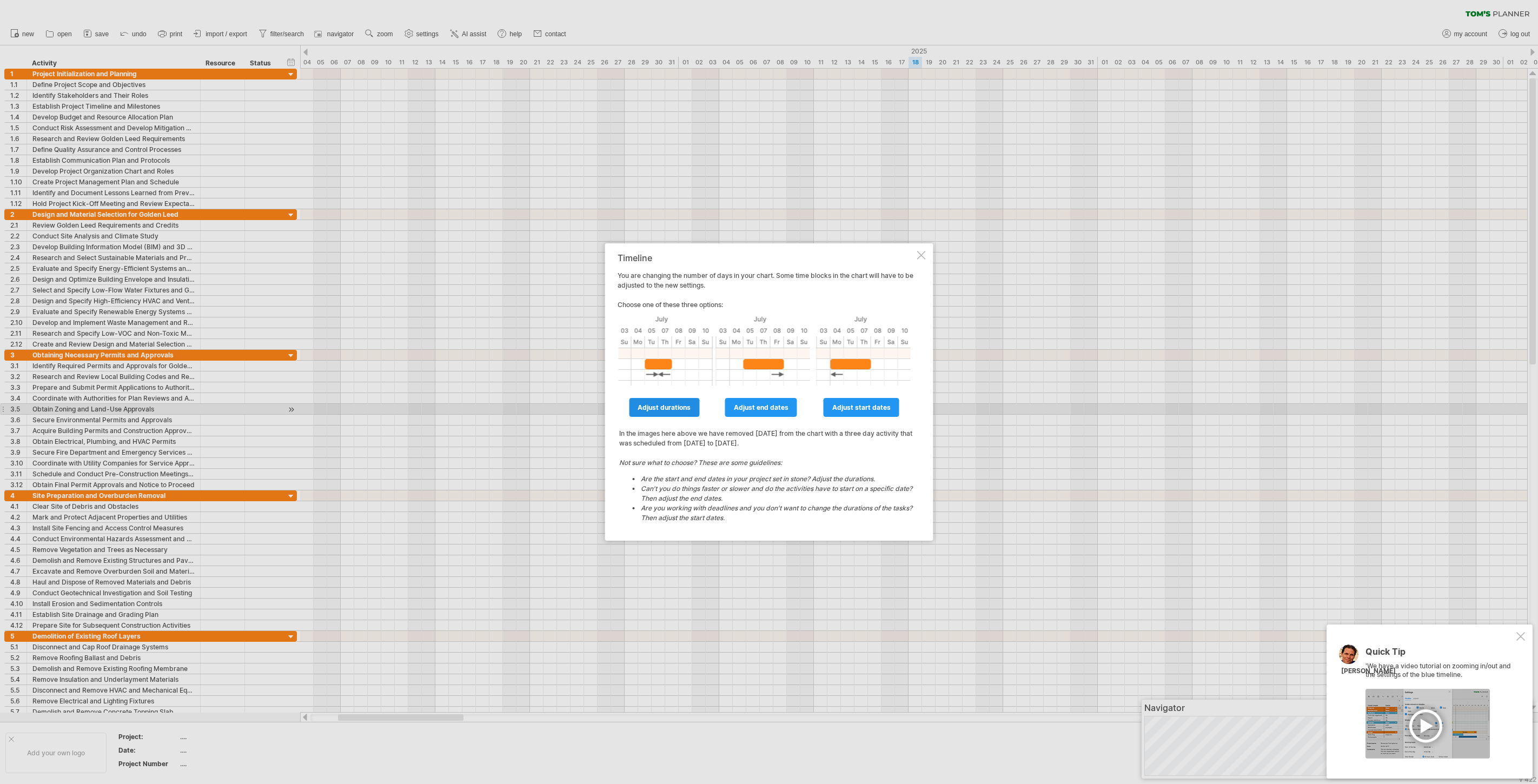
click at [663, 406] on span "adjust durations" at bounding box center [663, 407] width 53 height 8
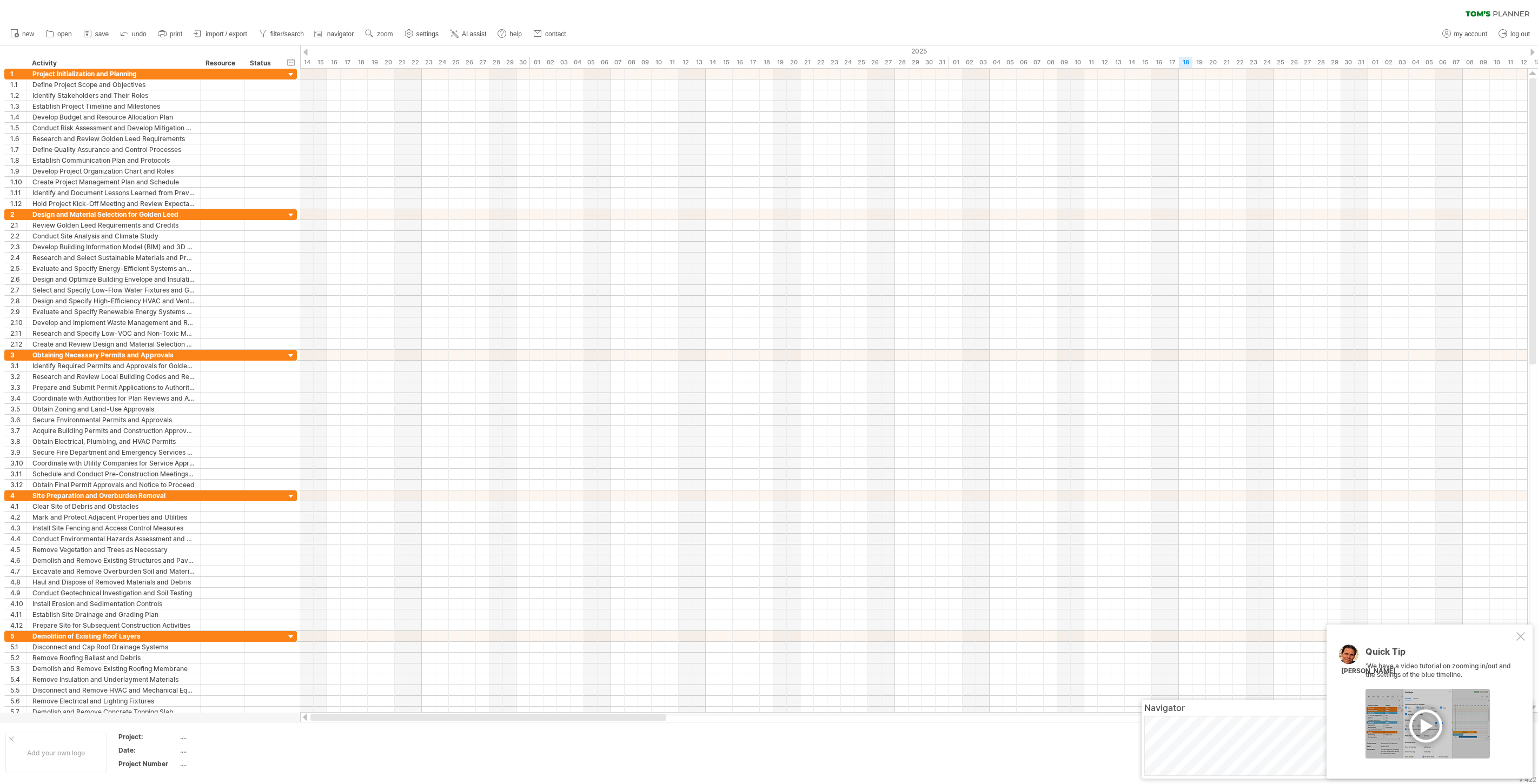
drag, startPoint x: 458, startPoint y: 715, endPoint x: 326, endPoint y: 715, distance: 132.0
click at [326, 705] on div at bounding box center [488, 717] width 356 height 7
click at [636, 62] on div "timeline settings" at bounding box center [649, 64] width 80 height 17
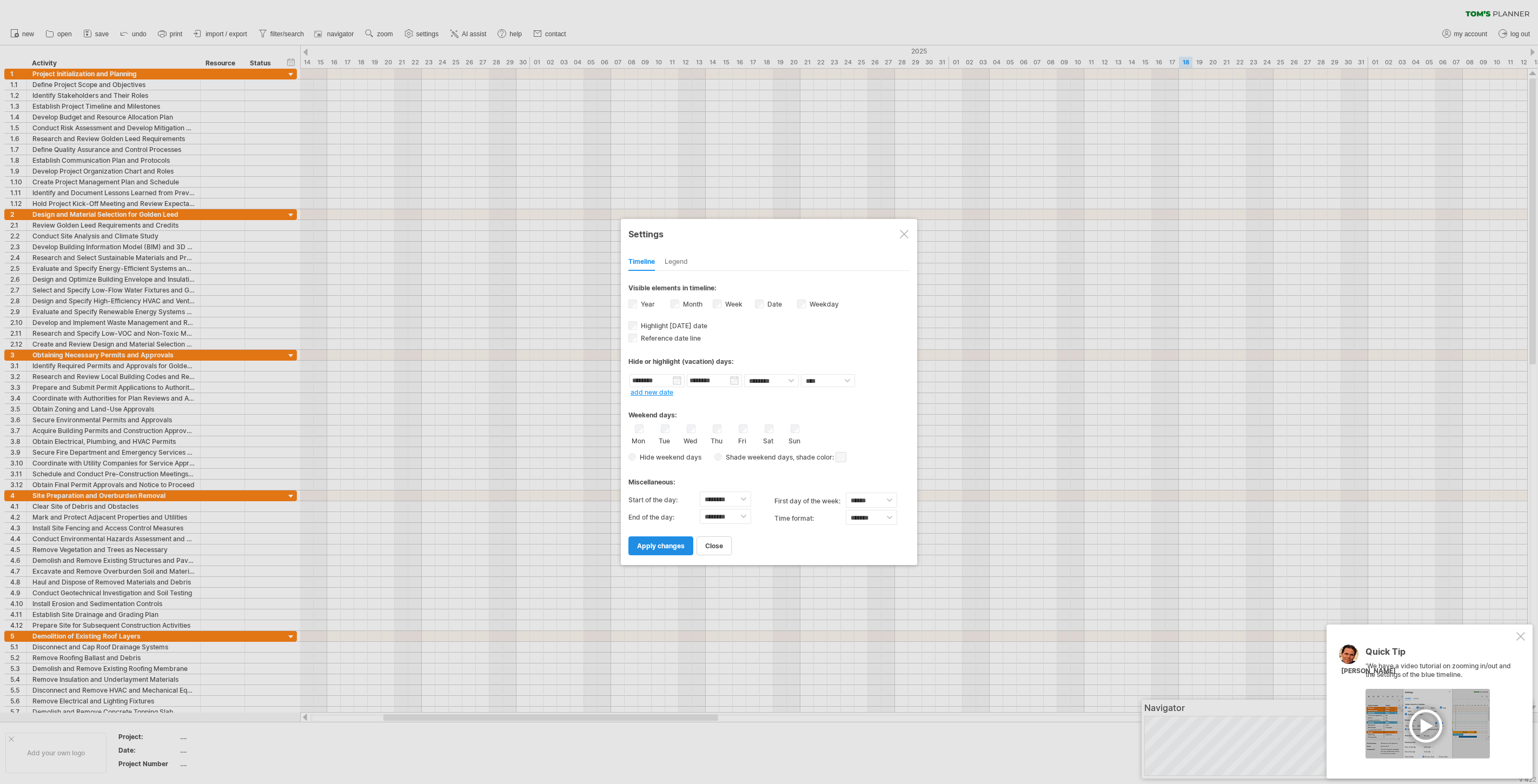
click at [669, 542] on span "apply changes" at bounding box center [661, 546] width 47 height 8
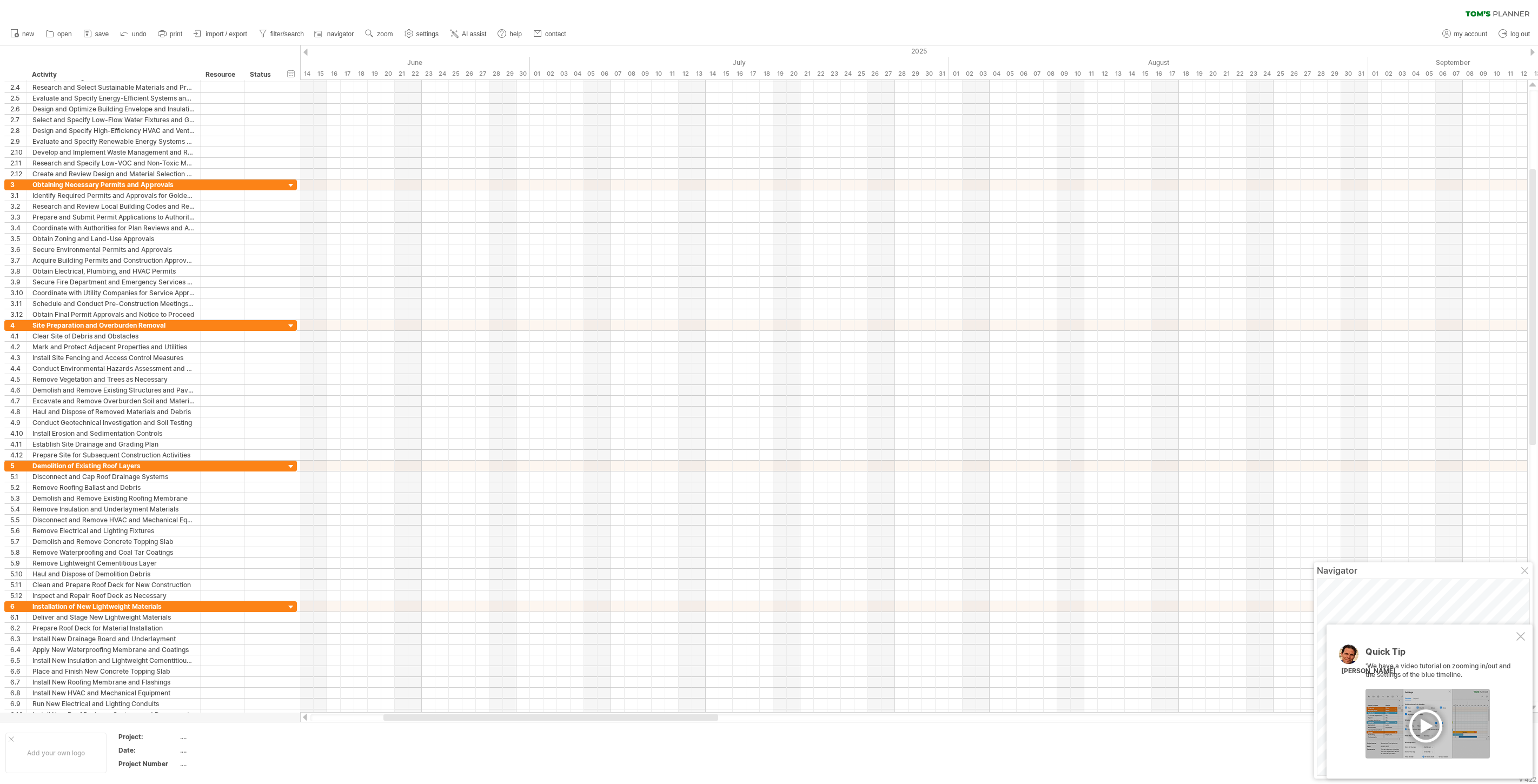
click at [1384, 705] on div at bounding box center [1427, 723] width 124 height 69
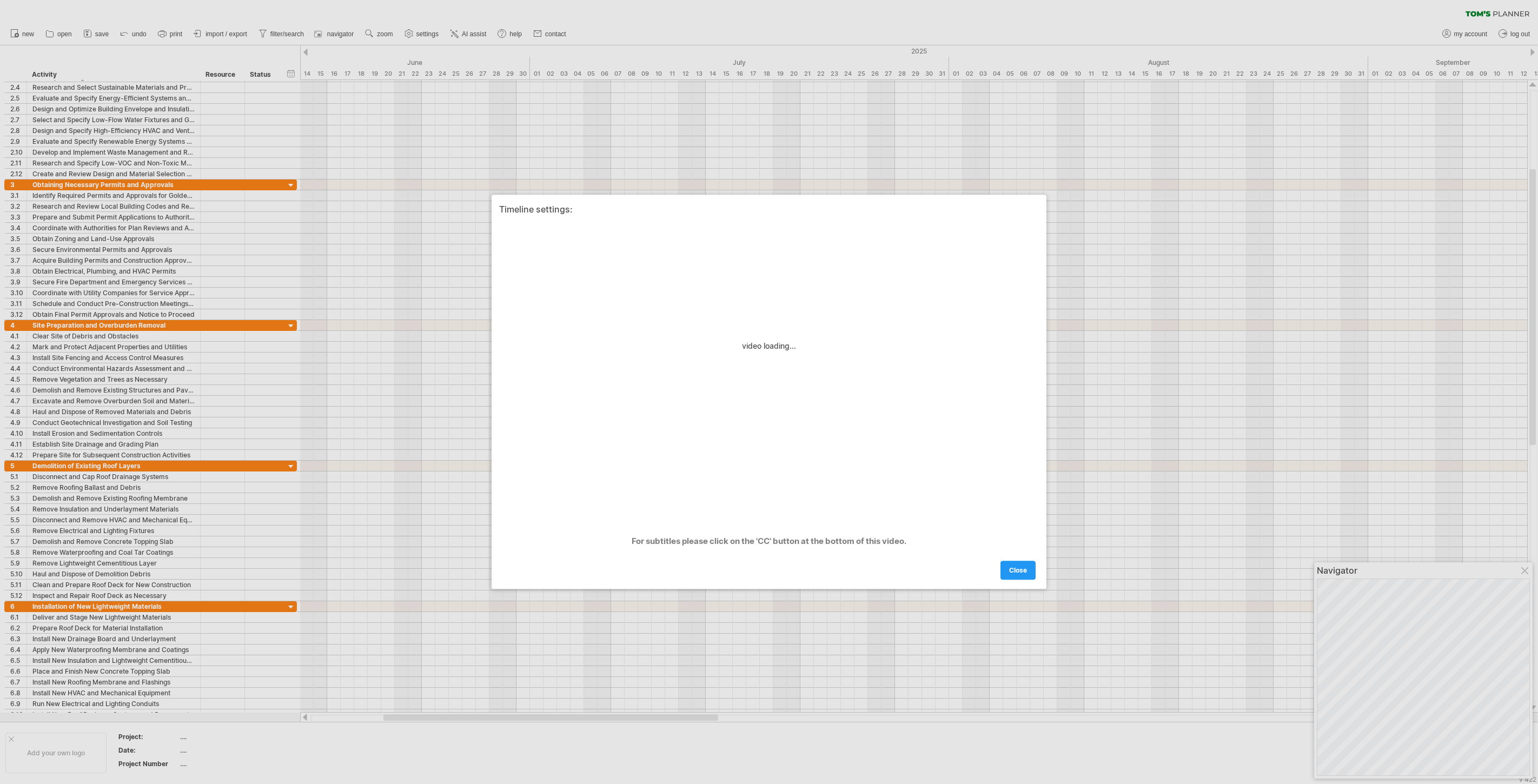
drag, startPoint x: 601, startPoint y: 157, endPoint x: 603, endPoint y: 144, distance: 13.2
click at [603, 144] on div at bounding box center [769, 392] width 1538 height 784
click at [1014, 567] on span "close" at bounding box center [1018, 571] width 18 height 8
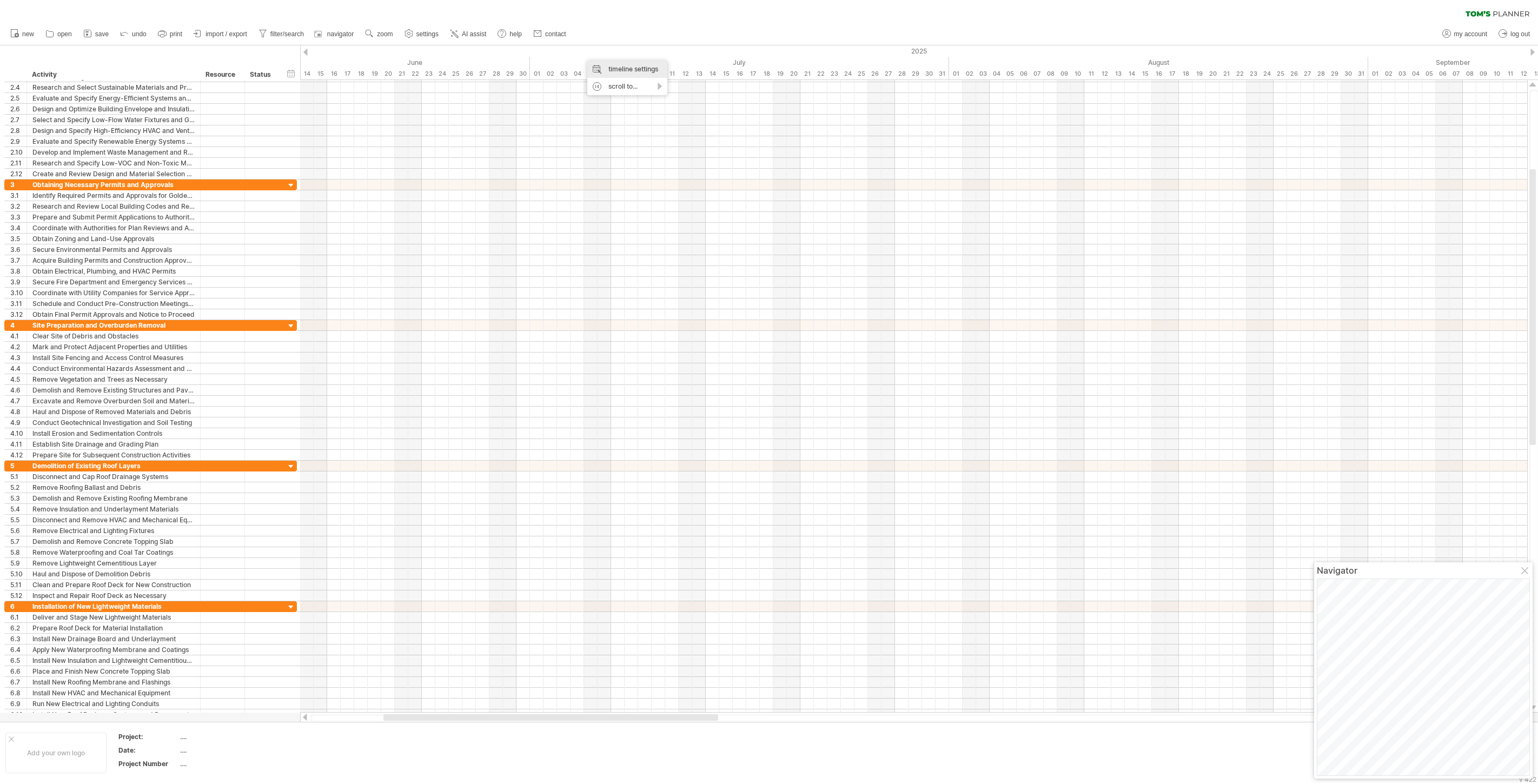
click at [617, 71] on div "timeline settings" at bounding box center [627, 69] width 80 height 17
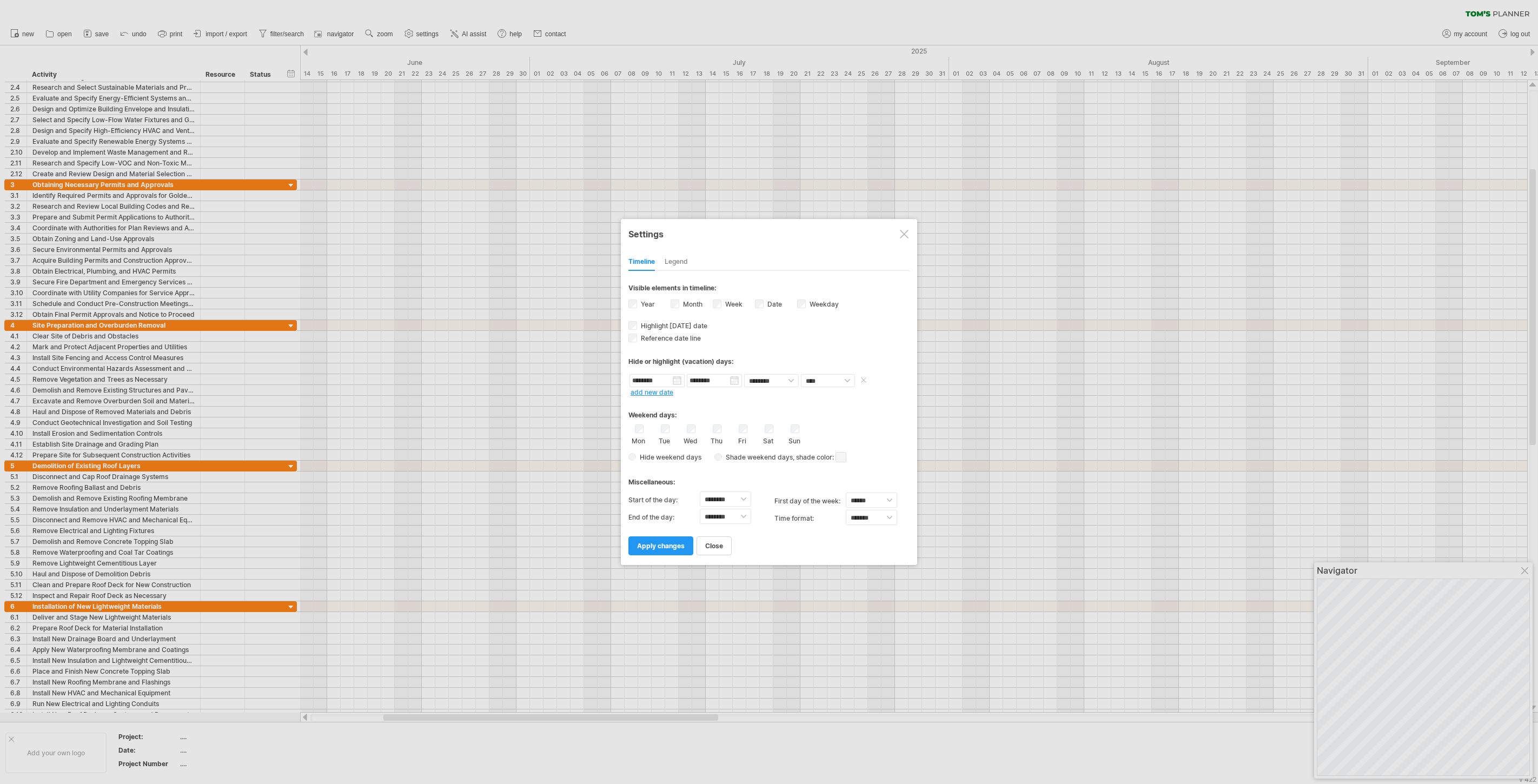
click at [676, 381] on input "********" at bounding box center [657, 381] width 55 height 13
click at [654, 361] on div "Hide or highlight (vacation) days:" at bounding box center [769, 361] width 281 height 8
click at [862, 381] on span at bounding box center [863, 380] width 11 height 8
click at [863, 380] on span at bounding box center [863, 380] width 11 height 8
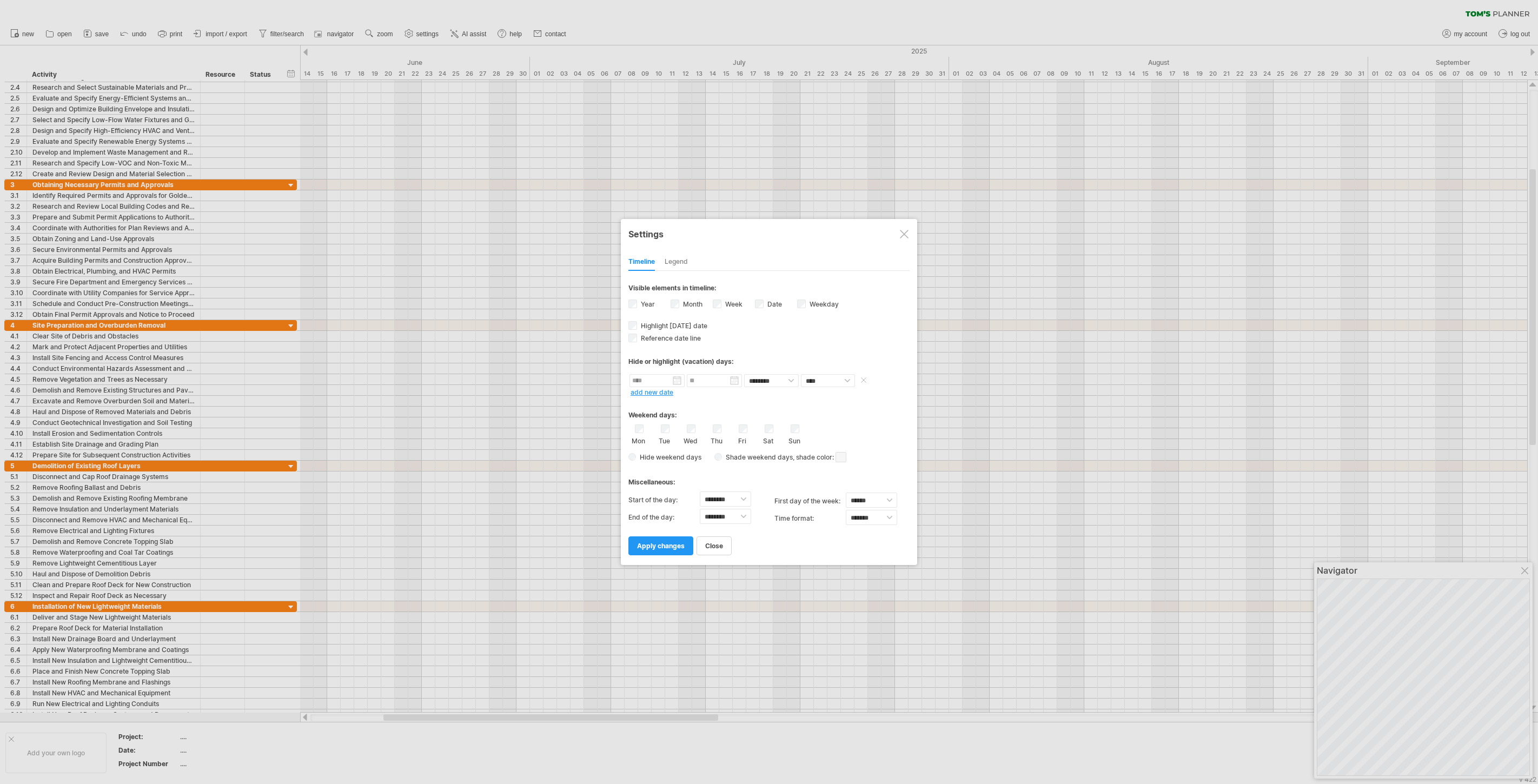
click at [863, 378] on span at bounding box center [863, 380] width 11 height 8
click at [724, 394] on div "from to repeat hide/color ******** ******** **** ***** add new date" at bounding box center [769, 384] width 281 height 23
click at [674, 543] on span "apply changes" at bounding box center [661, 546] width 47 height 8
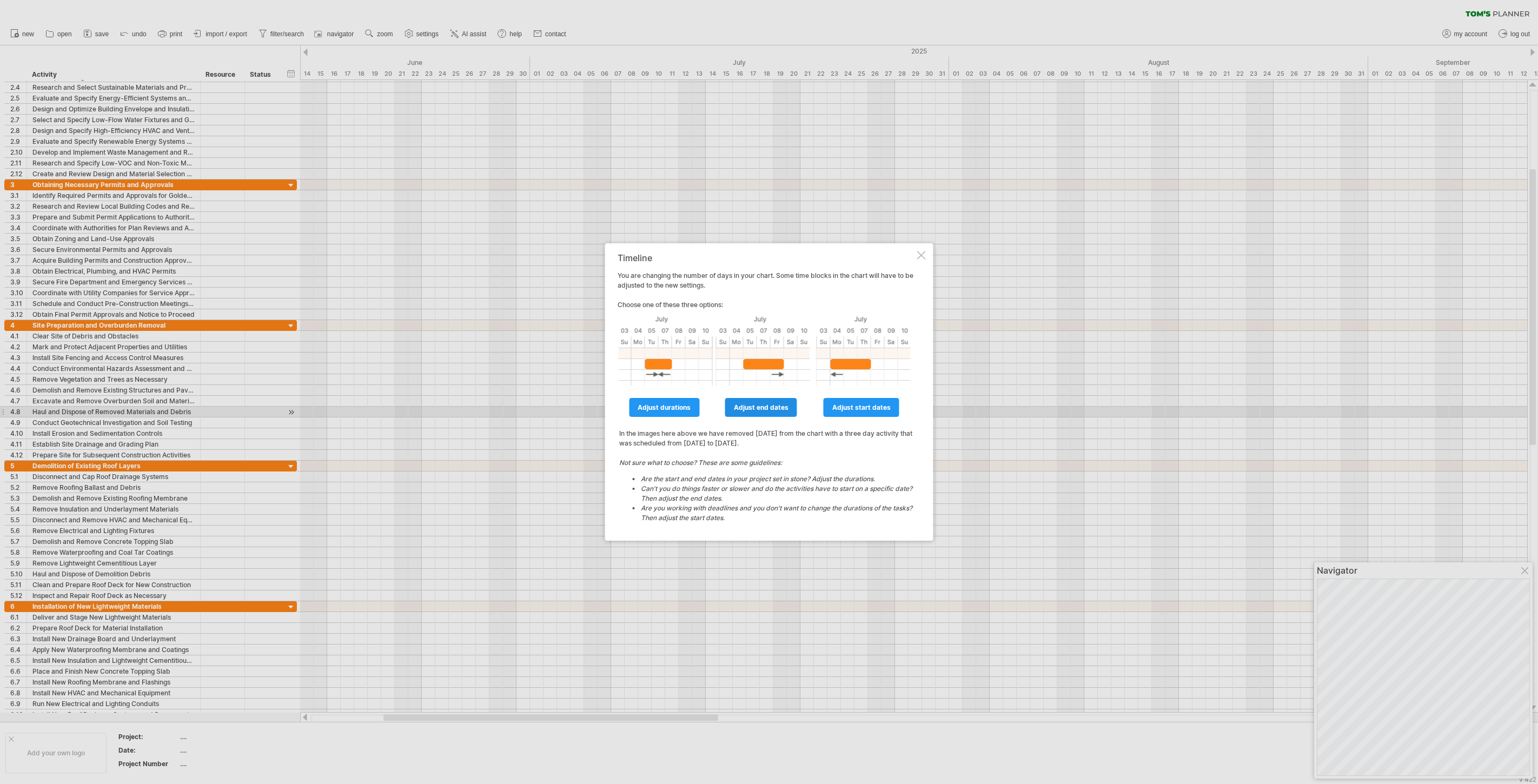
click at [753, 408] on span "adjust end dates" at bounding box center [760, 407] width 55 height 8
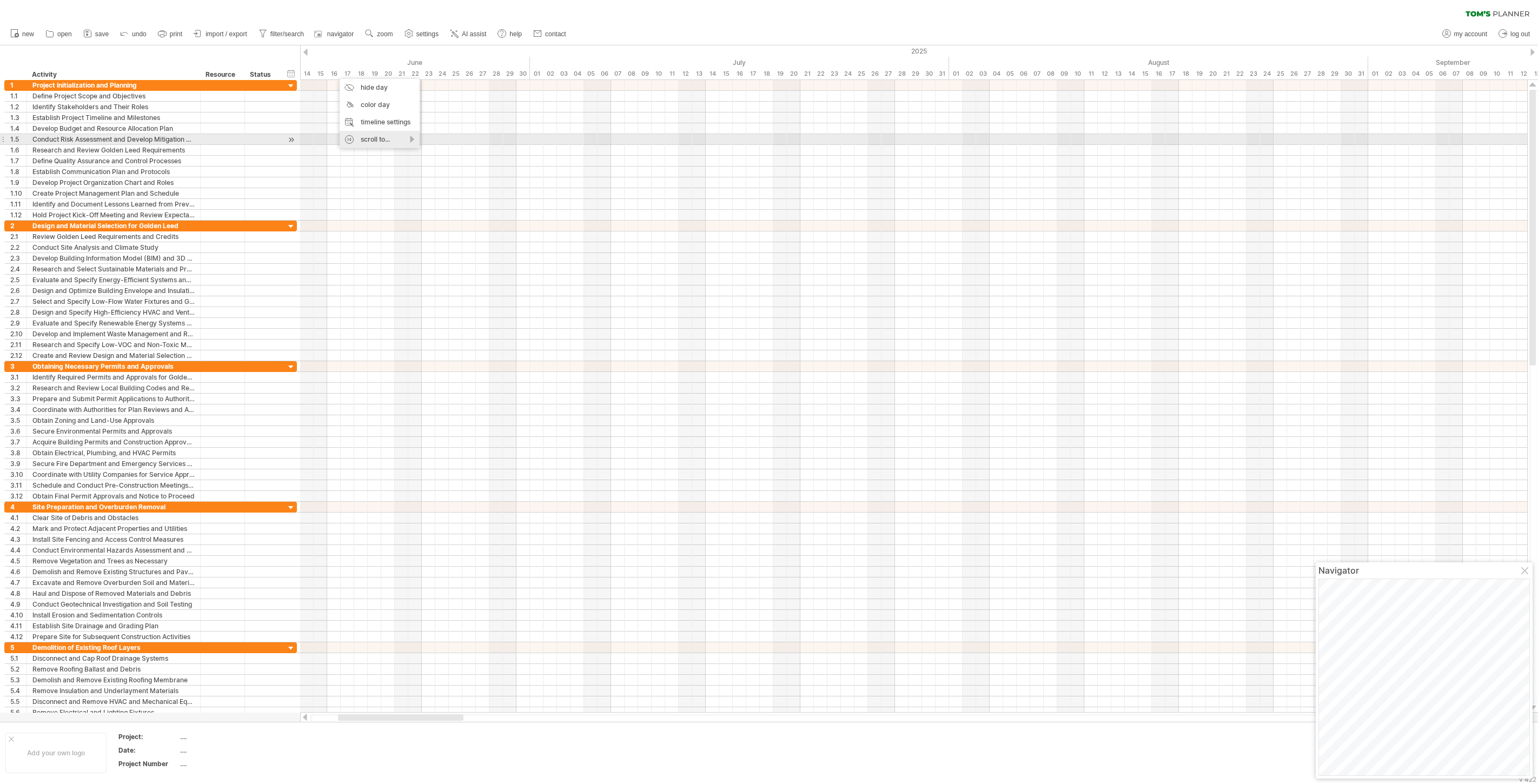
click at [397, 137] on div "scroll to..." at bounding box center [379, 139] width 80 height 17
click at [398, 119] on div "timeline settings" at bounding box center [379, 122] width 80 height 17
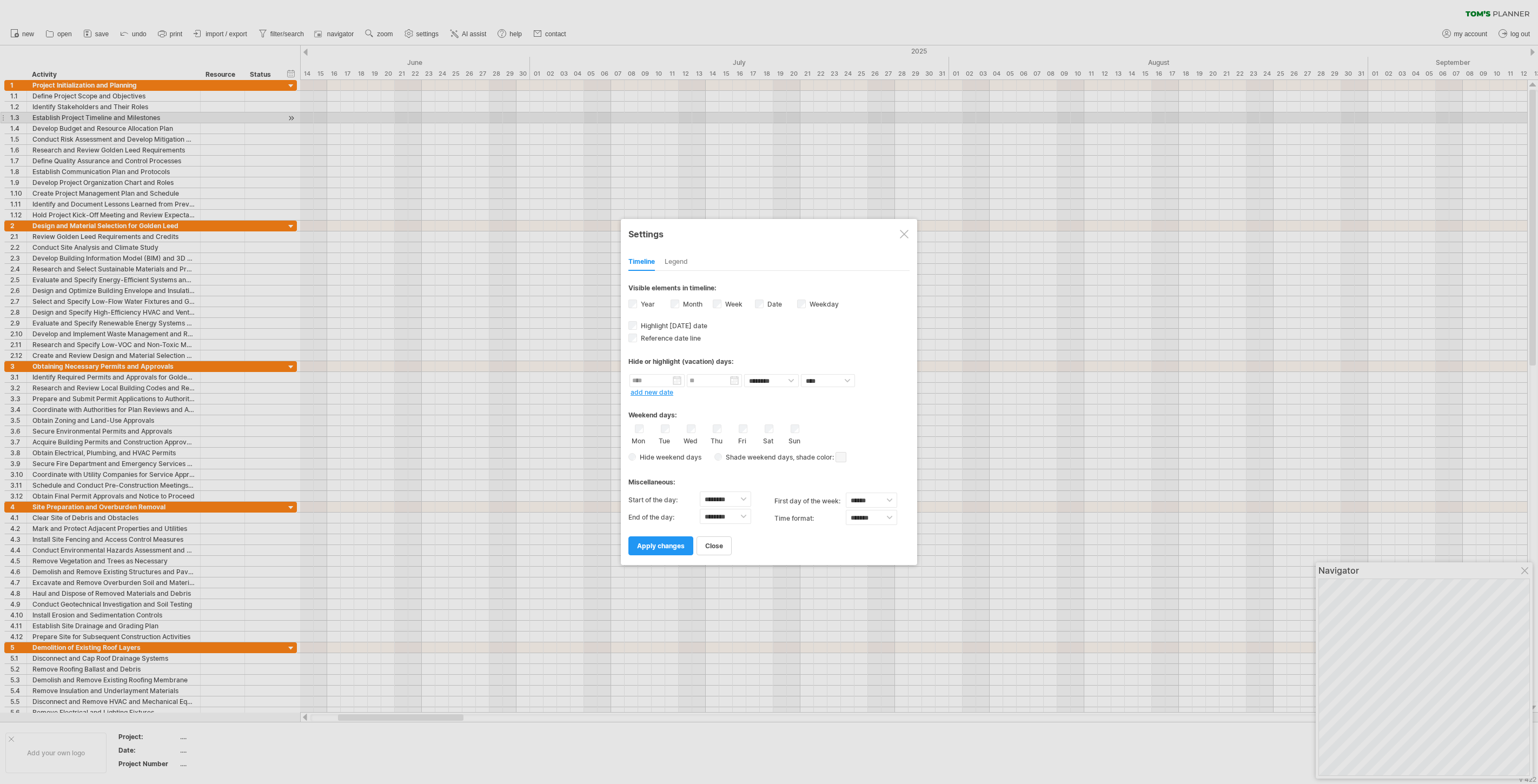
click at [641, 302] on label "Year" at bounding box center [647, 304] width 16 height 8
select select "******"
click at [662, 543] on span "apply changes" at bounding box center [661, 546] width 47 height 8
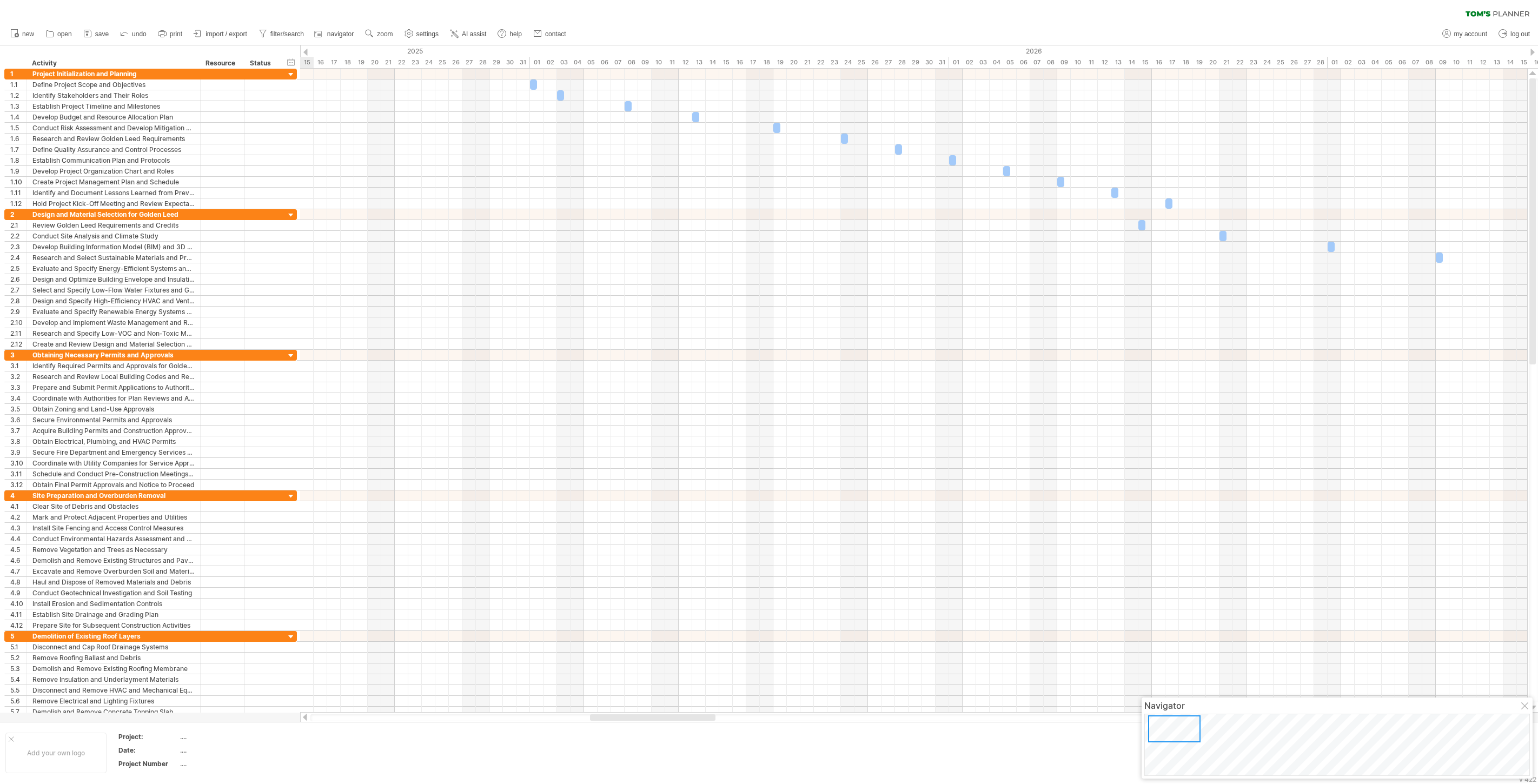
drag, startPoint x: 434, startPoint y: 715, endPoint x: 689, endPoint y: 733, distance: 255.6
click at [689, 705] on div "Trying to reach [DOMAIN_NAME] Connected again... 0% clear filter new 1" at bounding box center [769, 392] width 1538 height 784
drag, startPoint x: 481, startPoint y: 716, endPoint x: 414, endPoint y: 714, distance: 67.0
click at [413, 705] on div at bounding box center [389, 717] width 158 height 7
click at [607, 57] on div "timeline settings" at bounding box center [624, 61] width 80 height 17
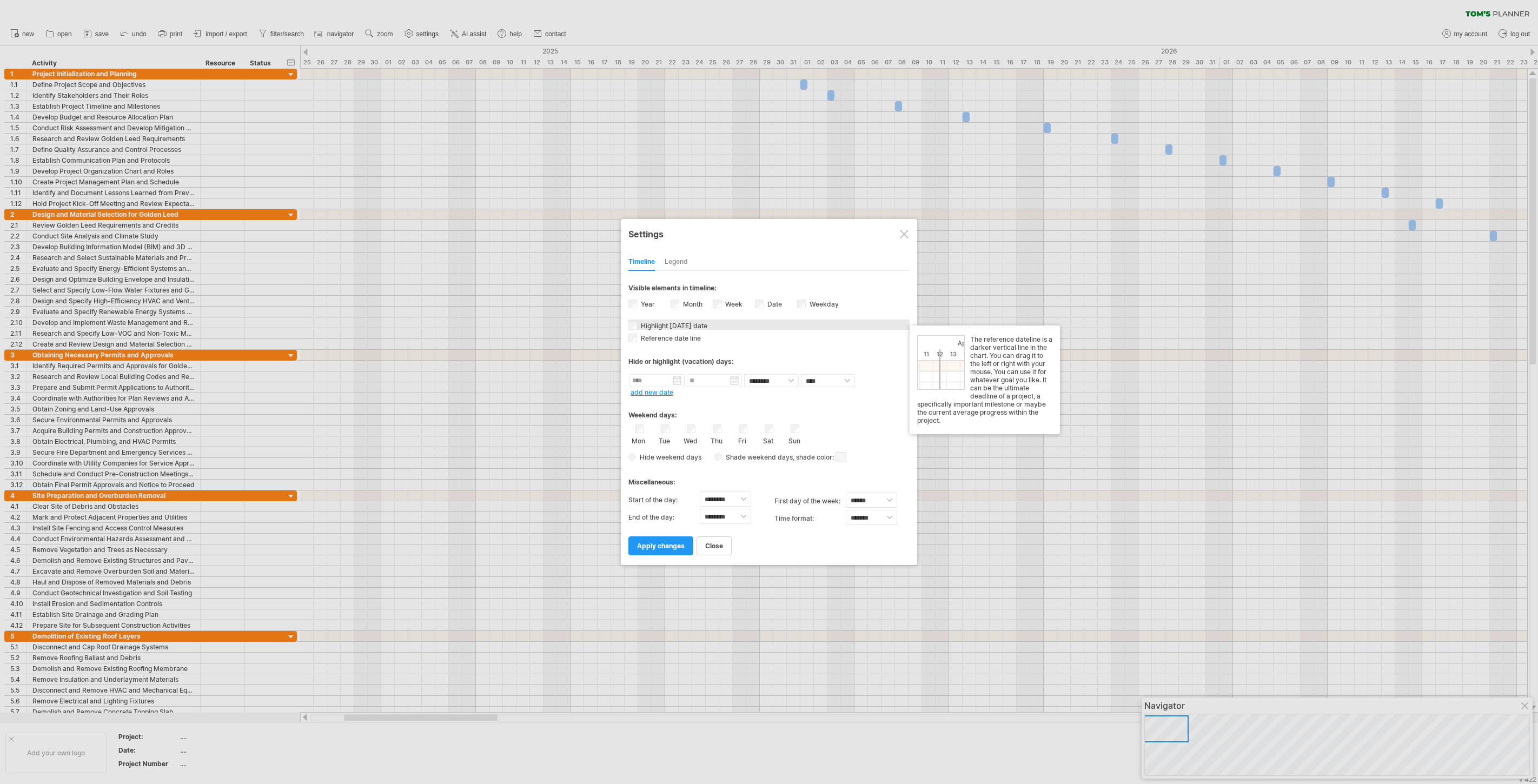
click at [685, 326] on span "Highlight [DATE] date" at bounding box center [673, 326] width 69 height 8
click at [651, 540] on link "apply changes" at bounding box center [661, 545] width 65 height 19
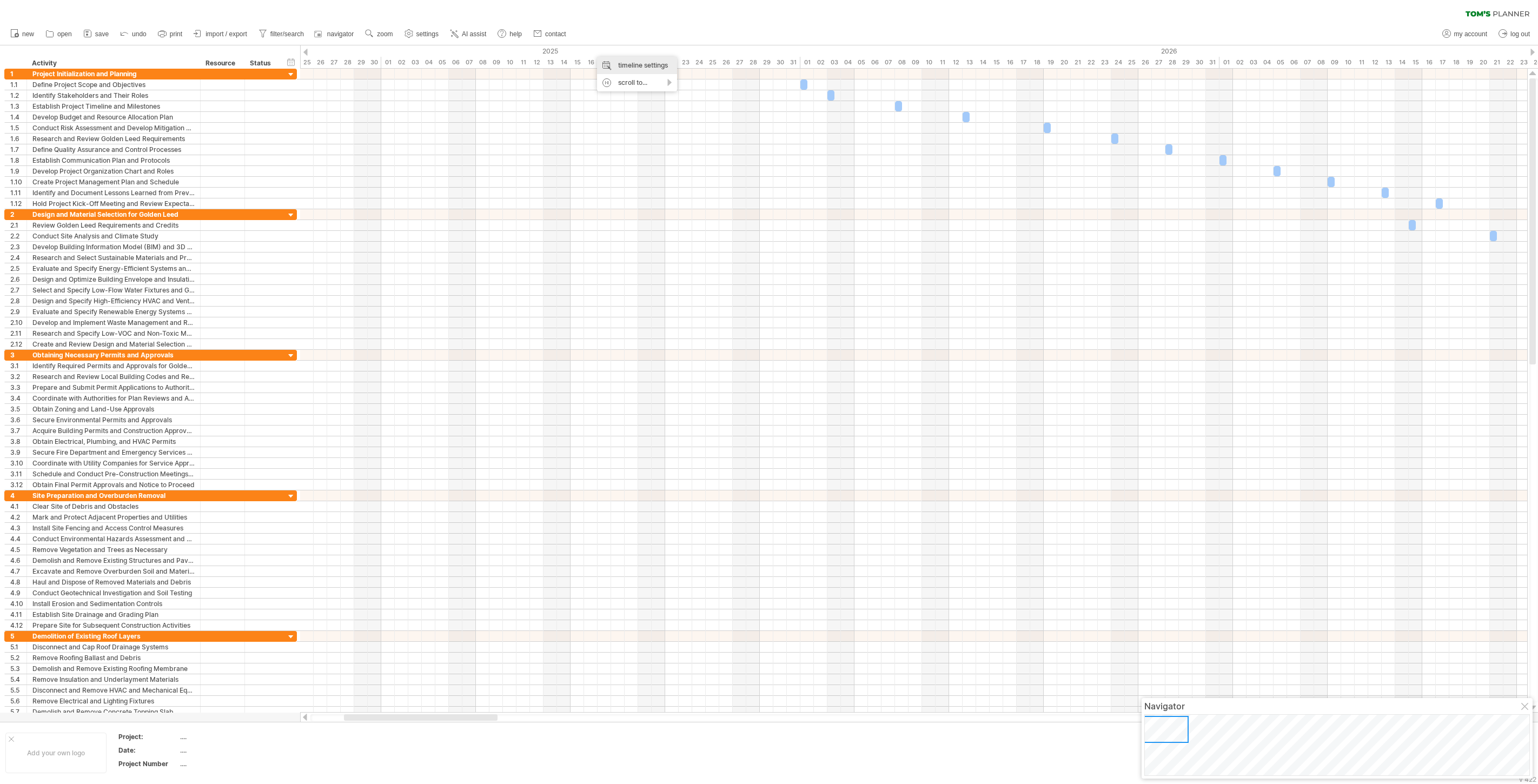
click at [625, 67] on div "timeline settings" at bounding box center [637, 65] width 80 height 17
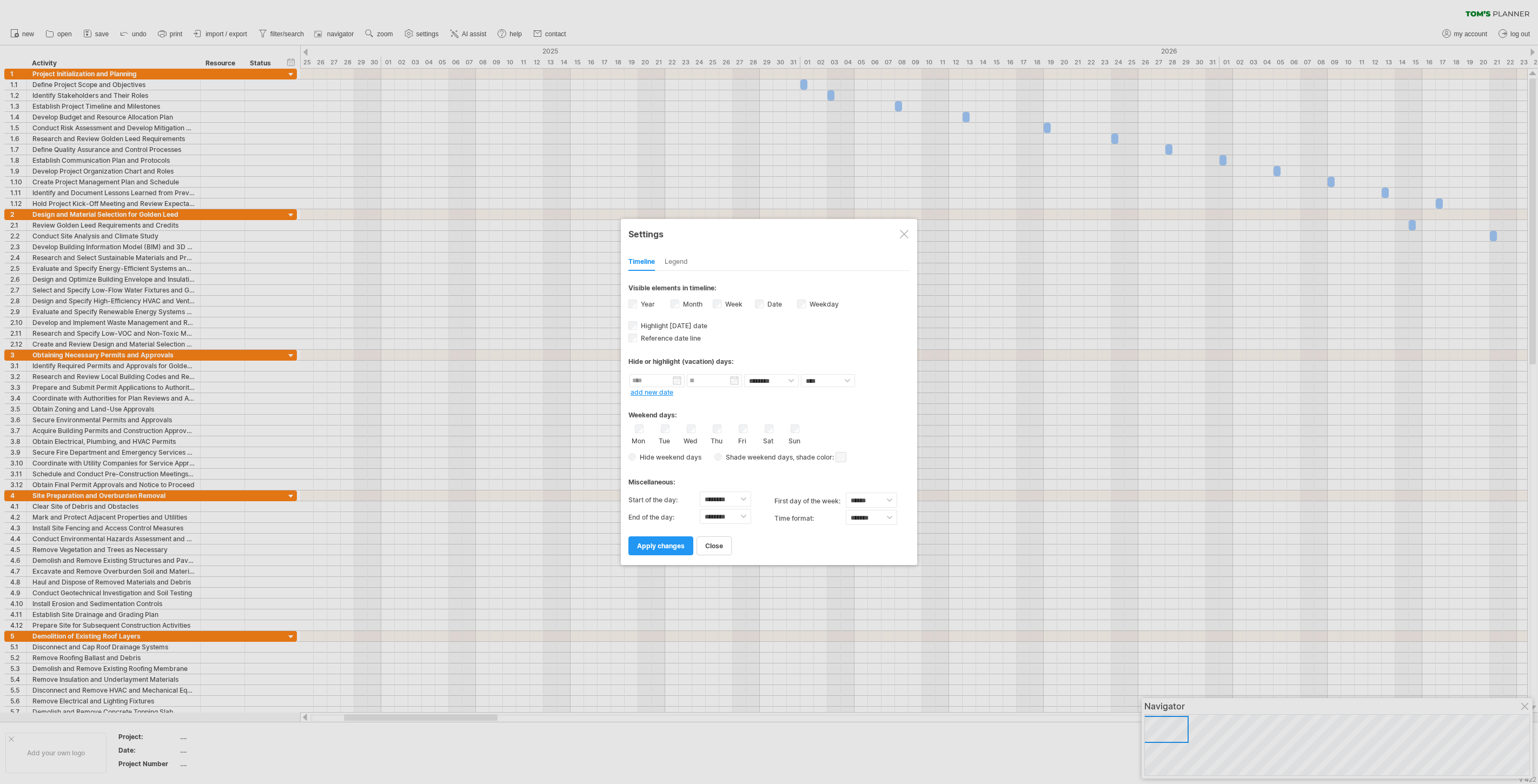
drag, startPoint x: 647, startPoint y: 303, endPoint x: 640, endPoint y: 300, distance: 7.6
click at [640, 300] on label "Year" at bounding box center [647, 304] width 16 height 8
click at [663, 543] on span "apply changes" at bounding box center [661, 546] width 47 height 8
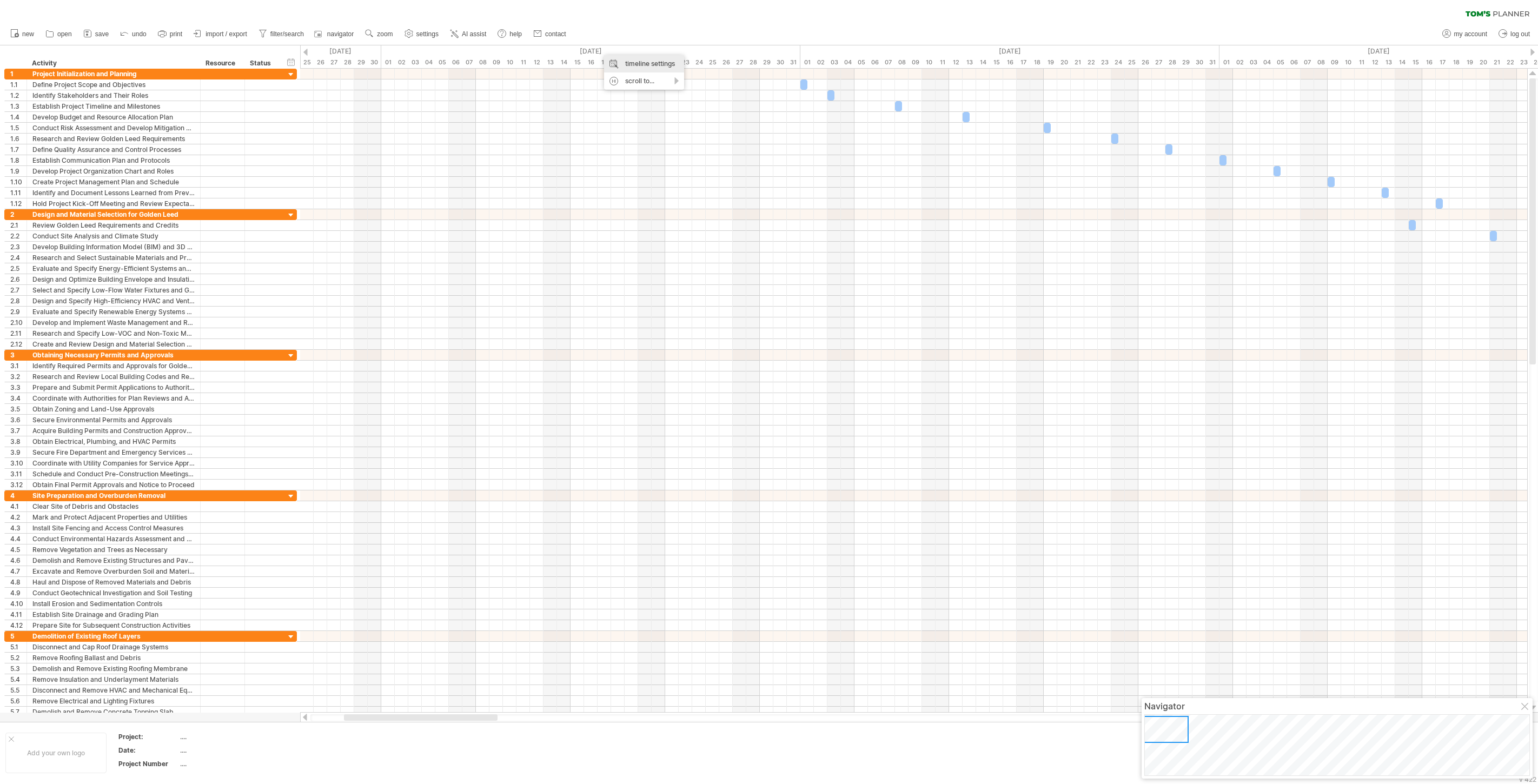
click at [624, 61] on div "timeline settings" at bounding box center [644, 64] width 80 height 17
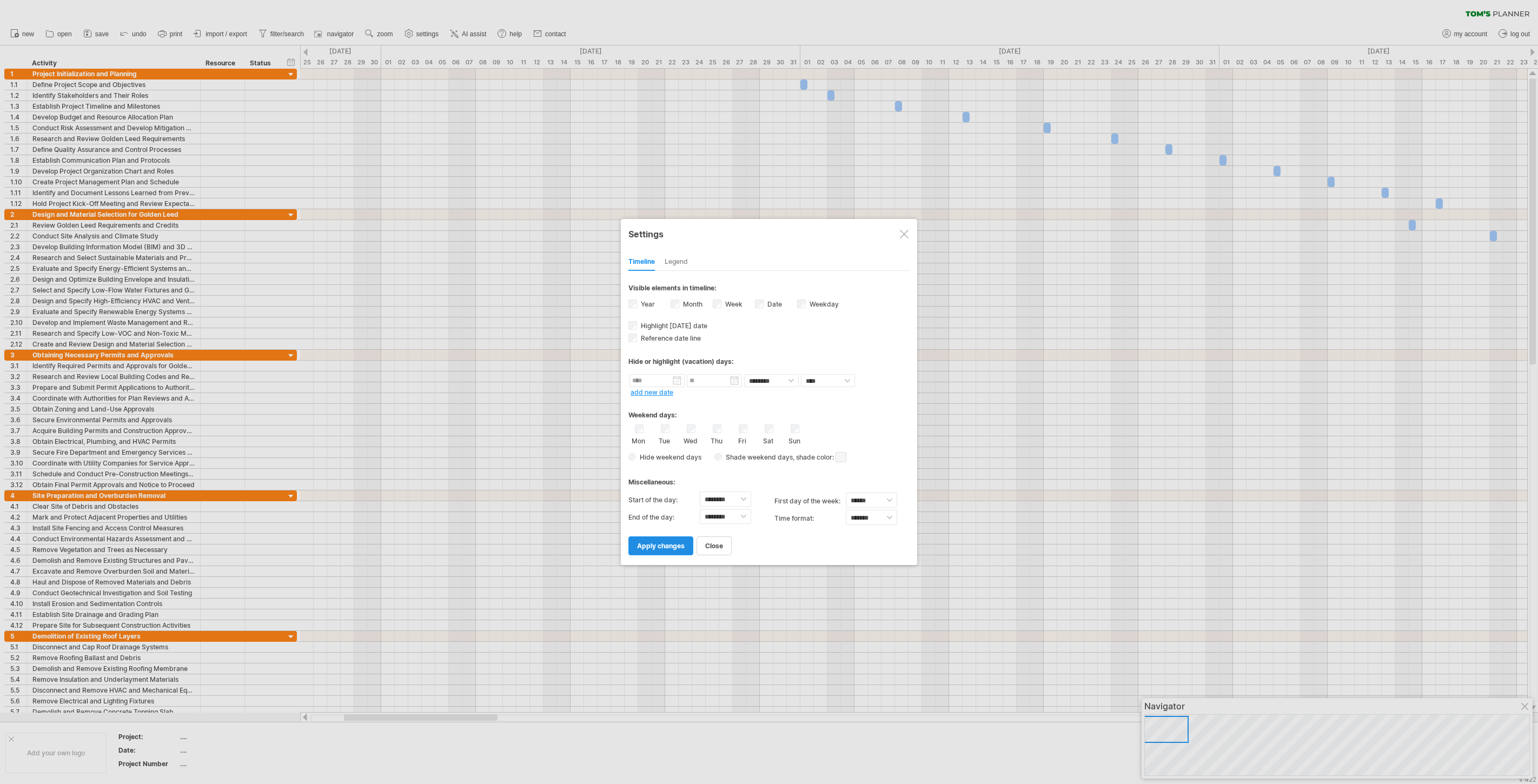
click at [660, 544] on span "apply changes" at bounding box center [661, 546] width 47 height 8
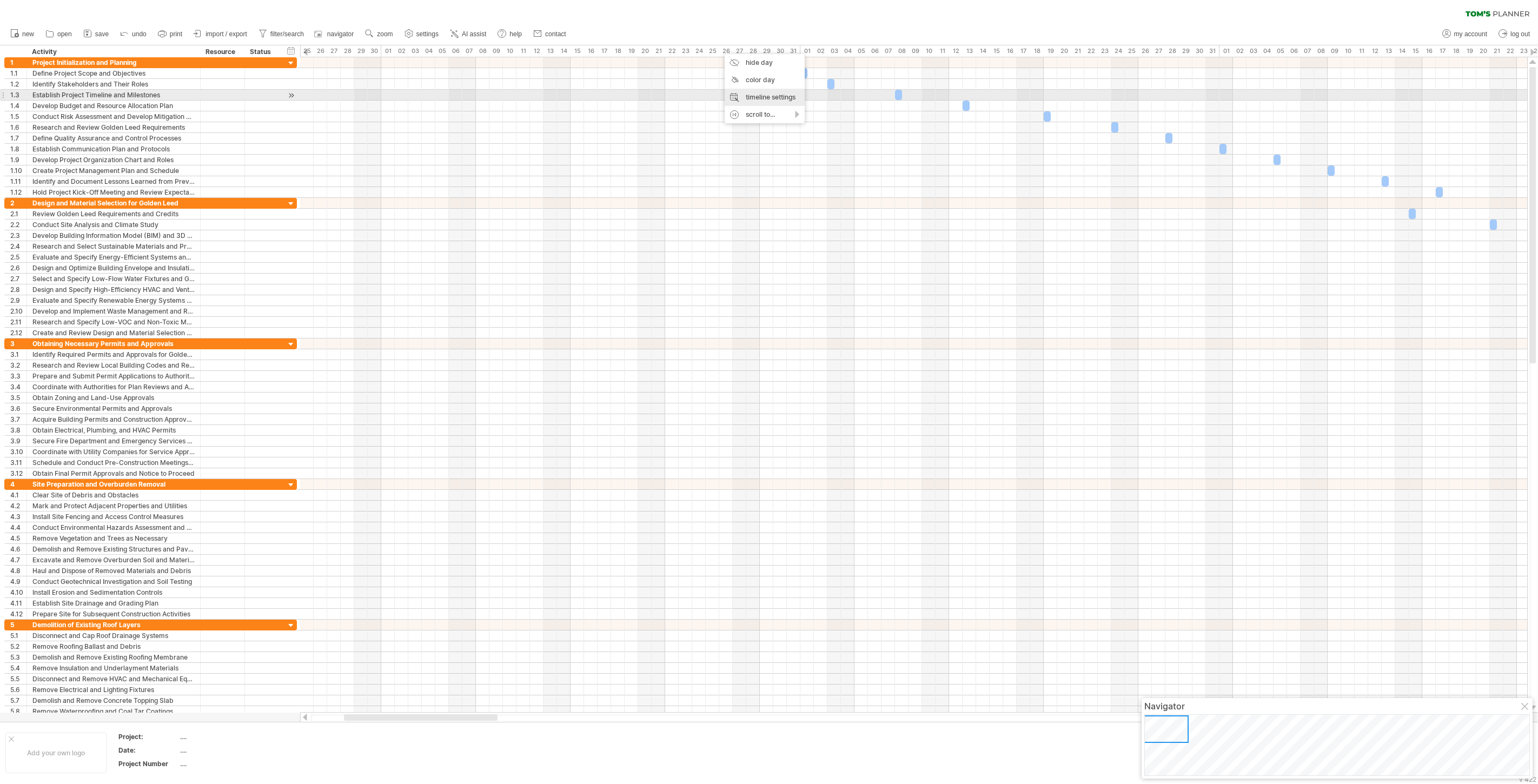
click at [776, 95] on div "timeline settings" at bounding box center [765, 97] width 80 height 17
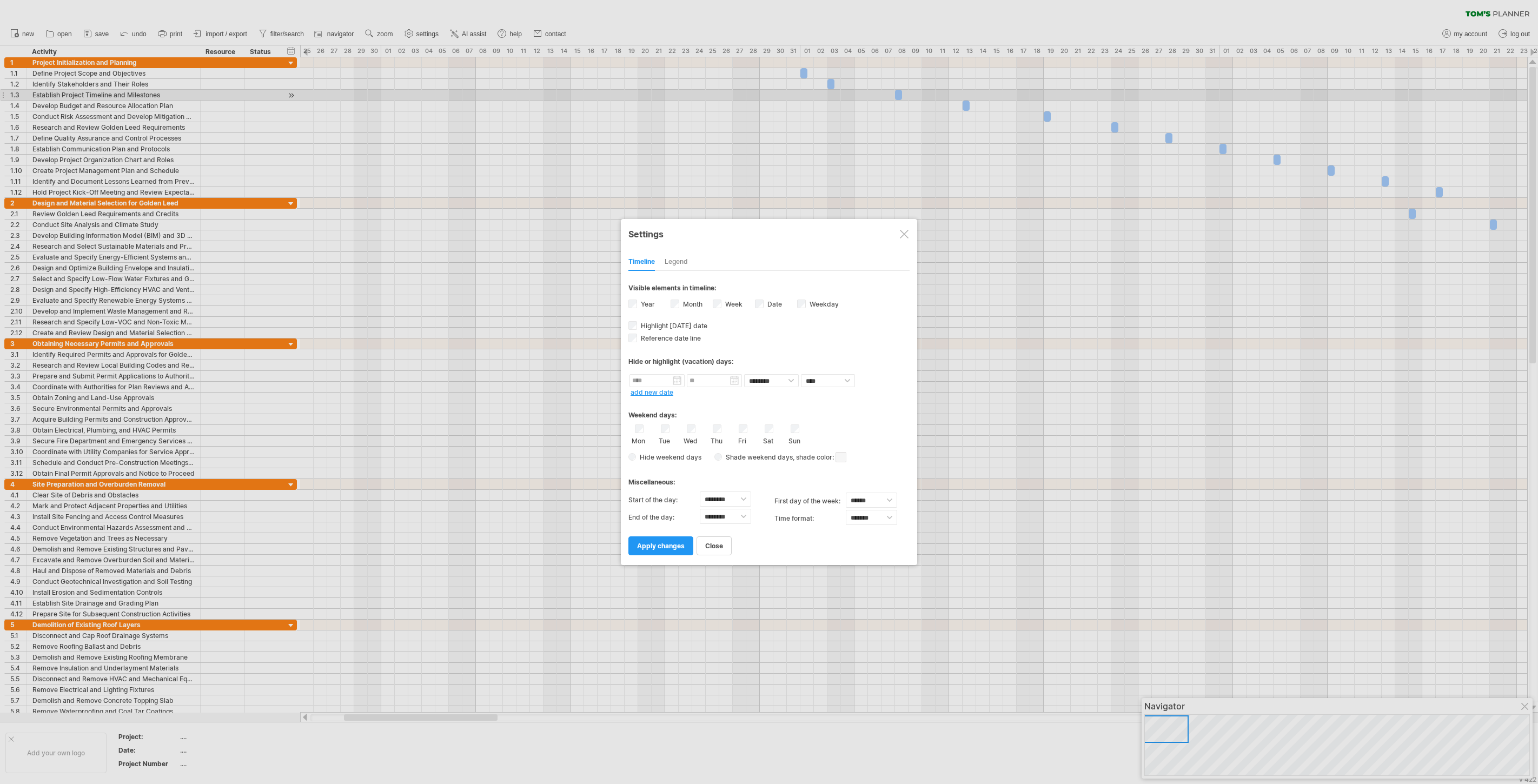
click at [640, 302] on label "Year" at bounding box center [647, 304] width 16 height 8
click at [663, 539] on link "apply changes" at bounding box center [661, 545] width 65 height 19
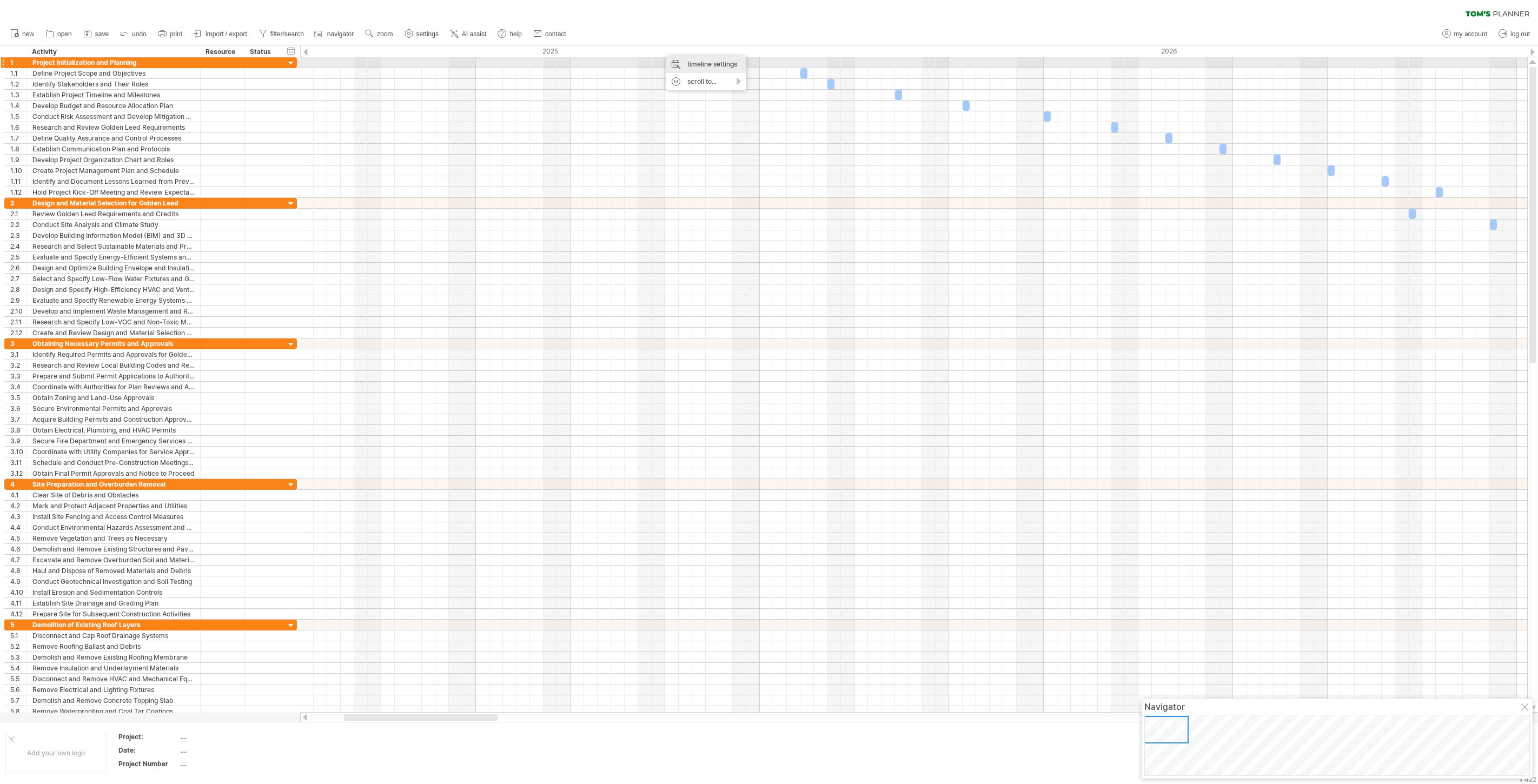
click at [698, 64] on div "timeline settings" at bounding box center [706, 64] width 80 height 17
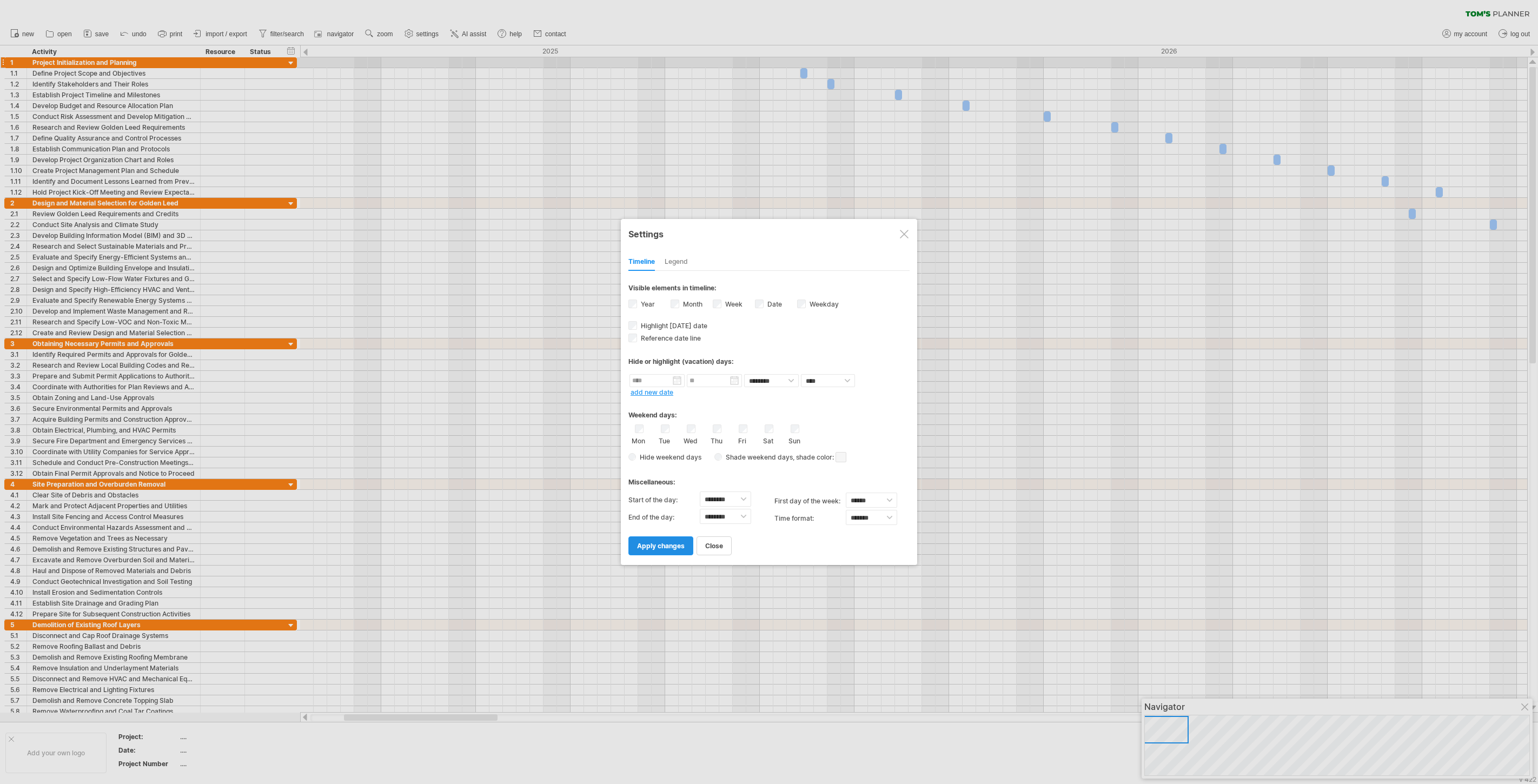
click at [645, 547] on span "apply changes" at bounding box center [661, 546] width 47 height 8
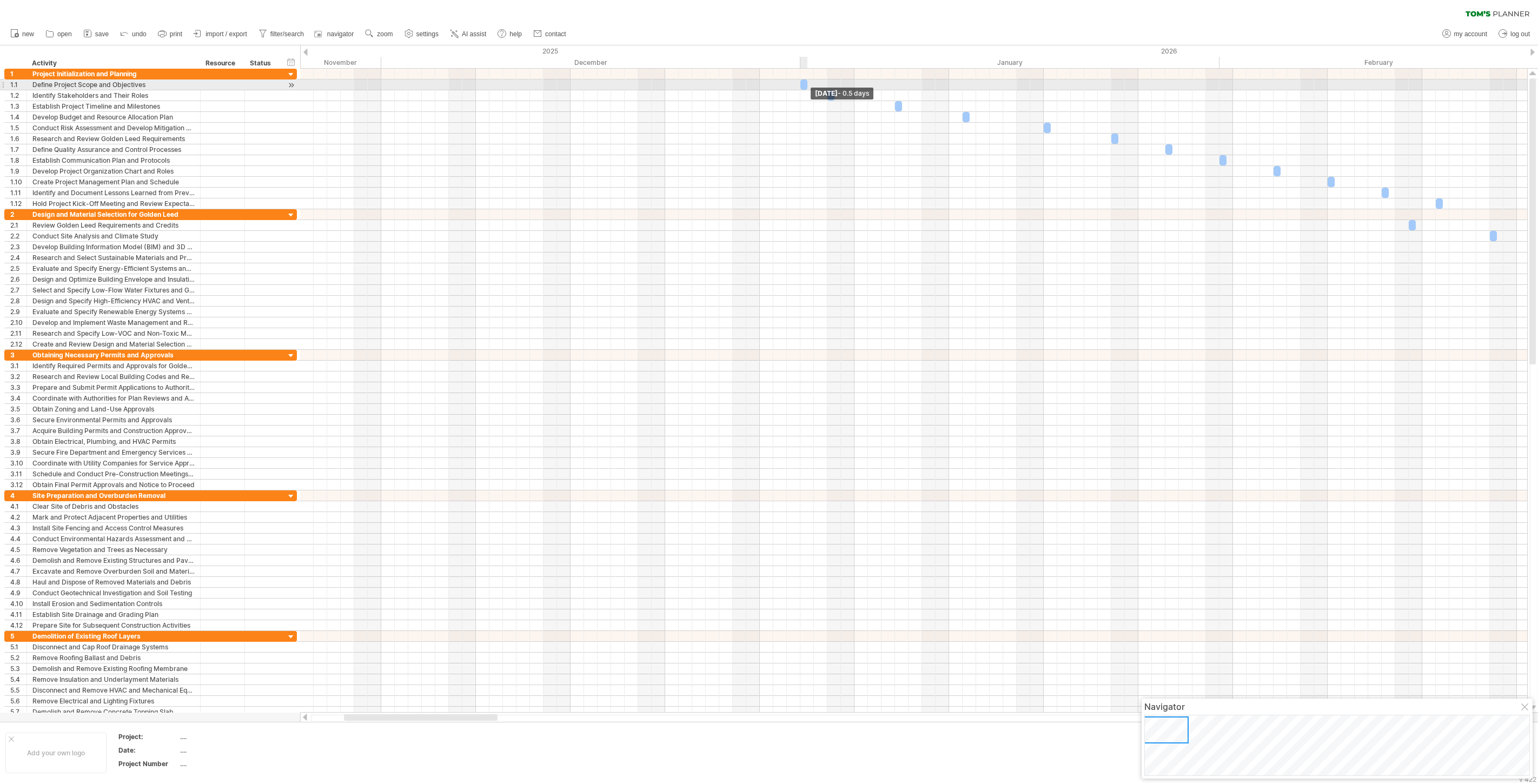
click at [806, 86] on span at bounding box center [807, 84] width 4 height 11
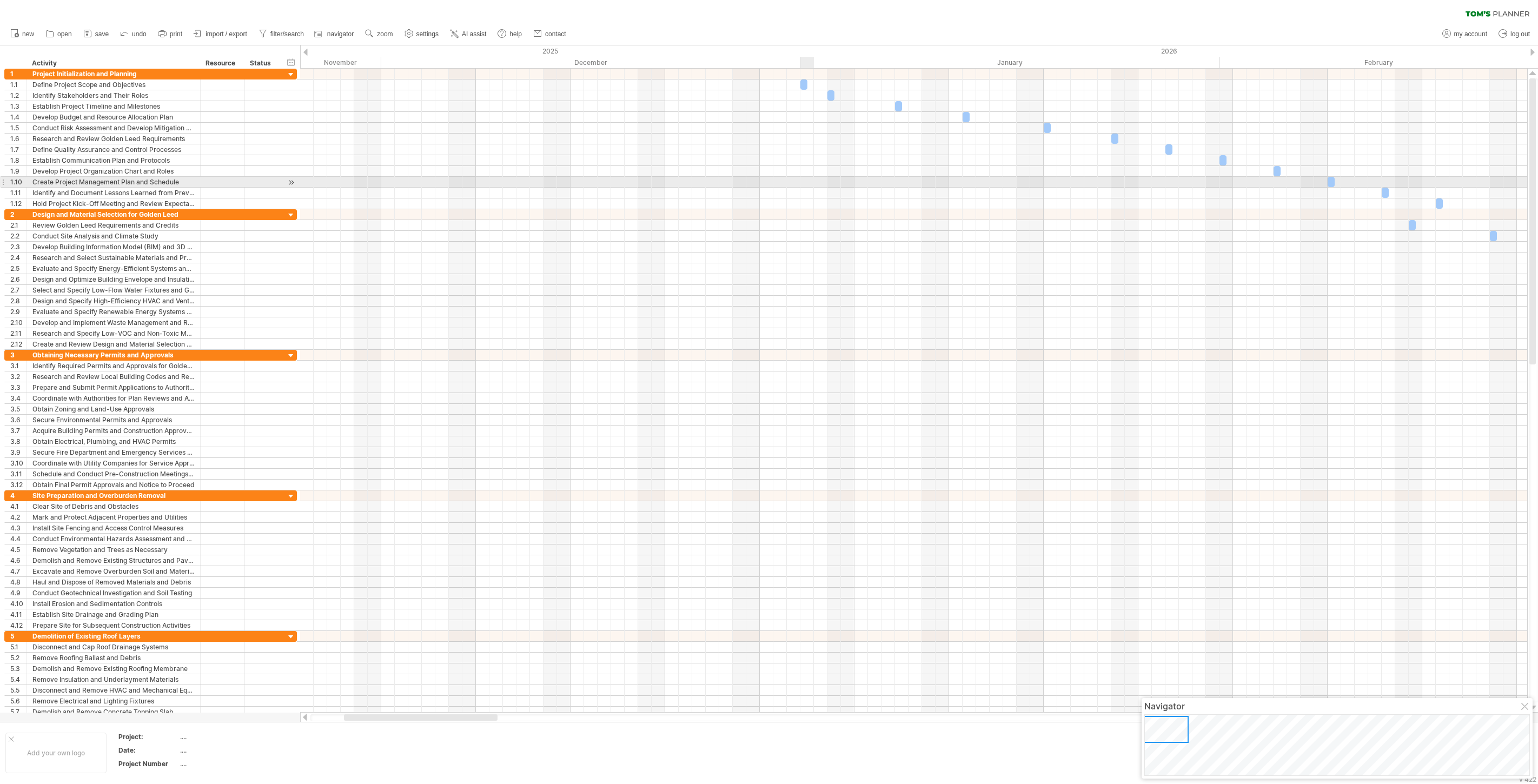
click at [809, 184] on div at bounding box center [914, 182] width 1227 height 11
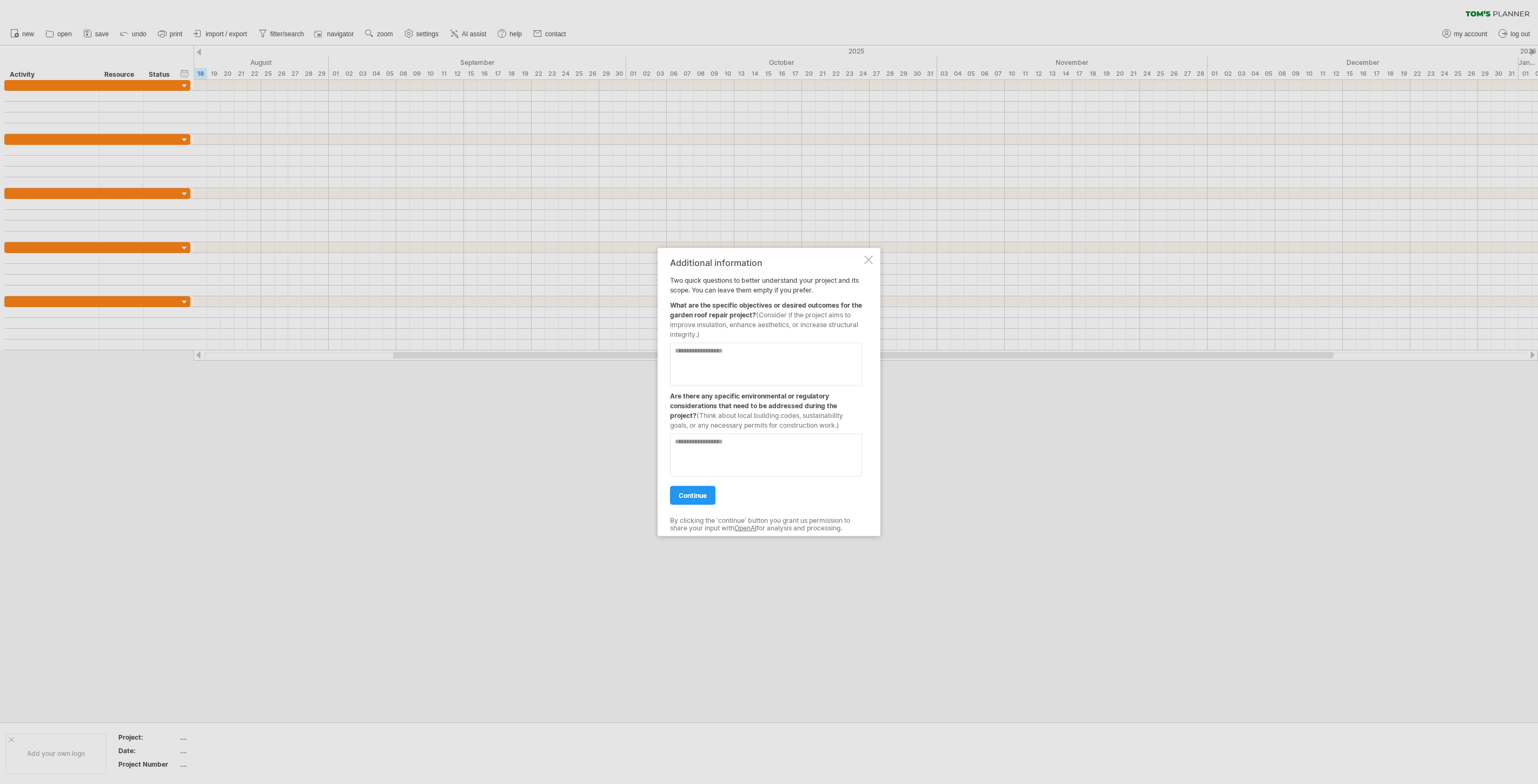
click at [710, 357] on textarea at bounding box center [765, 364] width 192 height 43
type textarea "***"
click at [742, 441] on textarea at bounding box center [765, 455] width 192 height 43
type textarea "*********"
click at [690, 496] on span "continue" at bounding box center [693, 495] width 28 height 8
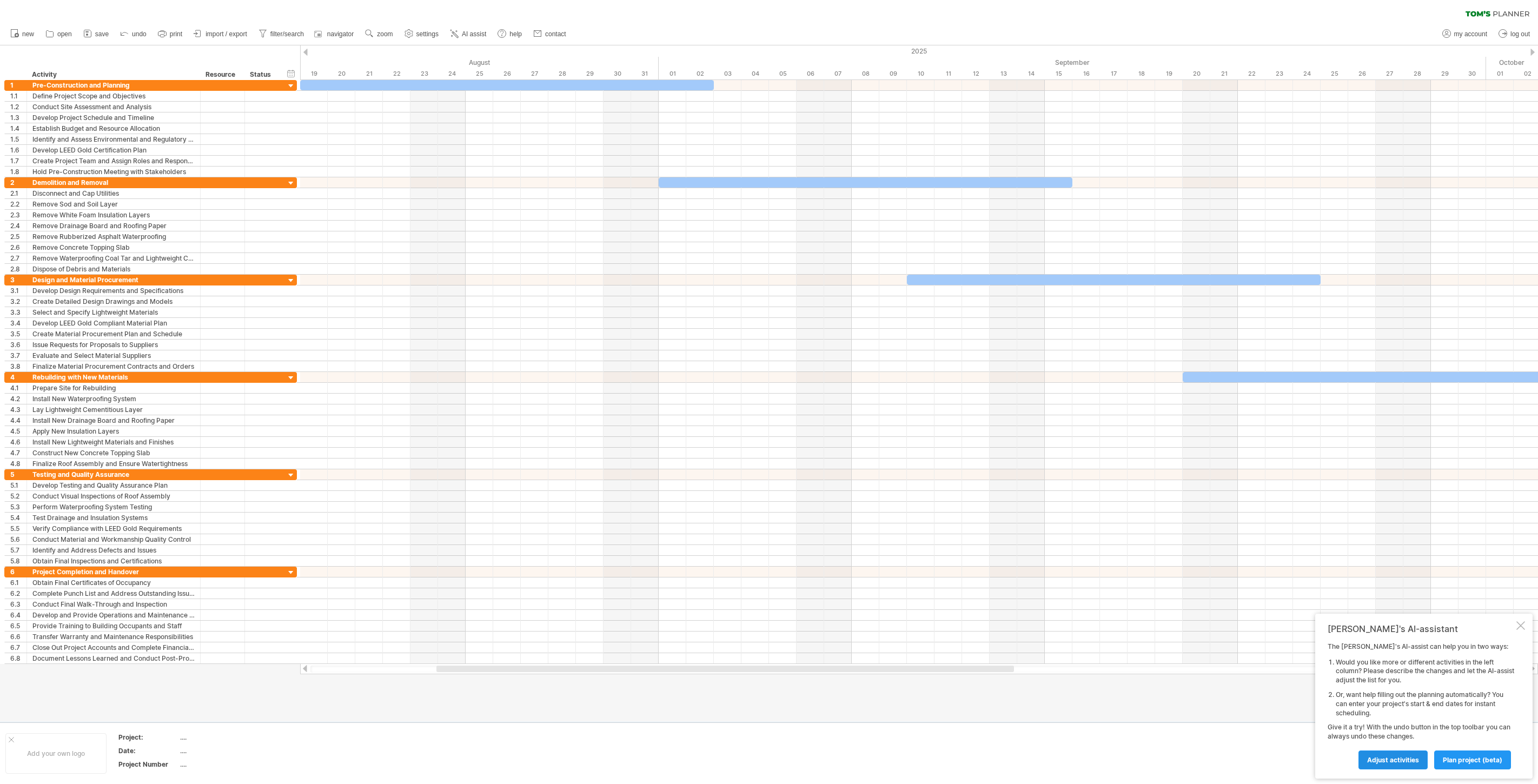
click at [1384, 705] on span "Adjust activities" at bounding box center [1393, 760] width 52 height 8
click at [1384, 705] on span "back" at bounding box center [1422, 760] width 16 height 8
click at [1384, 705] on span "plan project (beta)" at bounding box center [1472, 760] width 60 height 8
click at [1384, 687] on input "start project:" at bounding box center [1467, 684] width 94 height 17
click at [1384, 696] on link "next" at bounding box center [1434, 696] width 8 height 8
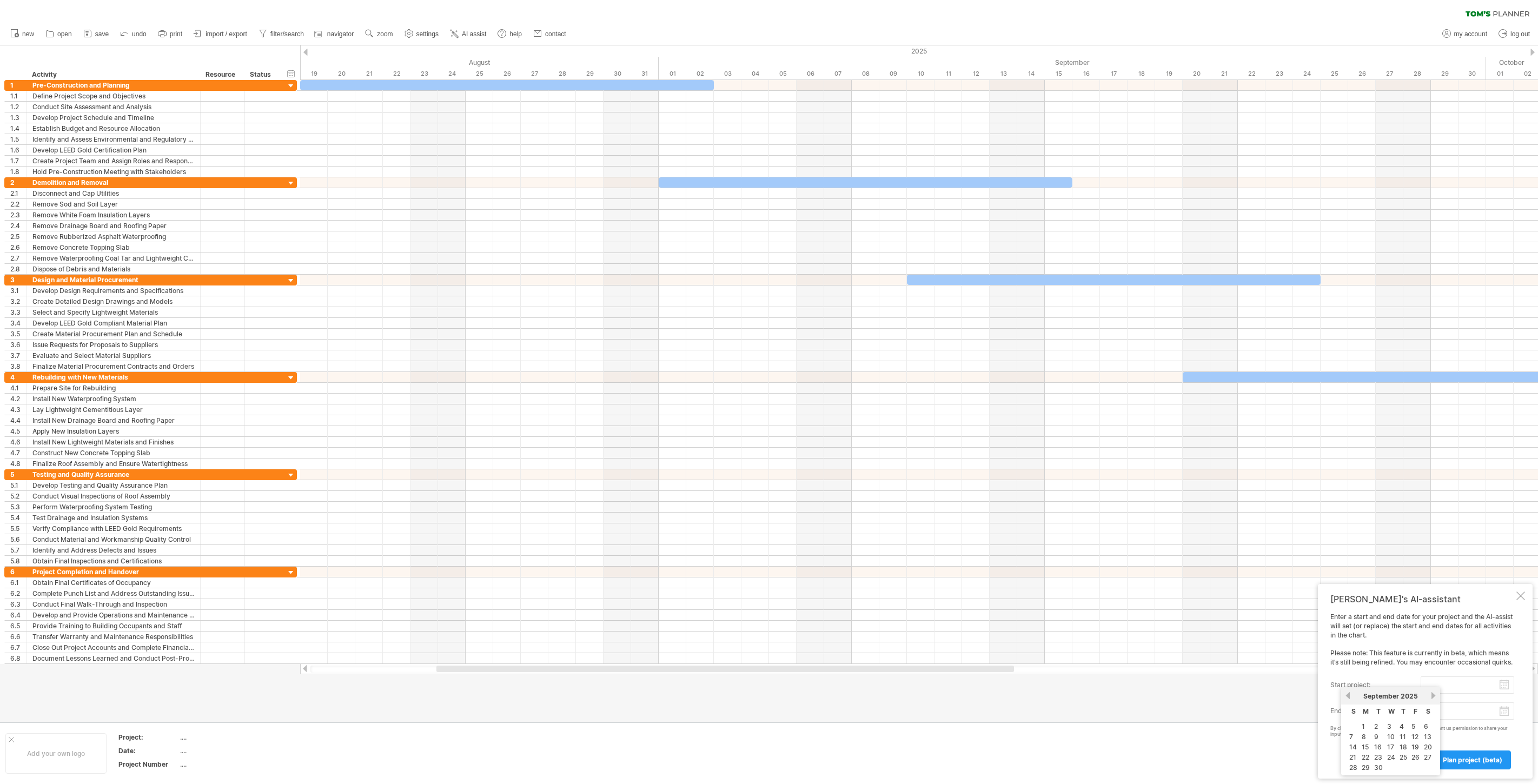
click at [1384, 696] on link "next" at bounding box center [1434, 696] width 8 height 8
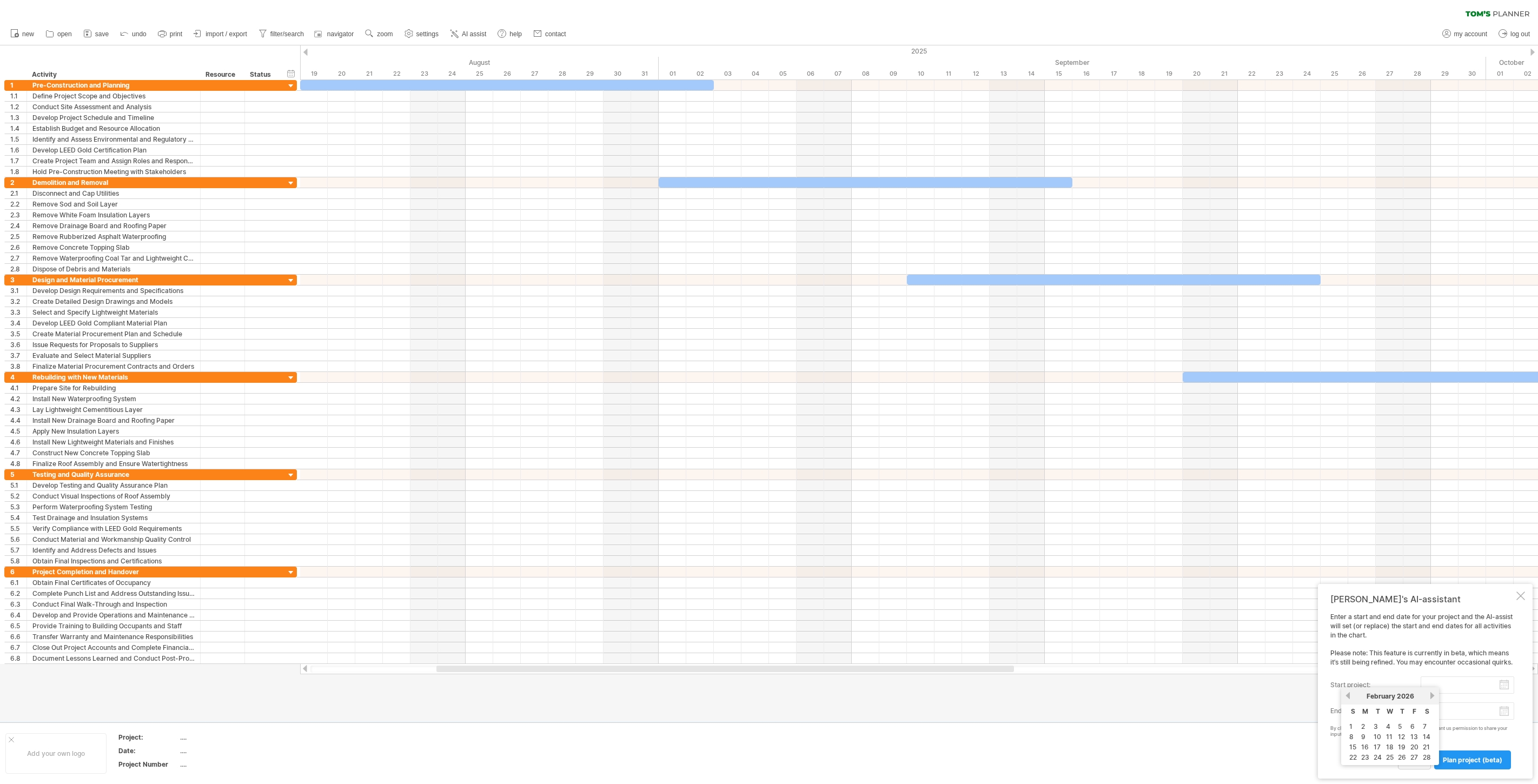
click at [1384, 696] on link "next" at bounding box center [1432, 696] width 8 height 8
click at [1384, 696] on link "next" at bounding box center [1434, 696] width 8 height 8
click at [1347, 698] on link "previous" at bounding box center [1348, 696] width 8 height 8
click at [1363, 705] on link "2" at bounding box center [1363, 726] width 6 height 11
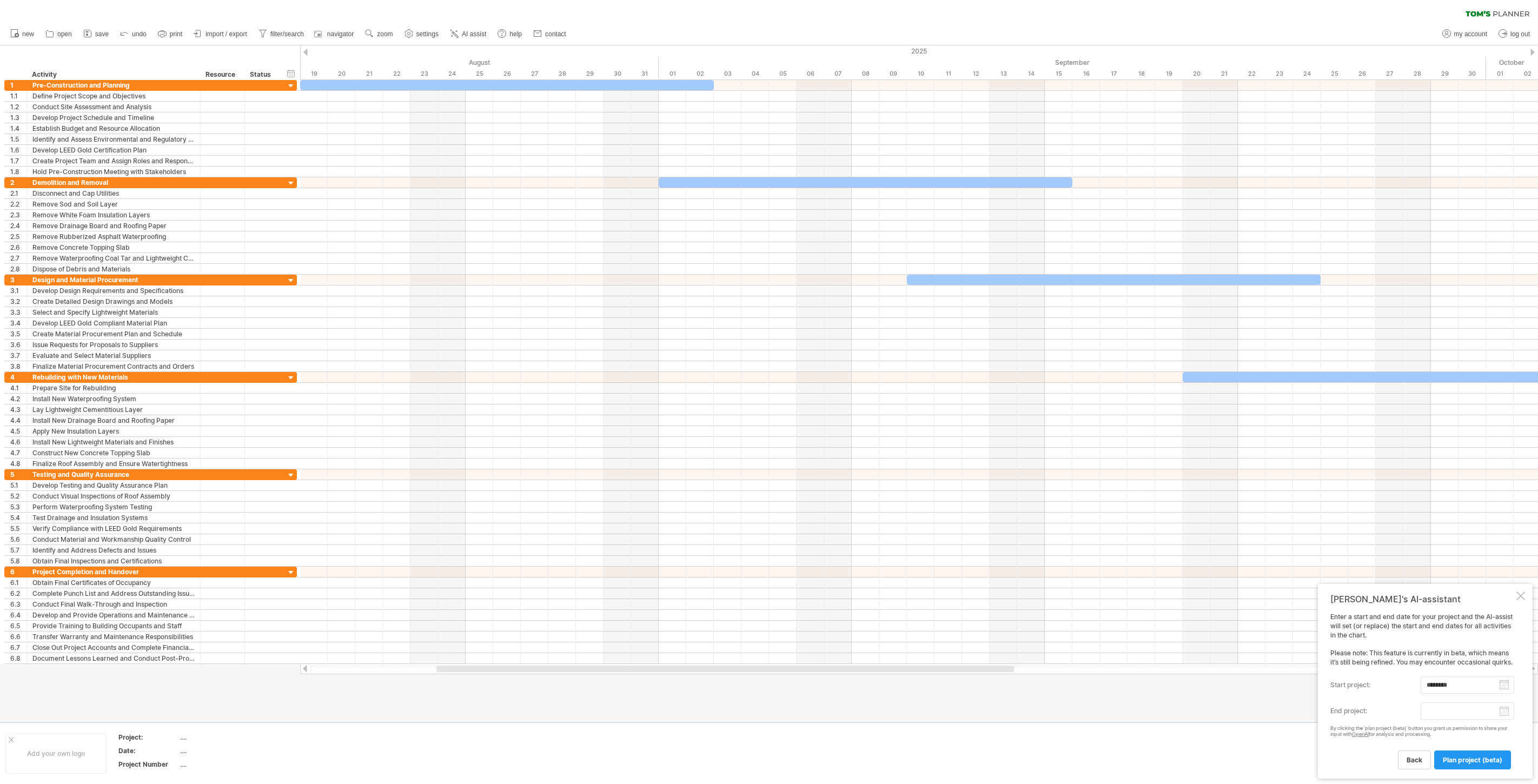
click at [1384, 705] on input "end project:" at bounding box center [1467, 711] width 94 height 17
click at [1384, 698] on link "next" at bounding box center [1533, 698] width 8 height 8
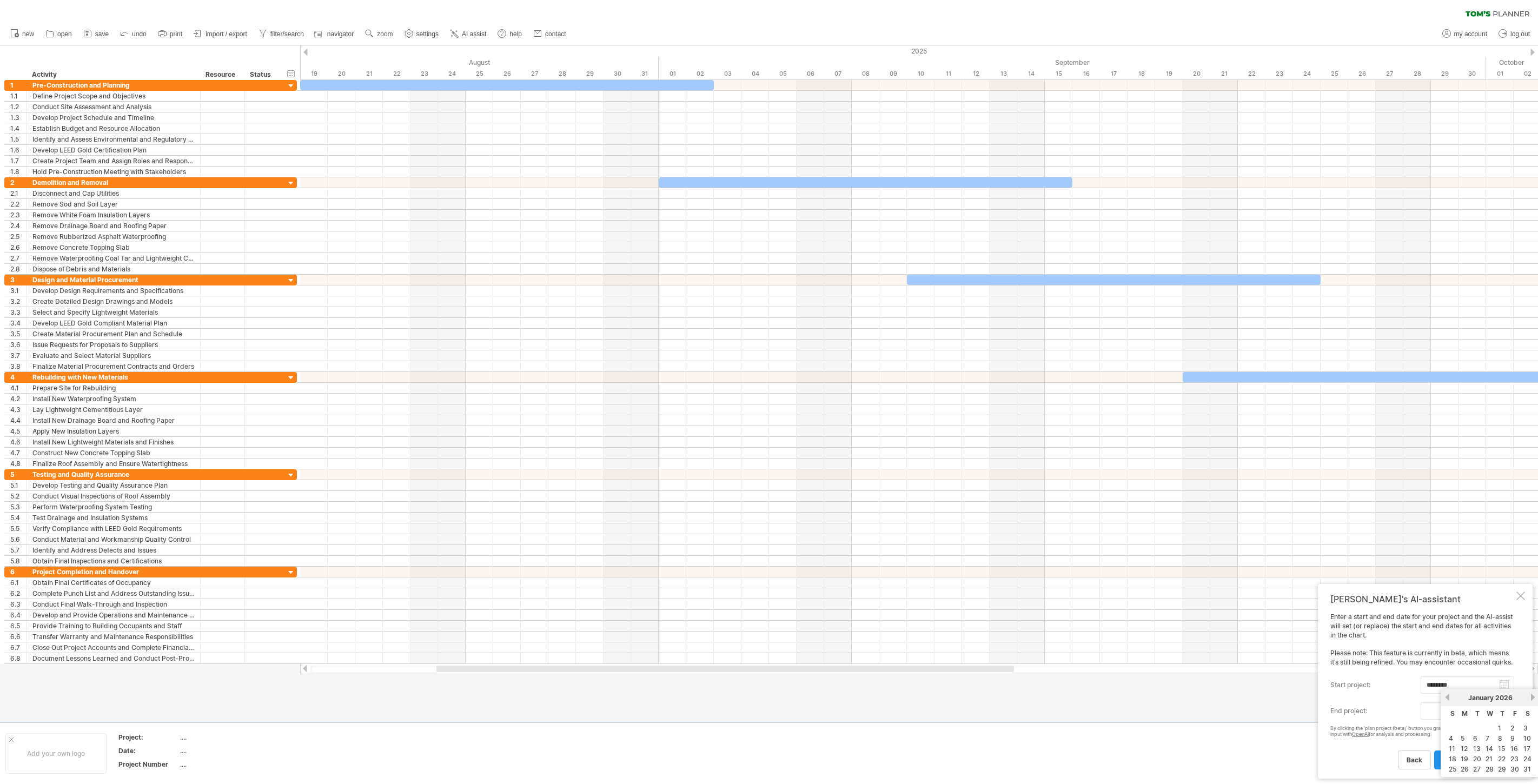
click at [1384, 698] on link "next" at bounding box center [1533, 698] width 8 height 8
click at [1384, 698] on link "next" at bounding box center [1531, 698] width 8 height 8
click at [1384, 698] on link "next" at bounding box center [1533, 698] width 8 height 8
click at [1384, 669] on div "Enter a start and end date for your project and the AI-assist will set (or repl…" at bounding box center [1421, 691] width 184 height 157
click at [1384, 683] on input "********" at bounding box center [1467, 684] width 94 height 17
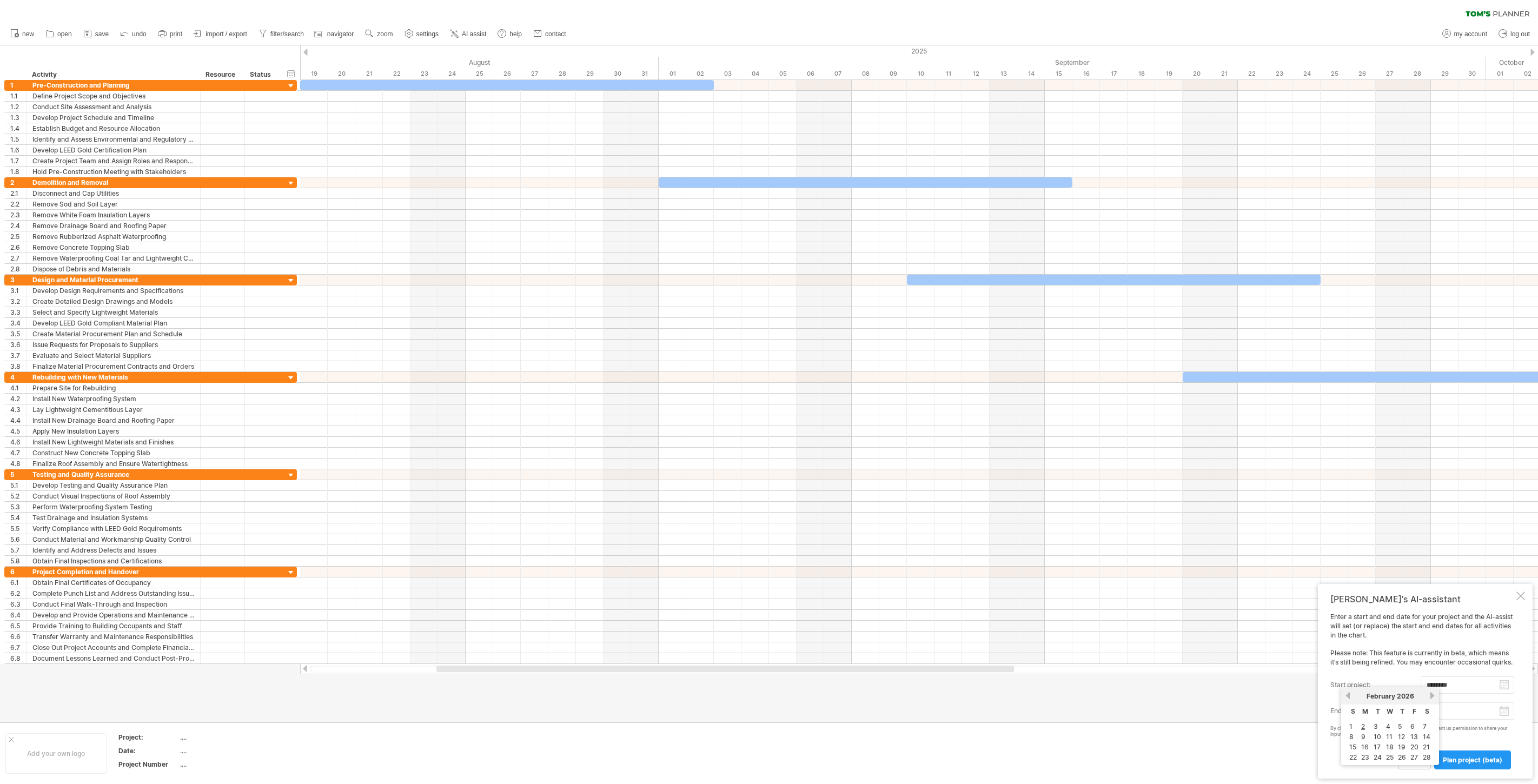
click at [1346, 697] on link "previous" at bounding box center [1348, 696] width 8 height 8
click at [1384, 705] on link "1" at bounding box center [1400, 726] width 6 height 11
type input "********"
click at [1384, 705] on input "end project:" at bounding box center [1467, 711] width 94 height 17
click at [1384, 697] on div "August 2025" at bounding box center [1490, 698] width 78 height 8
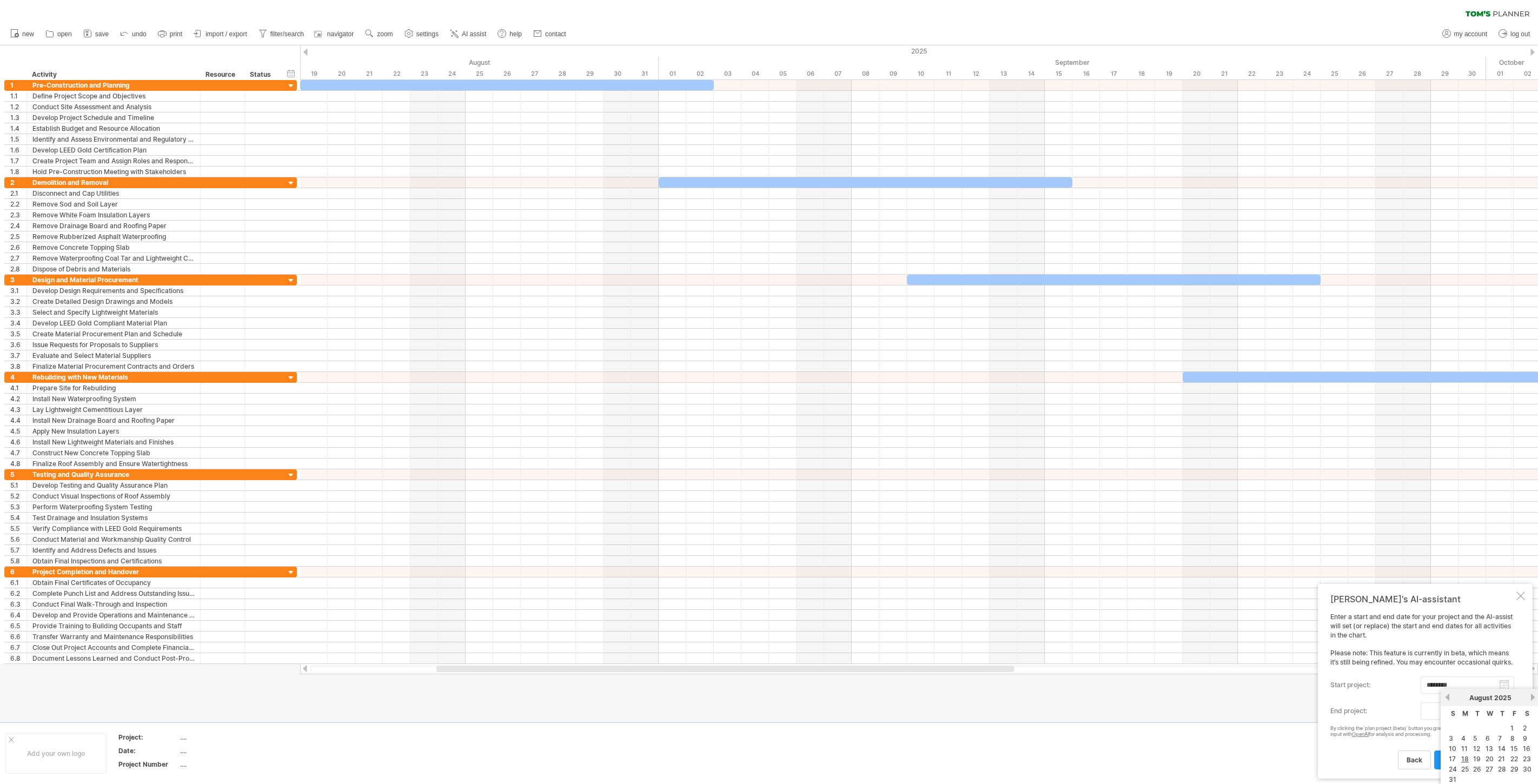
click at [1384, 697] on div "August 2025" at bounding box center [1490, 698] width 78 height 8
click at [1384, 697] on link "next" at bounding box center [1533, 698] width 8 height 8
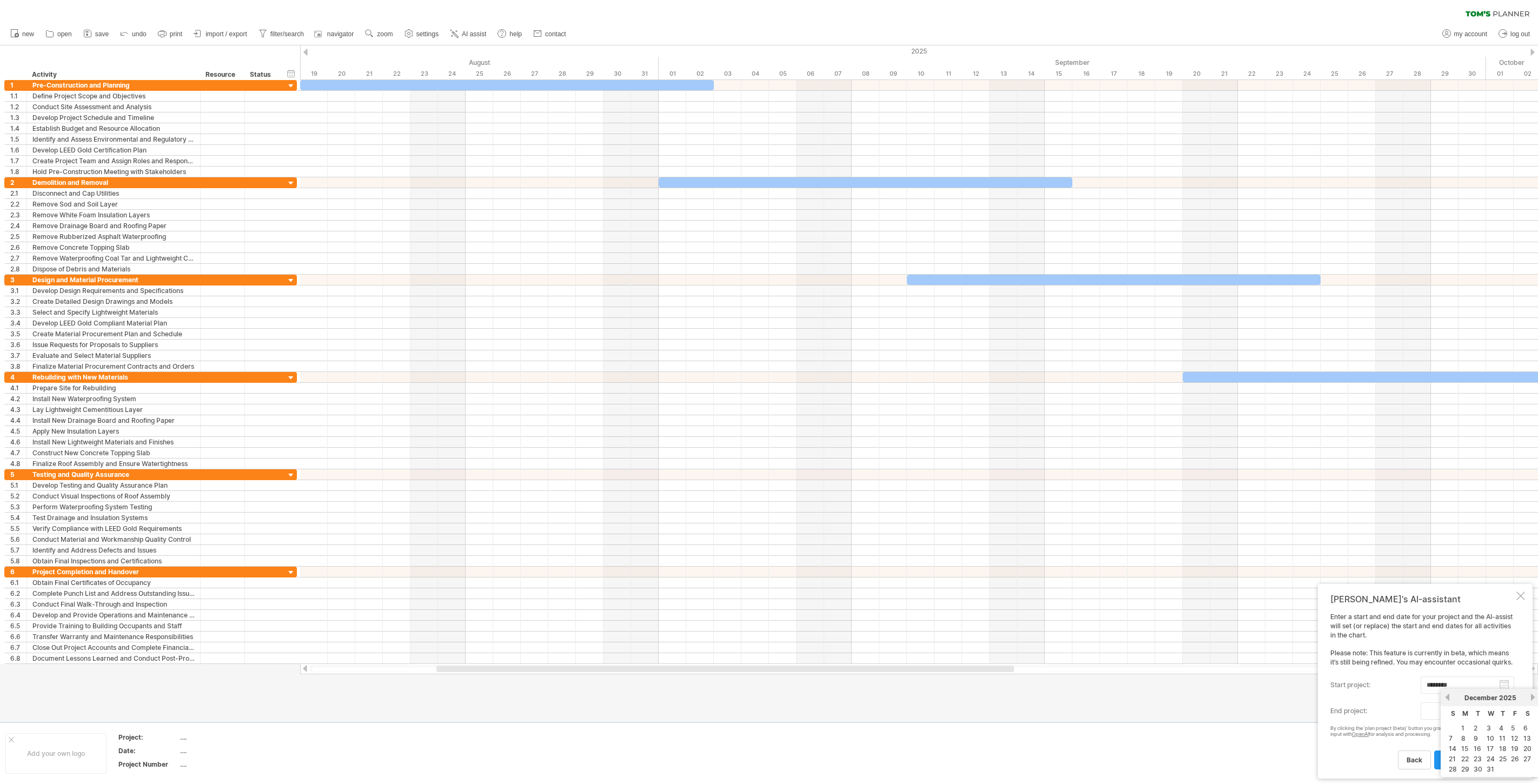
click at [1384, 697] on link "next" at bounding box center [1533, 698] width 8 height 8
click at [1384, 697] on link "next" at bounding box center [1531, 698] width 8 height 8
click at [1384, 697] on link "next" at bounding box center [1533, 698] width 8 height 8
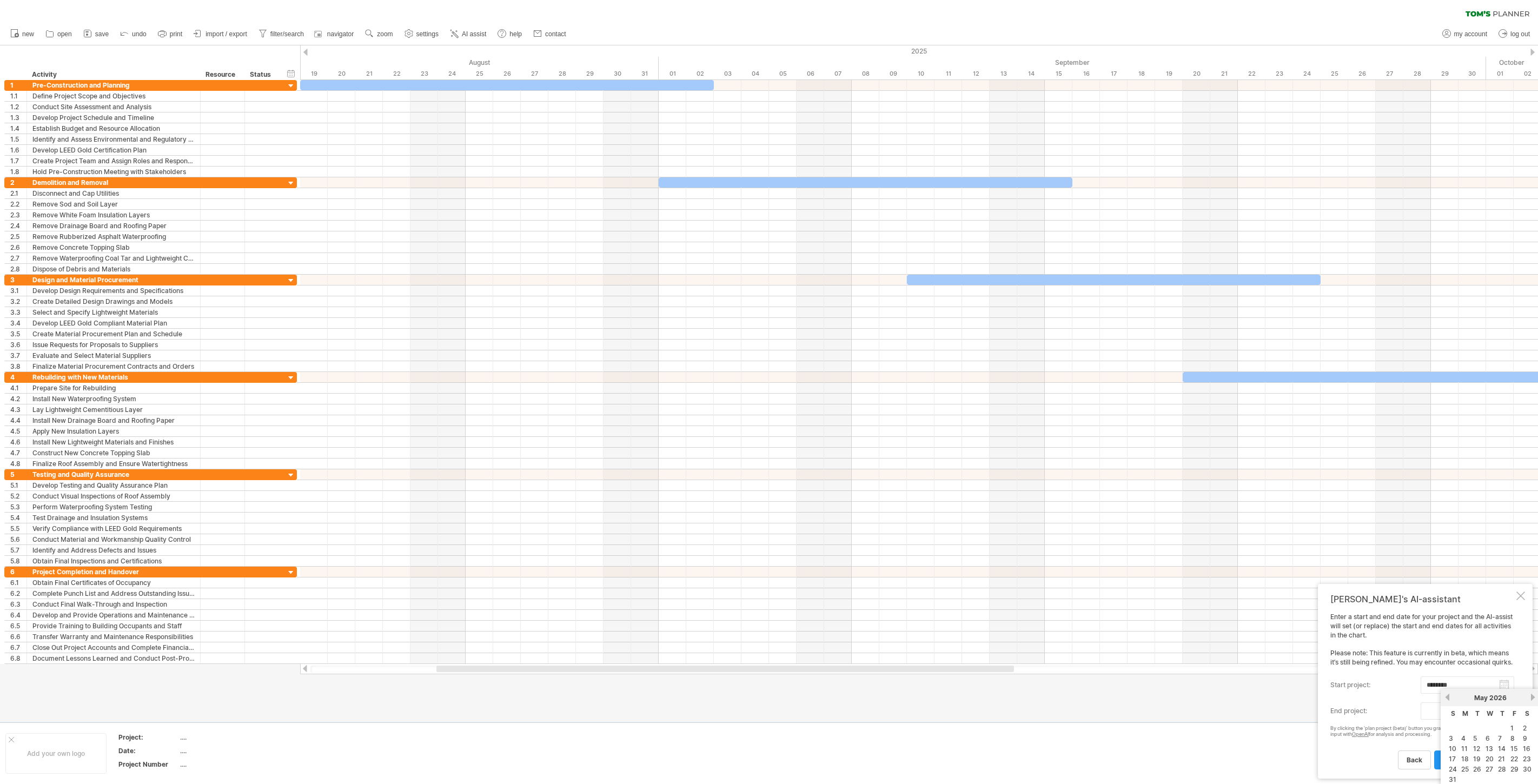
click at [1384, 697] on link "next" at bounding box center [1533, 698] width 8 height 8
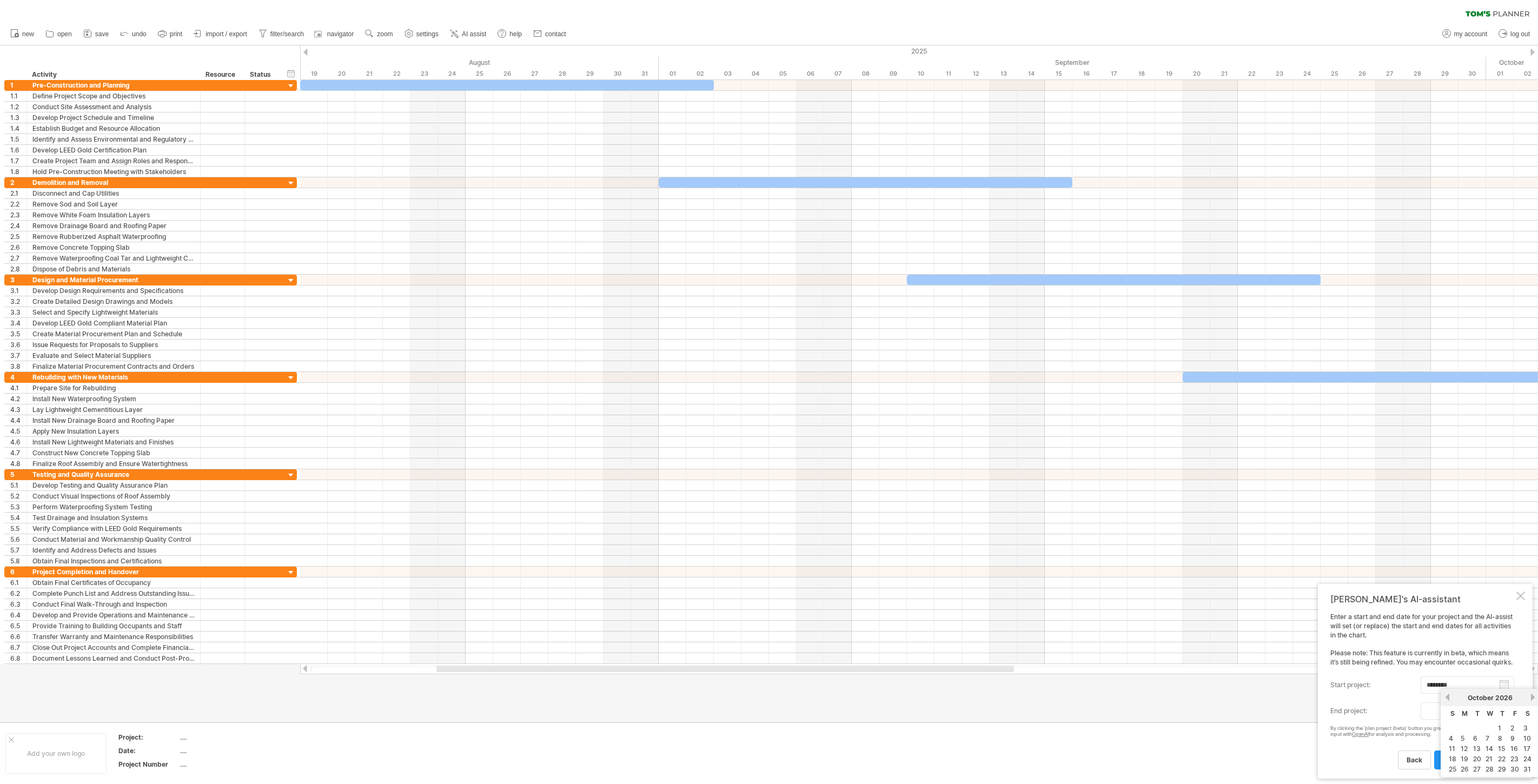
click at [1384, 697] on link "next" at bounding box center [1533, 698] width 8 height 8
click at [1384, 697] on link "next" at bounding box center [1531, 698] width 8 height 8
click at [1384, 697] on link "next" at bounding box center [1533, 698] width 8 height 8
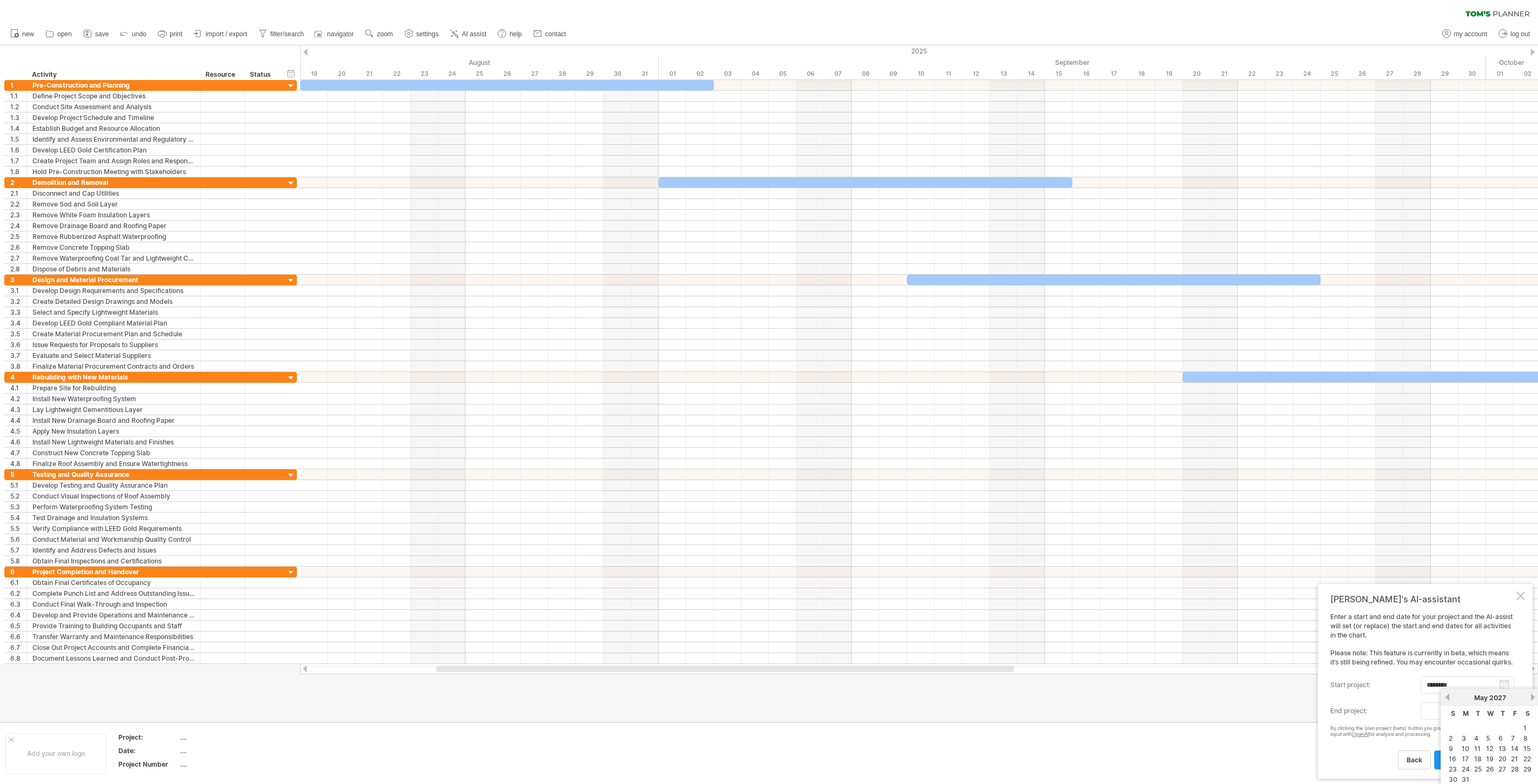
click at [1384, 697] on link "next" at bounding box center [1533, 698] width 8 height 8
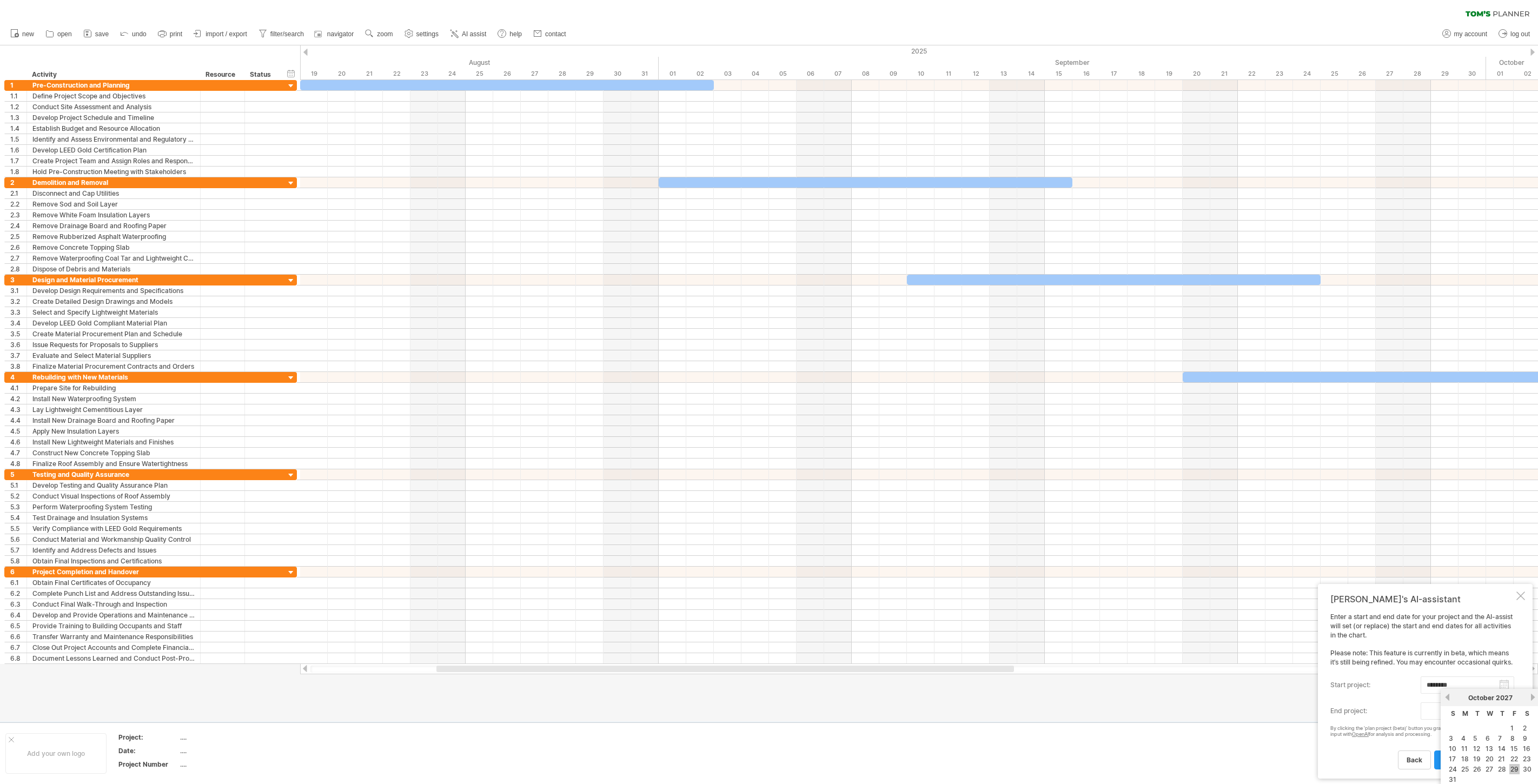
click at [1384, 705] on link "29" at bounding box center [1514, 768] width 11 height 11
type input "********"
click at [1384, 705] on span "plan project (beta)" at bounding box center [1472, 760] width 60 height 8
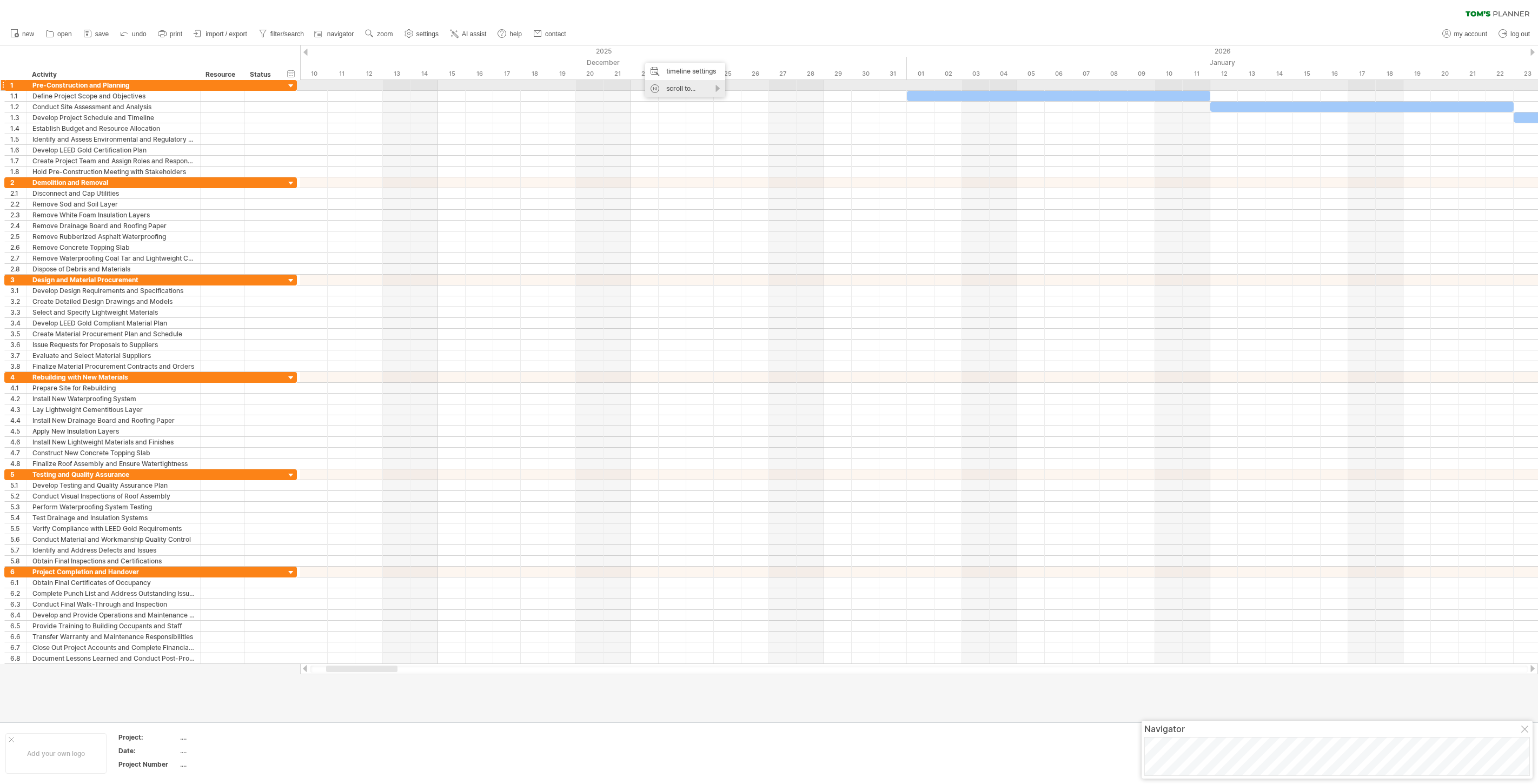
click at [696, 87] on div "scroll to..." at bounding box center [685, 88] width 80 height 17
click at [730, 100] on div "start schedule" at bounding box center [738, 100] width 73 height 17
click at [760, 93] on div "scroll to..." at bounding box center [761, 95] width 80 height 17
click at [753, 76] on div "timeline settings" at bounding box center [761, 78] width 80 height 17
select select "*"
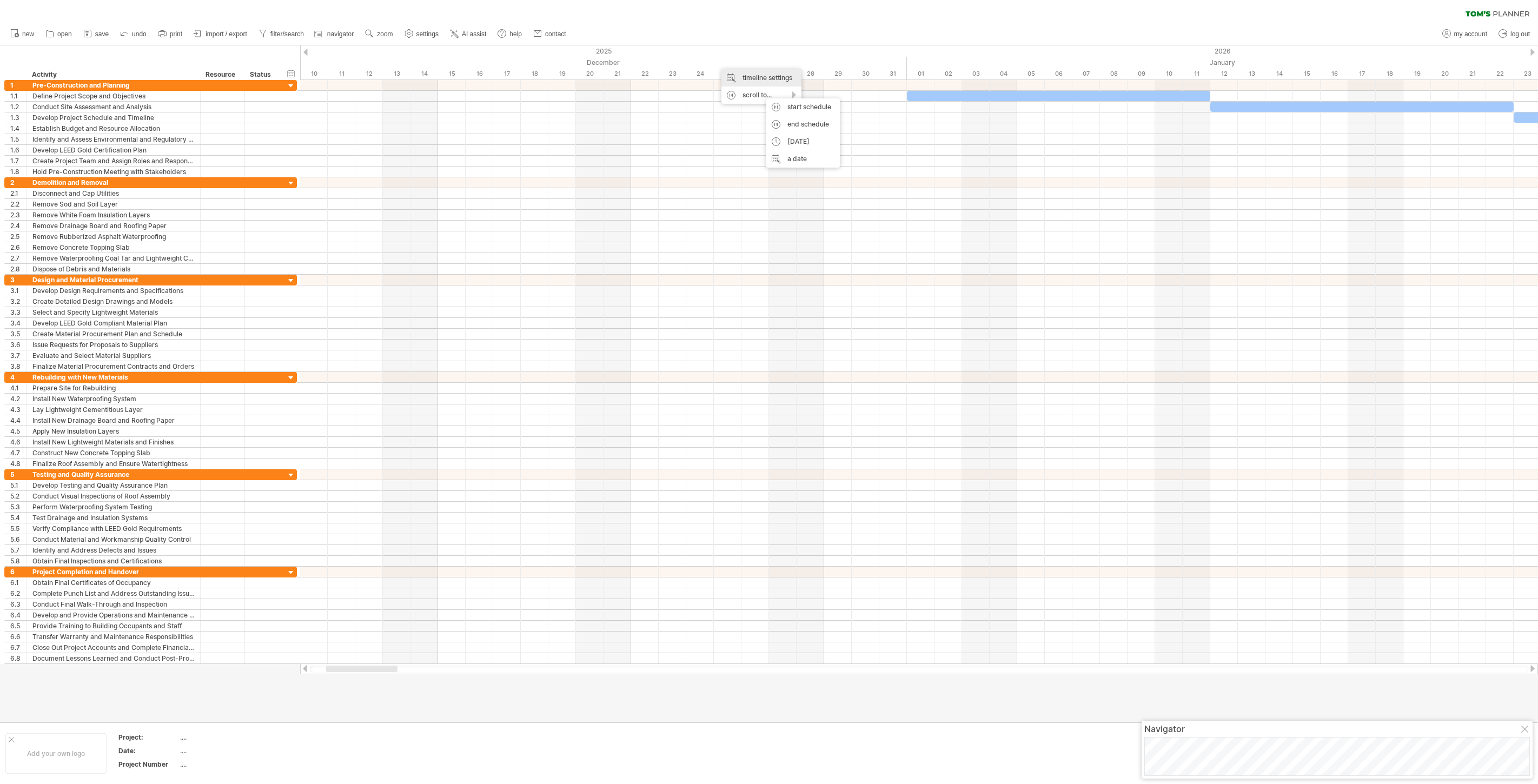
select select "**"
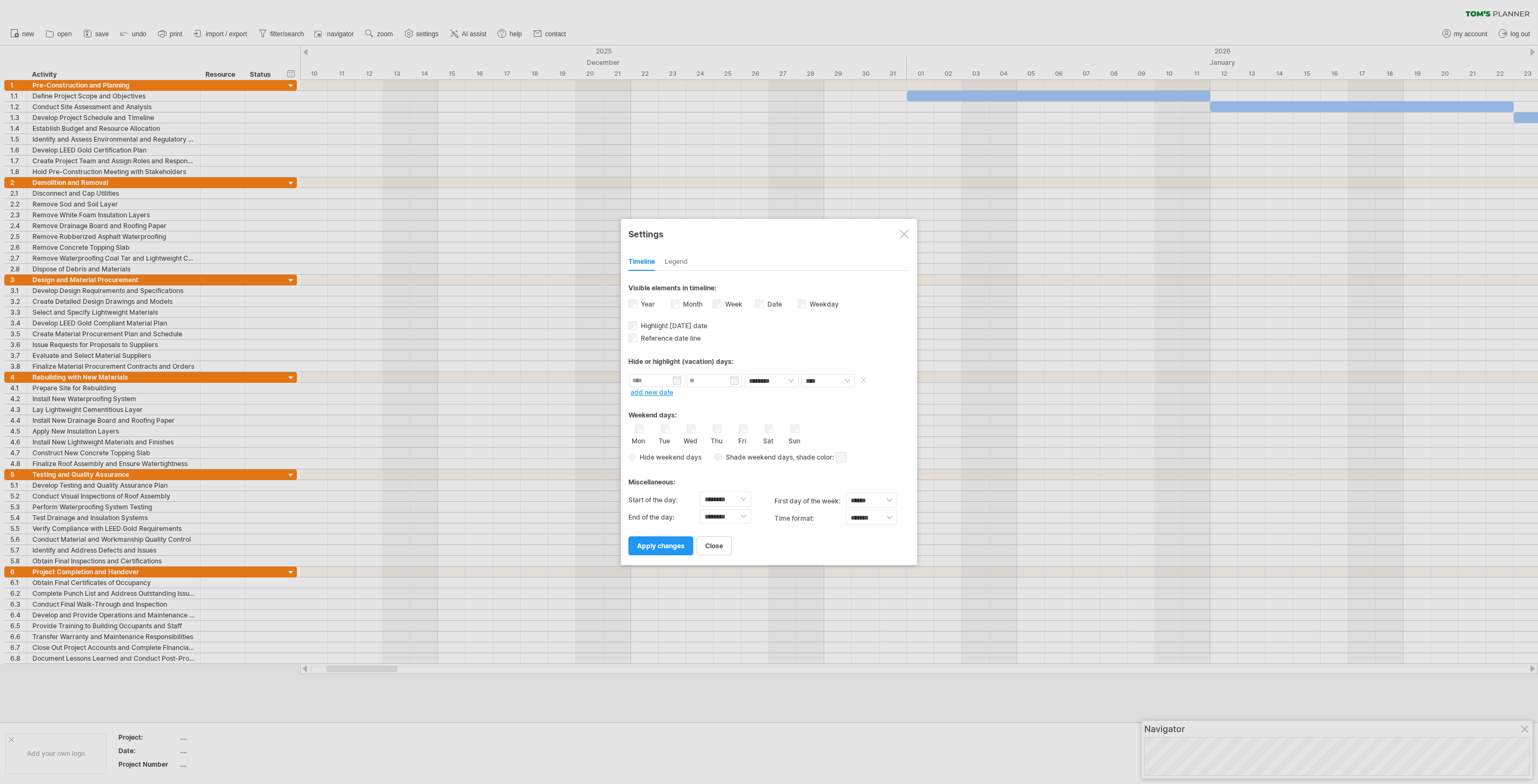
click at [676, 379] on input "text" at bounding box center [657, 381] width 55 height 13
click at [711, 544] on span "close" at bounding box center [714, 546] width 18 height 8
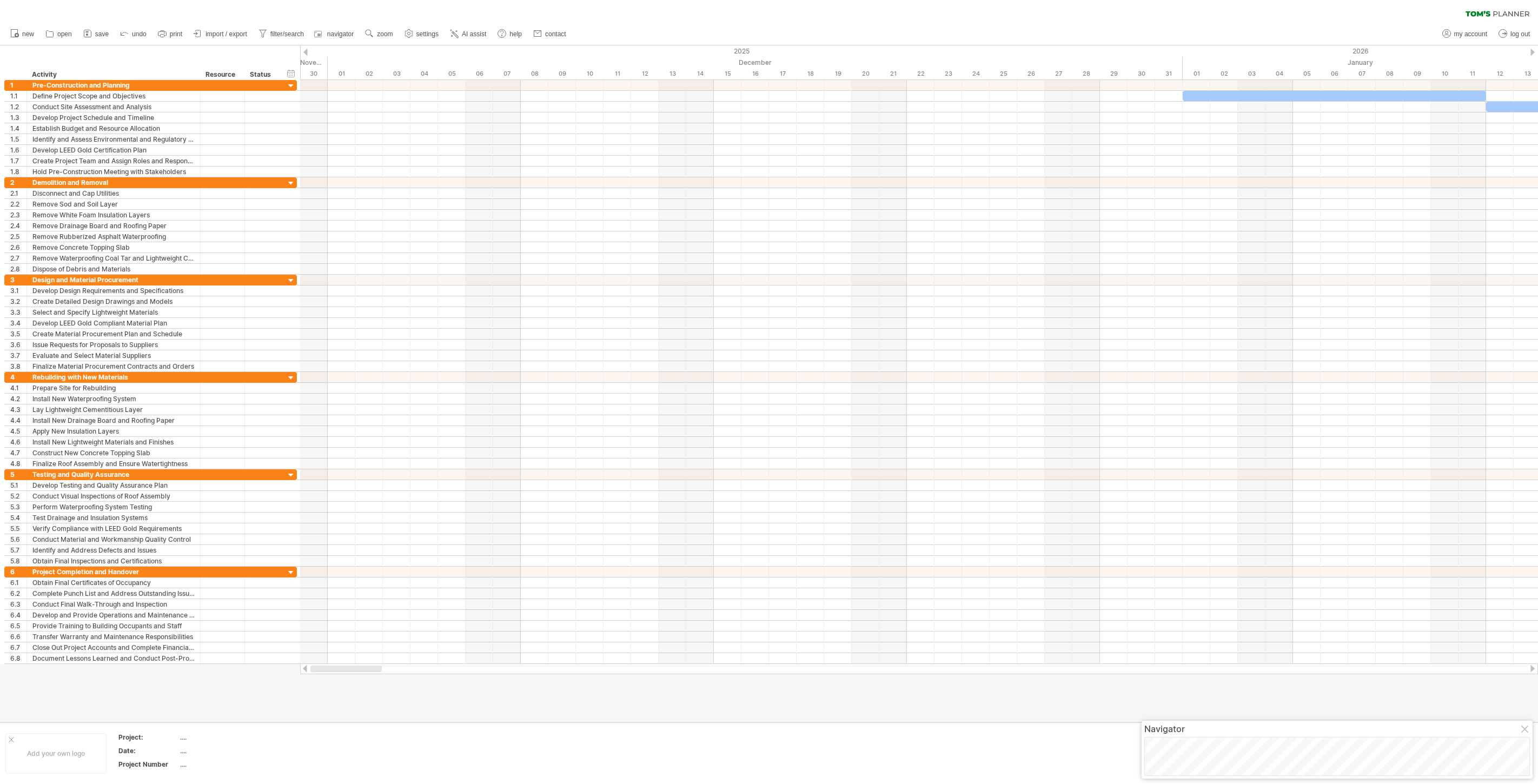
drag, startPoint x: 377, startPoint y: 671, endPoint x: 312, endPoint y: 671, distance: 65.0
click at [312, 671] on div at bounding box center [345, 669] width 71 height 7
click at [655, 64] on div "timeline settings" at bounding box center [663, 67] width 80 height 17
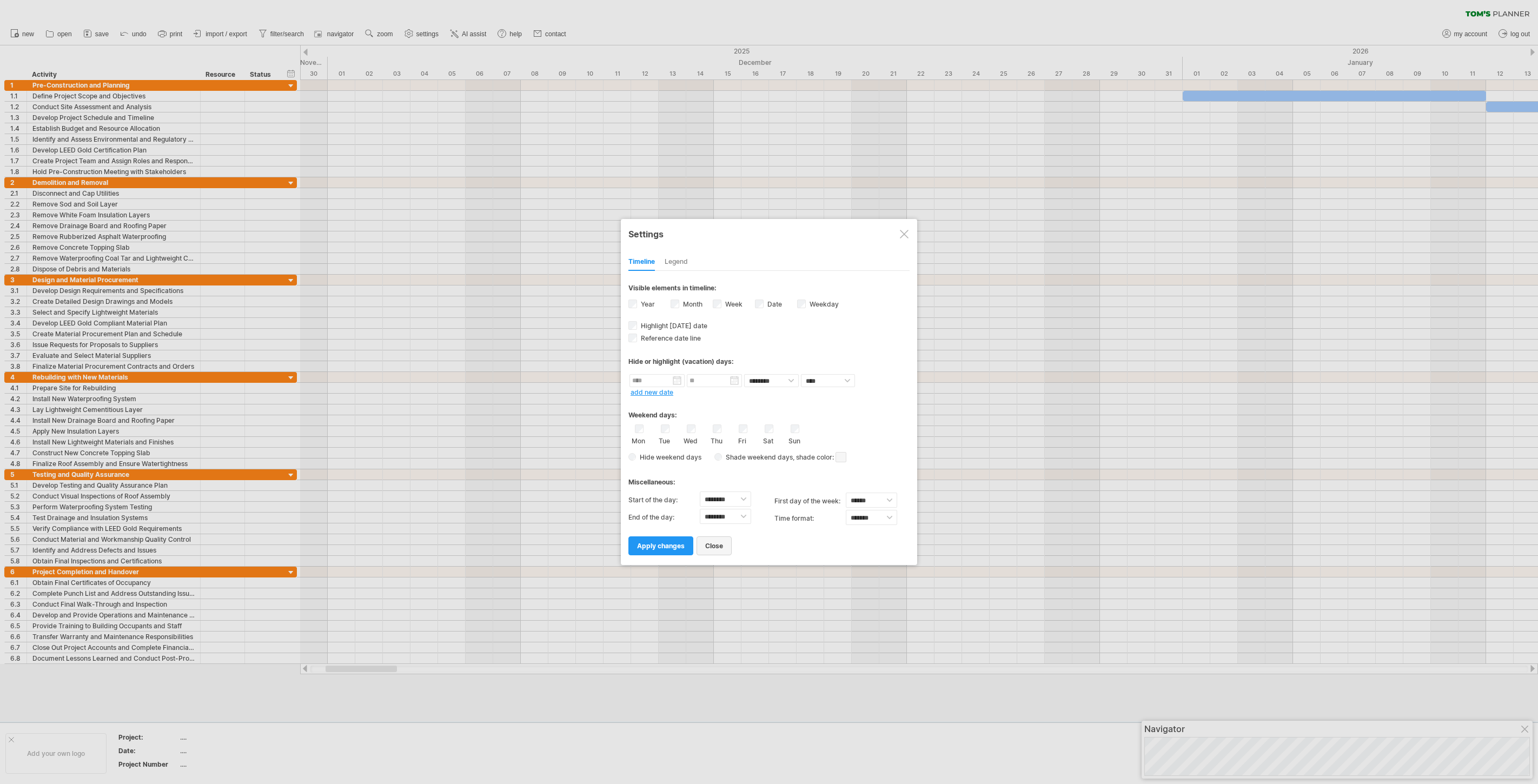
click at [711, 543] on span "close" at bounding box center [714, 546] width 18 height 8
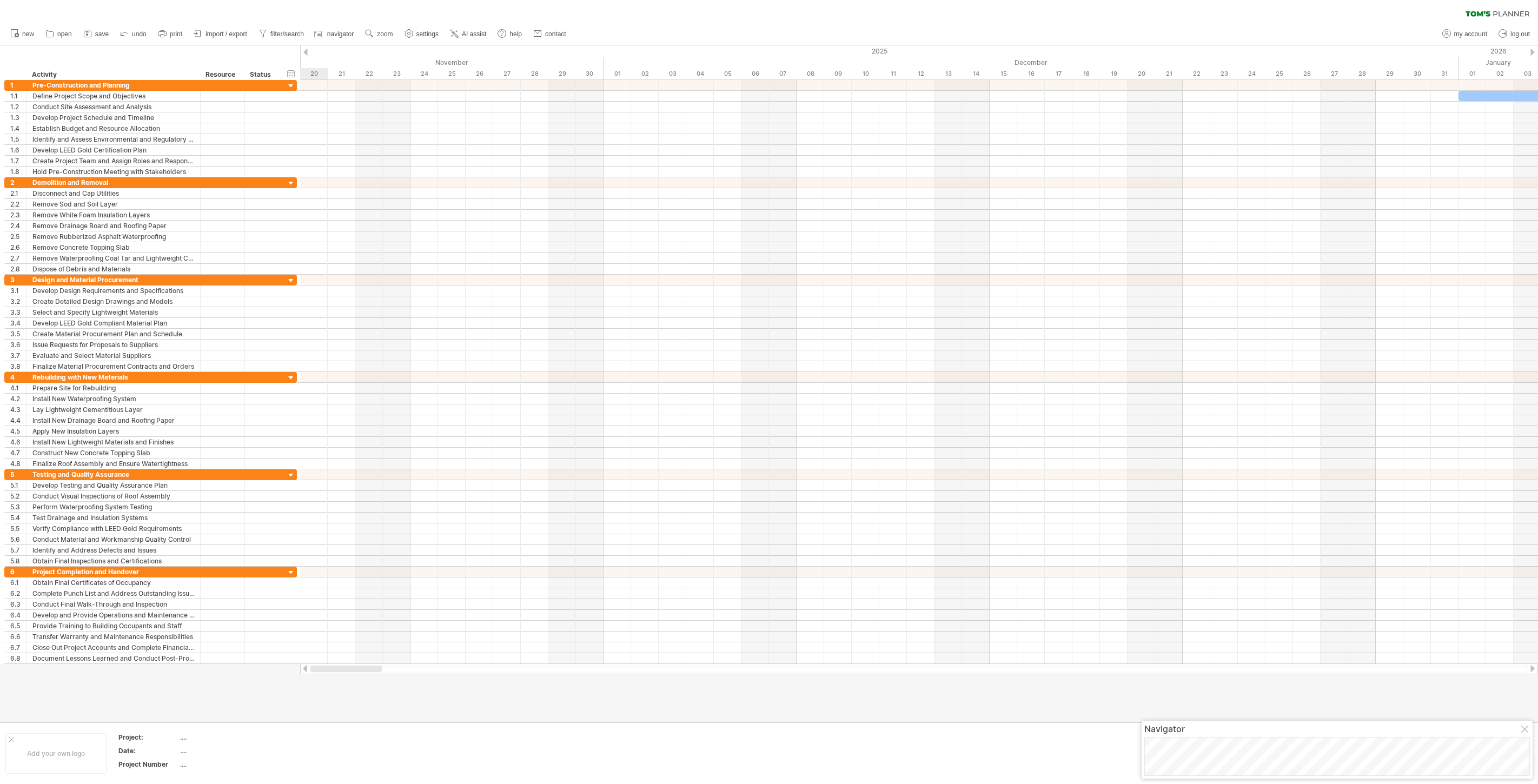
drag, startPoint x: 349, startPoint y: 666, endPoint x: 320, endPoint y: 666, distance: 29.0
click at [319, 666] on div at bounding box center [345, 669] width 71 height 7
click at [314, 669] on div at bounding box center [919, 669] width 1217 height 7
click at [312, 669] on div at bounding box center [919, 669] width 1217 height 7
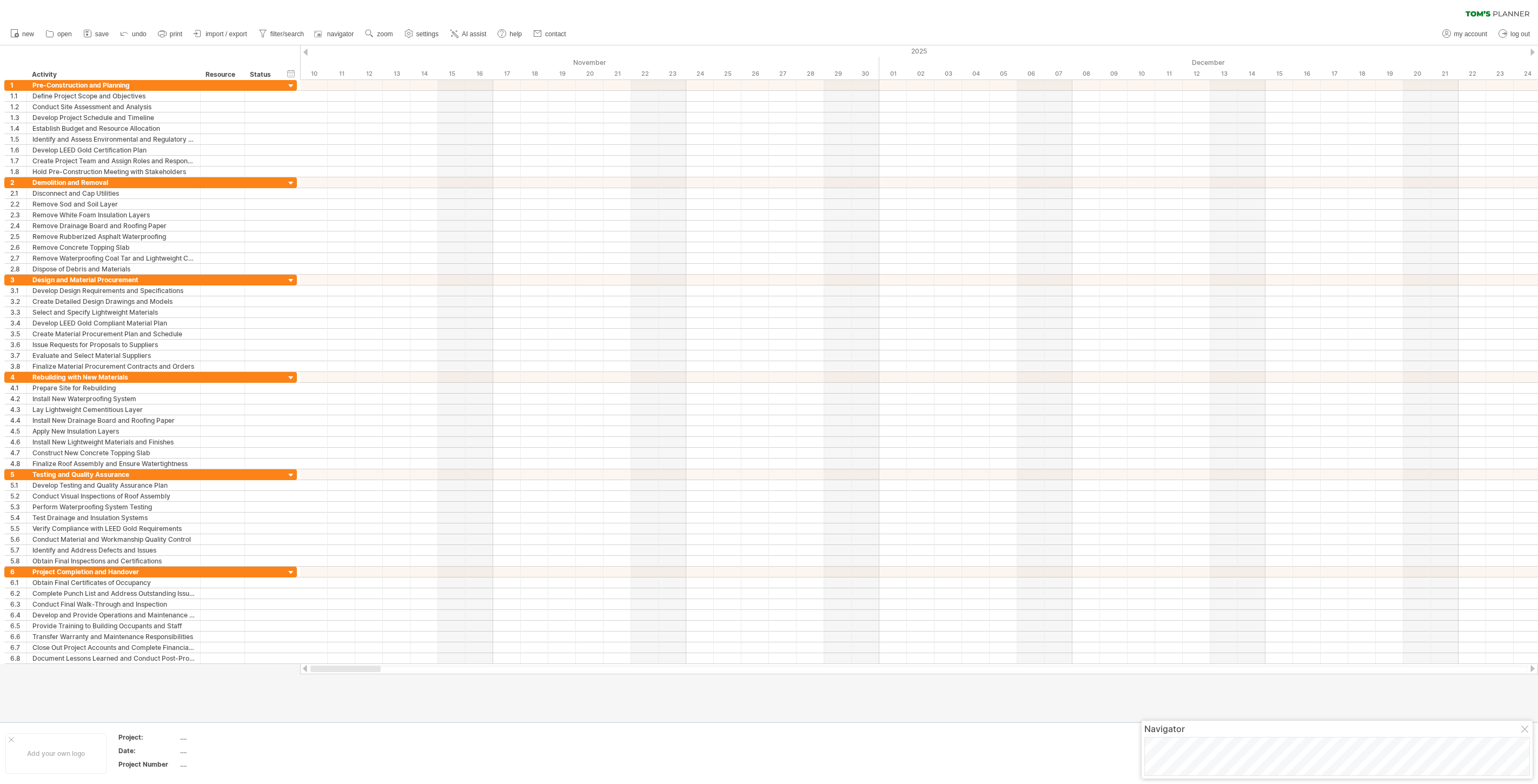
drag, startPoint x: 334, startPoint y: 669, endPoint x: 306, endPoint y: 669, distance: 28.0
click at [306, 669] on div at bounding box center [919, 668] width 1238 height 11
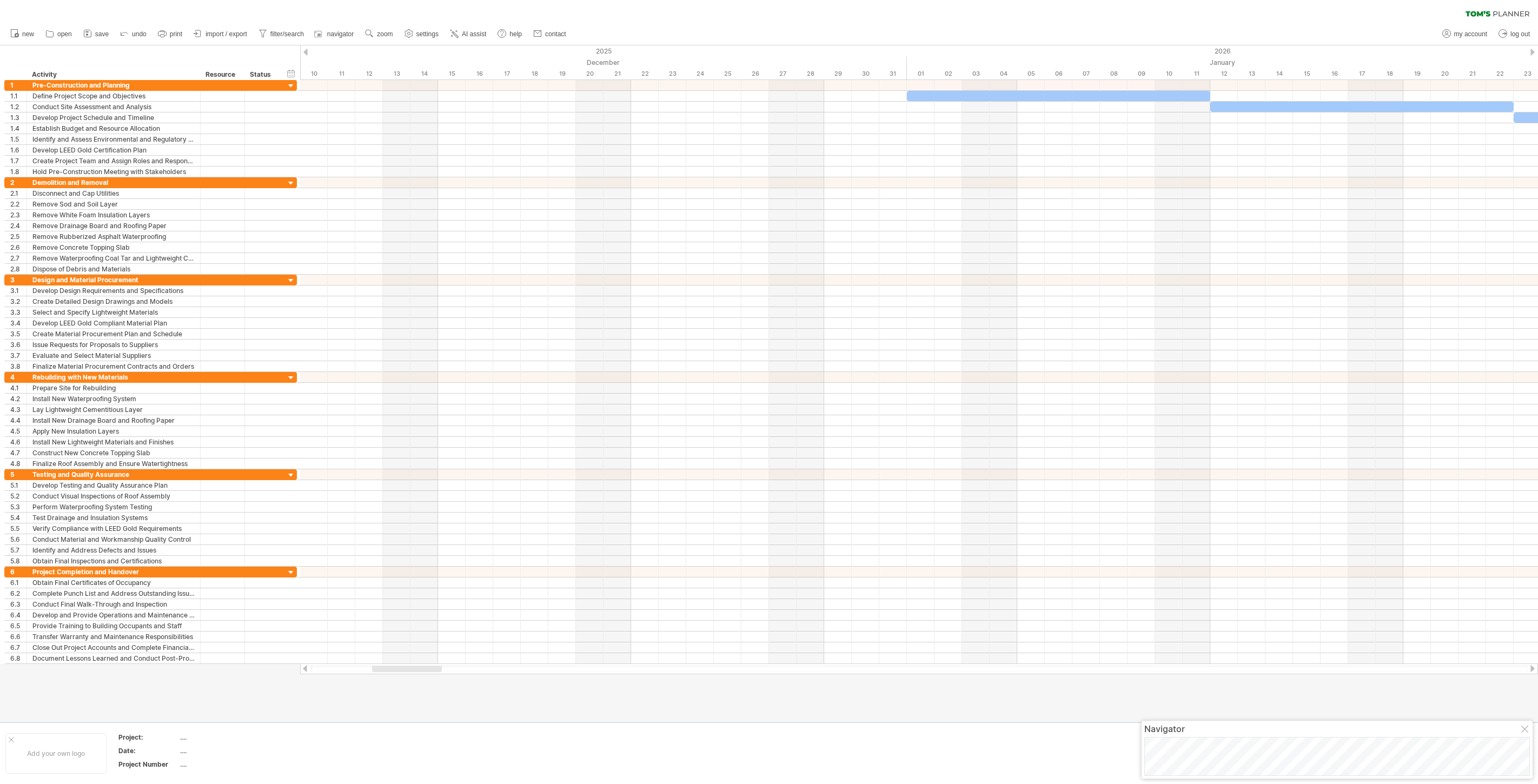
drag, startPoint x: 356, startPoint y: 666, endPoint x: 401, endPoint y: 667, distance: 45.0
click at [401, 667] on div at bounding box center [406, 669] width 69 height 7
click at [694, 69] on div "timeline settings" at bounding box center [700, 69] width 80 height 17
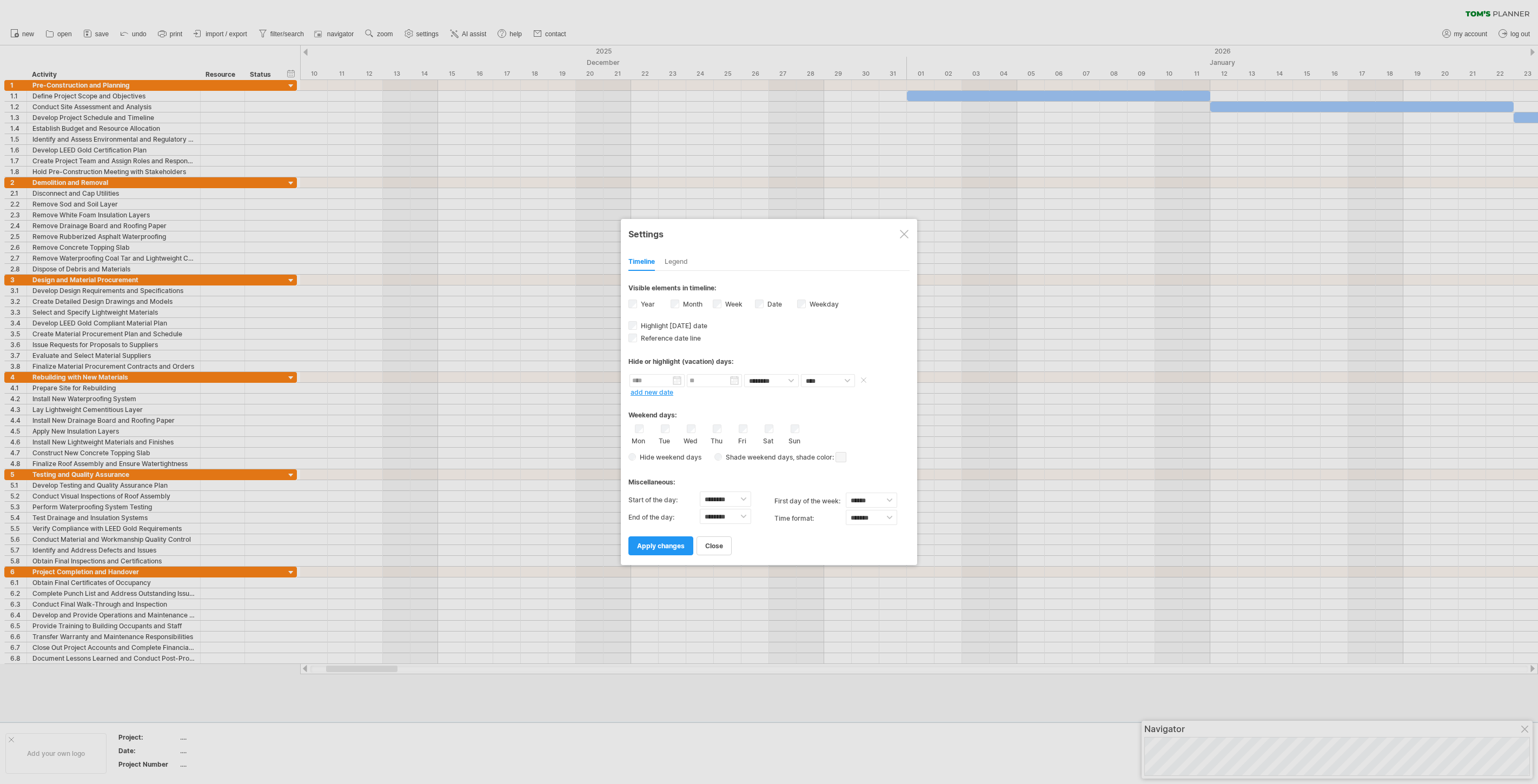
click at [674, 381] on input "text" at bounding box center [657, 381] width 55 height 13
click at [733, 392] on link "next" at bounding box center [733, 393] width 8 height 8
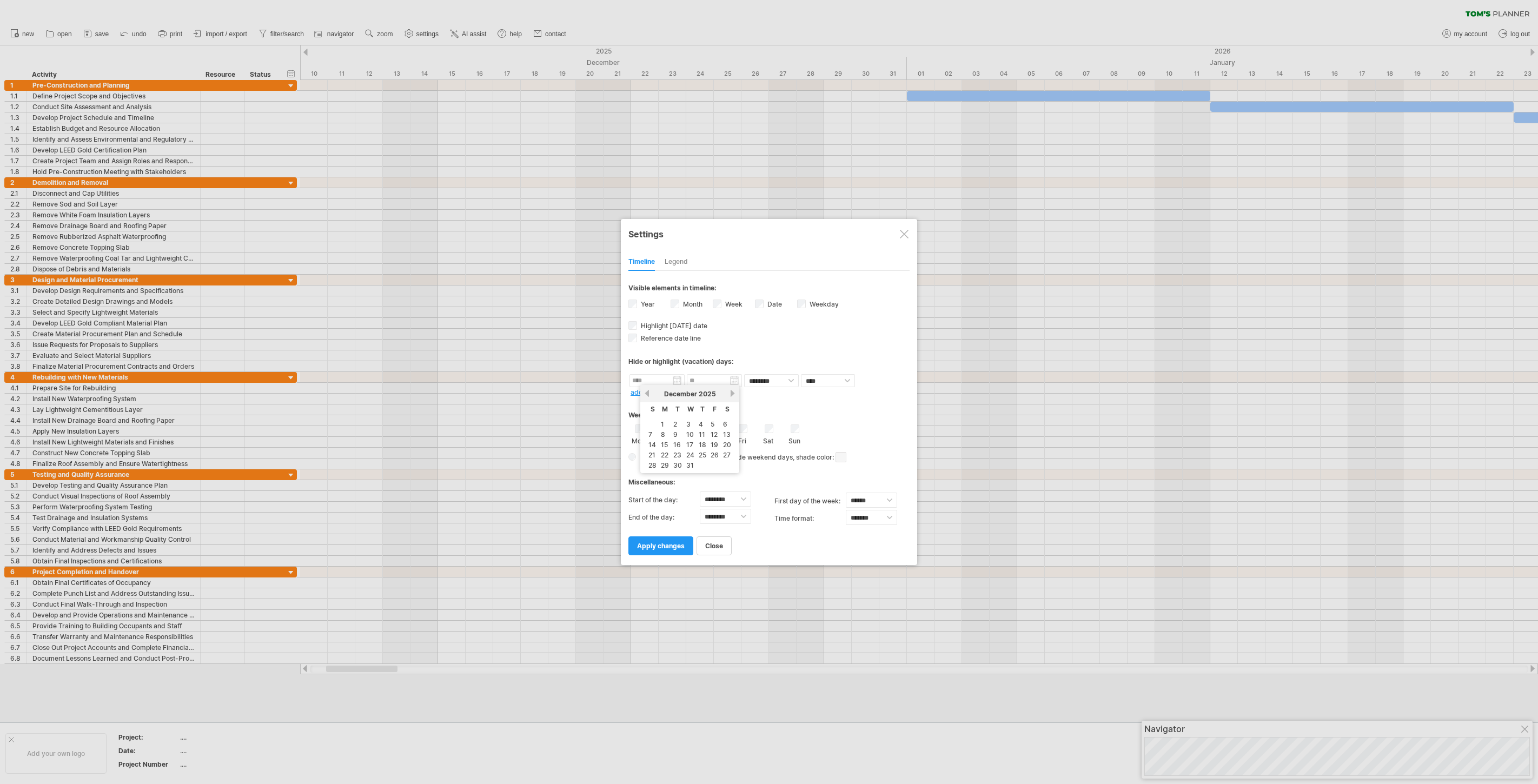
click at [646, 392] on link "previous" at bounding box center [647, 393] width 8 height 8
click at [664, 443] on link "10" at bounding box center [665, 445] width 10 height 11
type input "********"
click at [733, 382] on input "********" at bounding box center [715, 381] width 55 height 13
click at [791, 392] on link "next" at bounding box center [790, 393] width 8 height 8
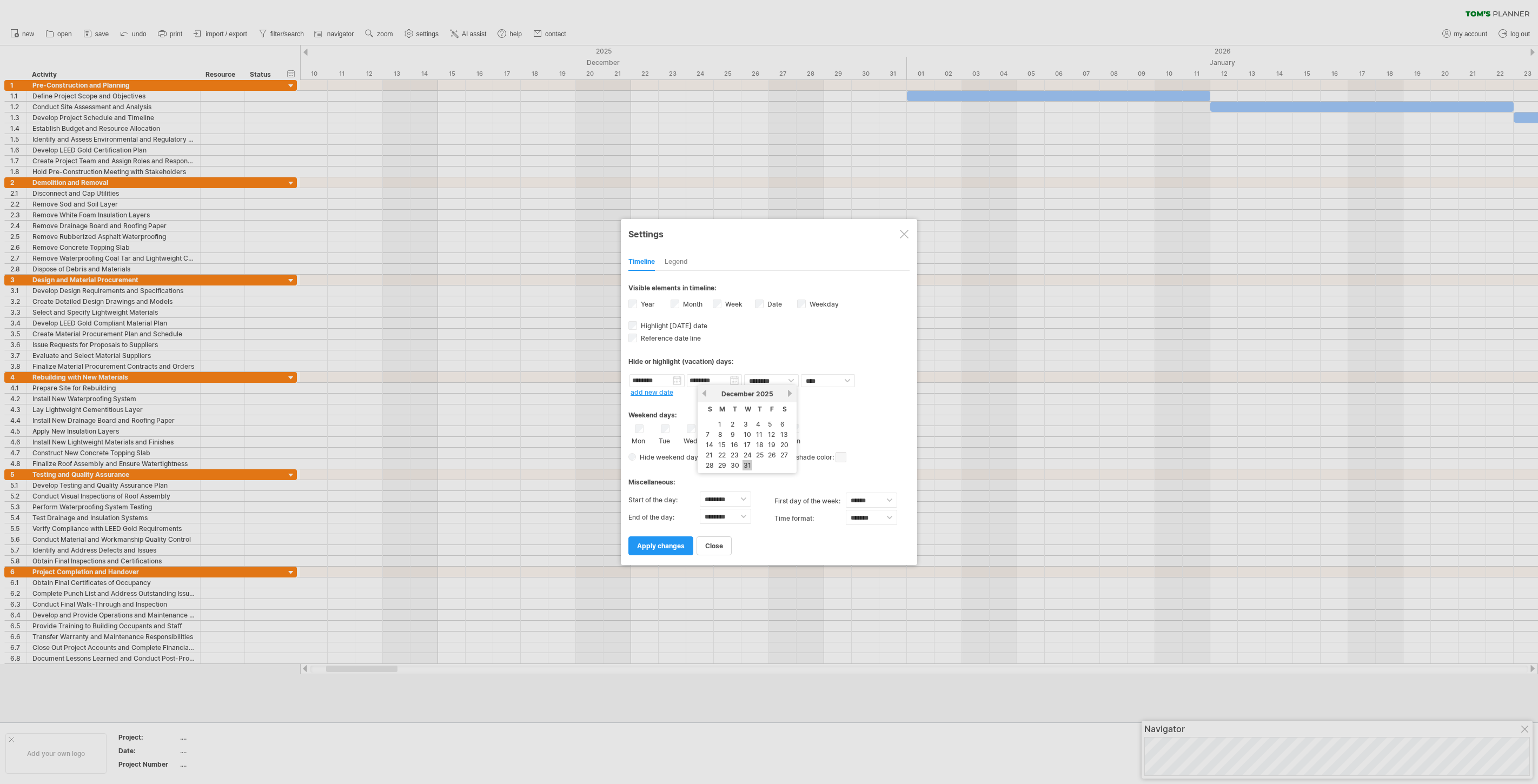
click at [746, 464] on link "31" at bounding box center [747, 465] width 10 height 11
type input "********"
click at [663, 547] on span "apply changes" at bounding box center [661, 546] width 47 height 8
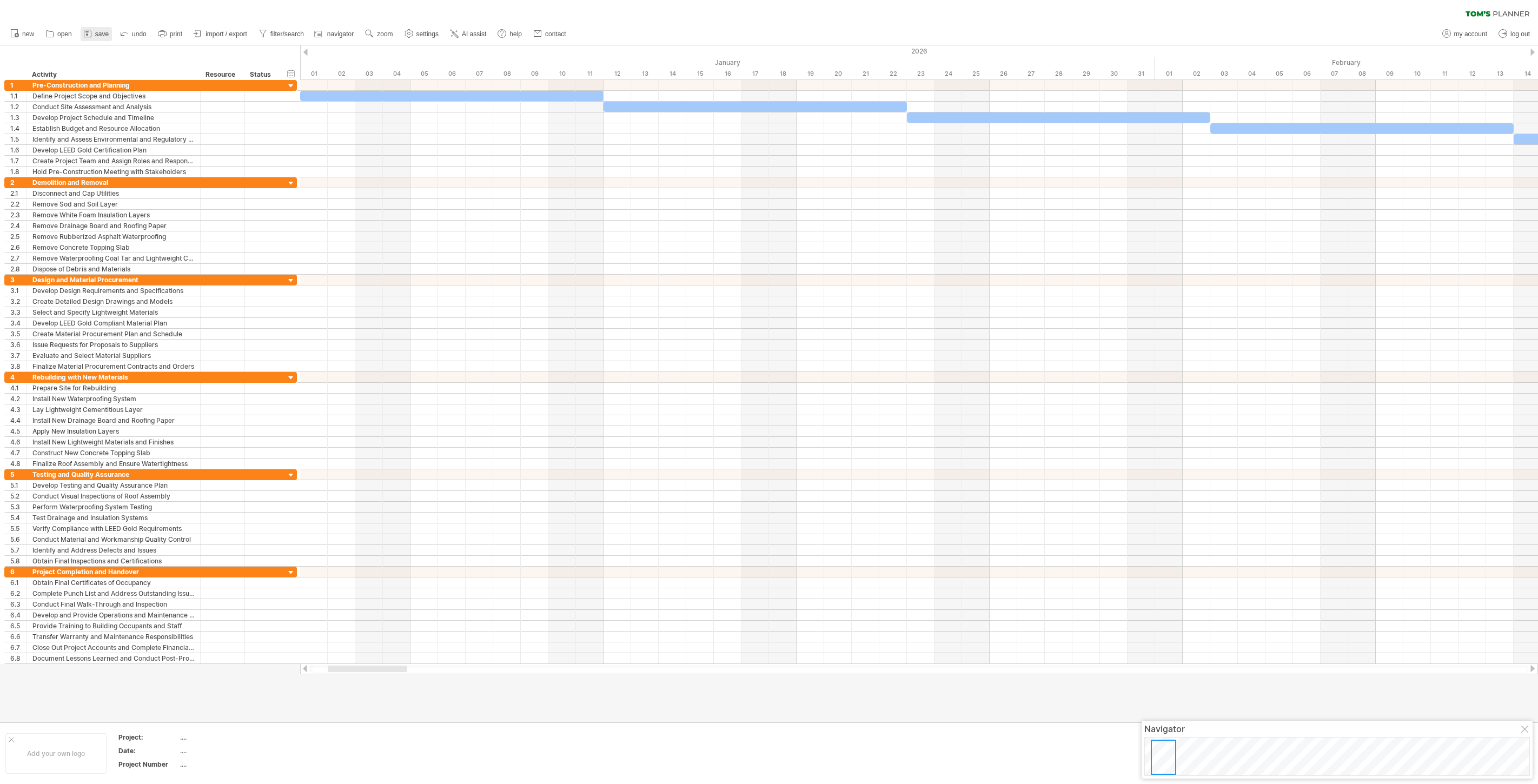
click at [97, 34] on span "save" at bounding box center [102, 33] width 14 height 7
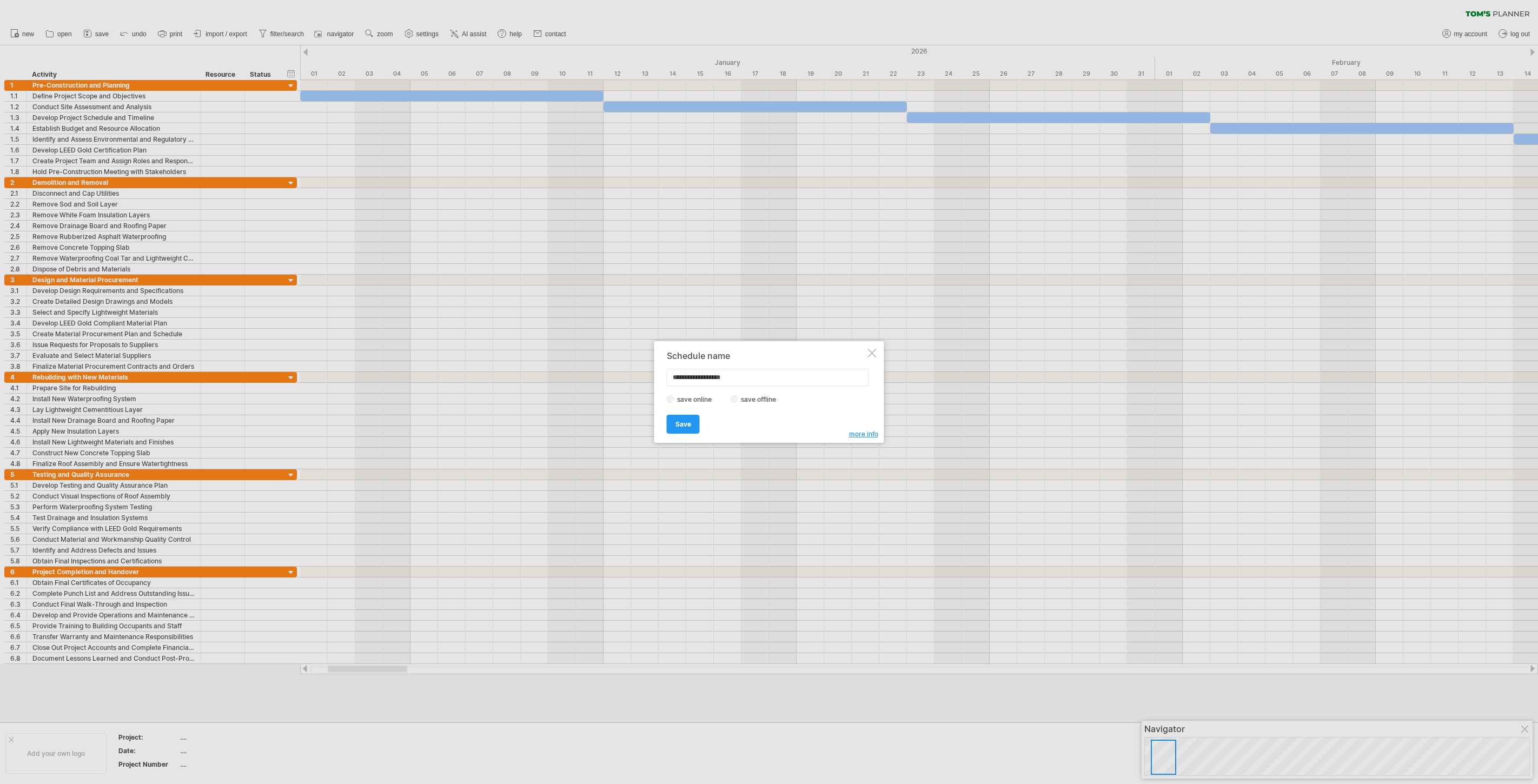
type input "**********"
click at [673, 427] on link "Save" at bounding box center [683, 423] width 33 height 19
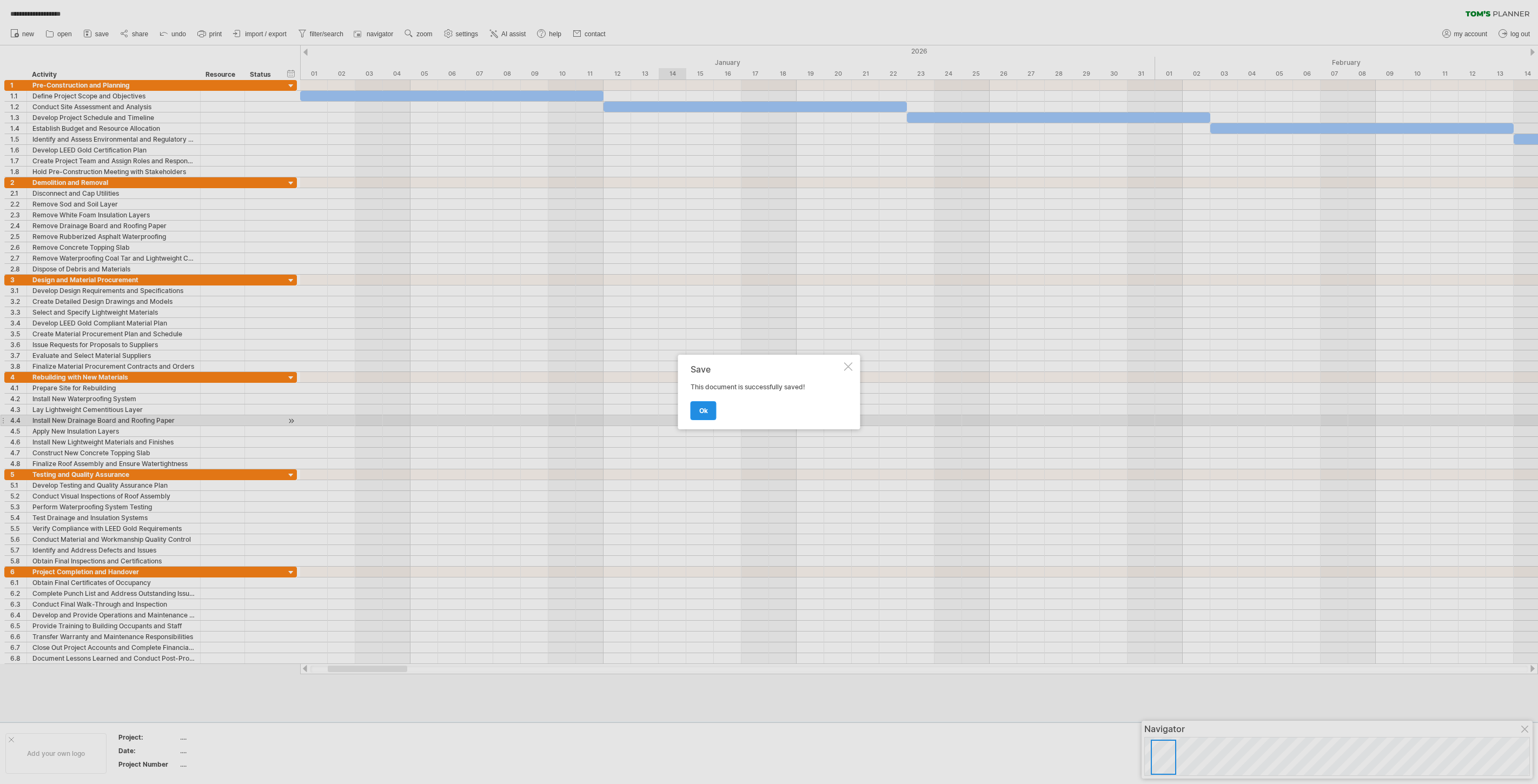
click at [703, 414] on link "ok" at bounding box center [703, 410] width 26 height 19
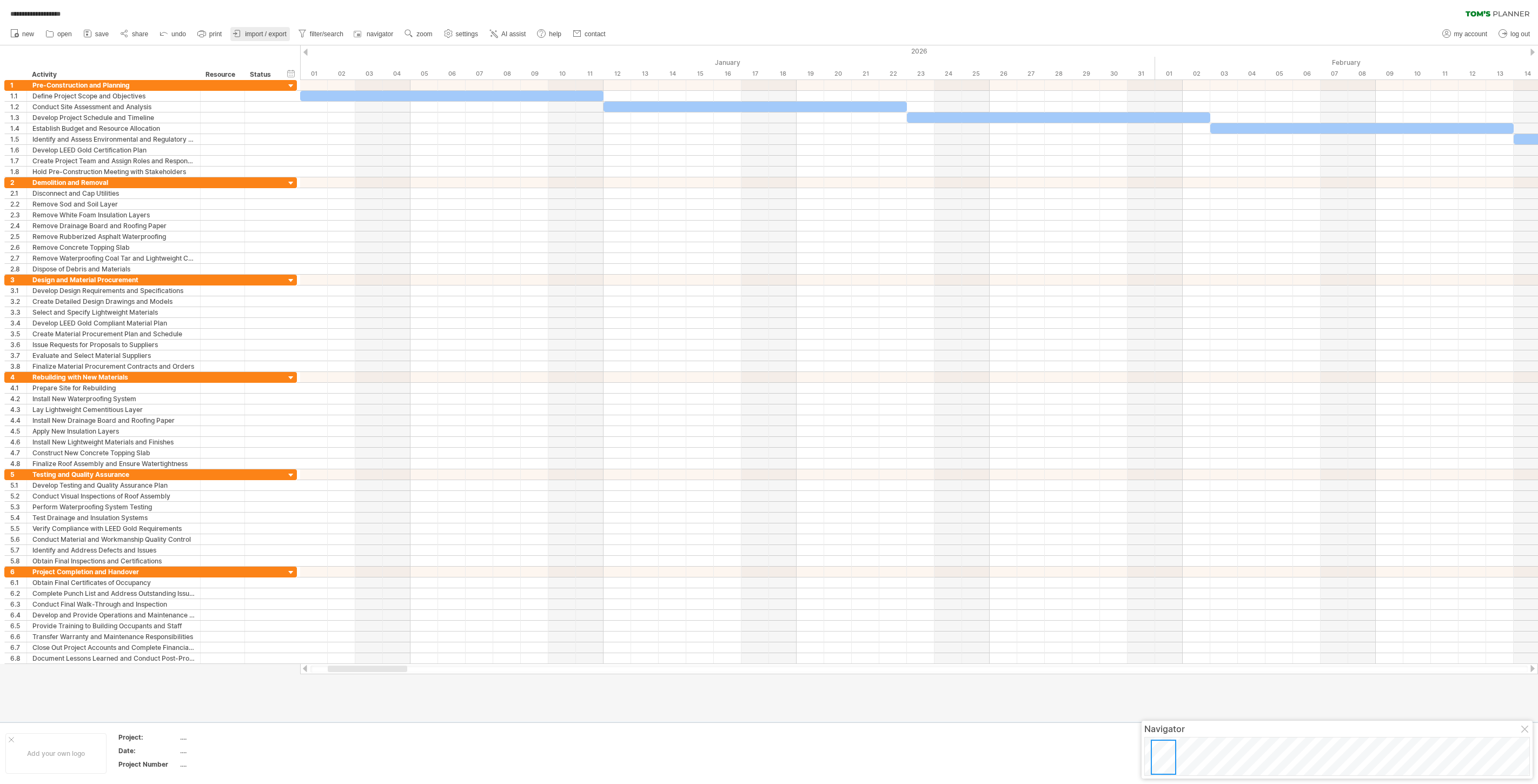
click at [257, 33] on span "import / export" at bounding box center [265, 33] width 42 height 7
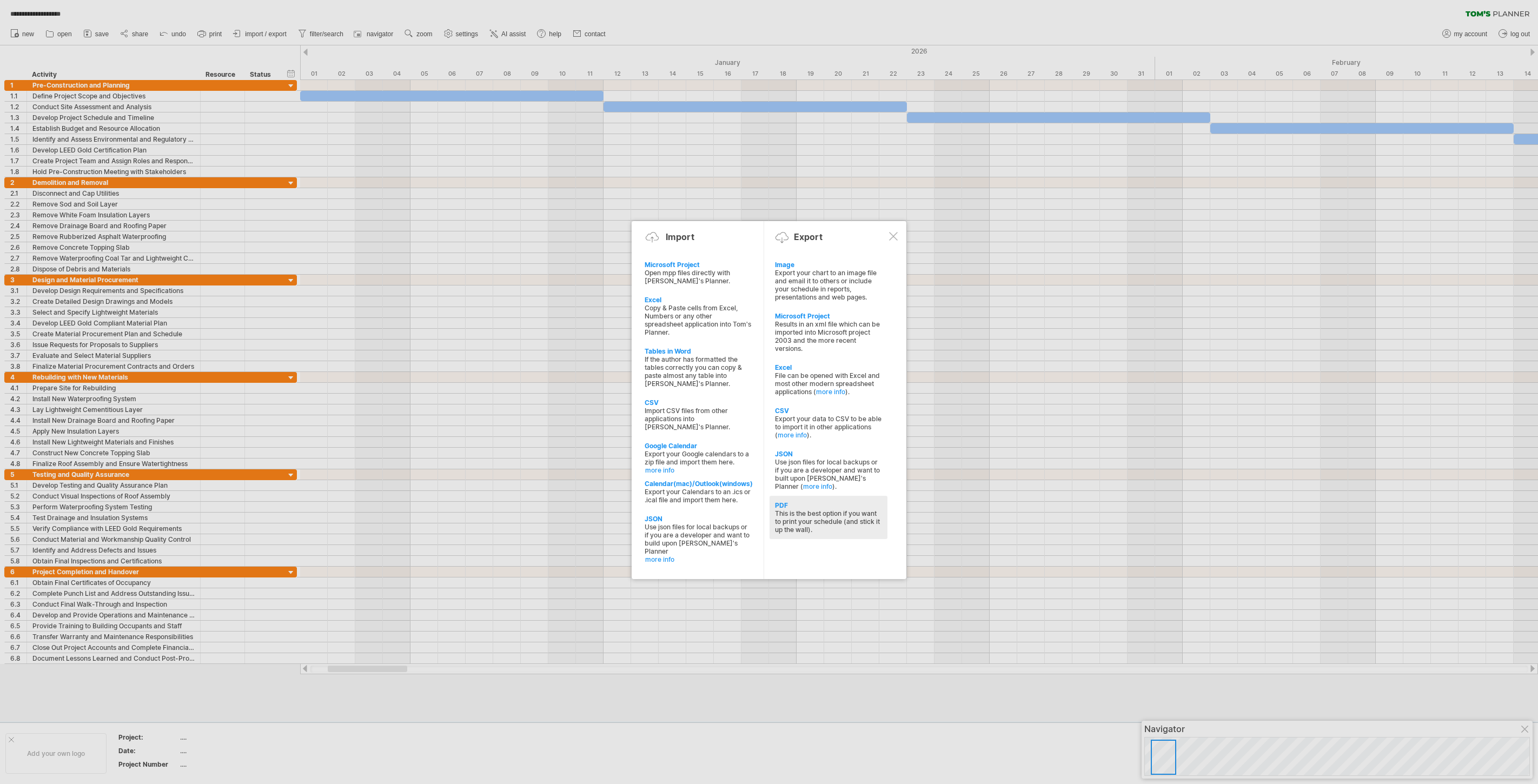
click at [825, 519] on div "This is the best option if you want to print your schedule (and stick it up the…" at bounding box center [828, 521] width 107 height 24
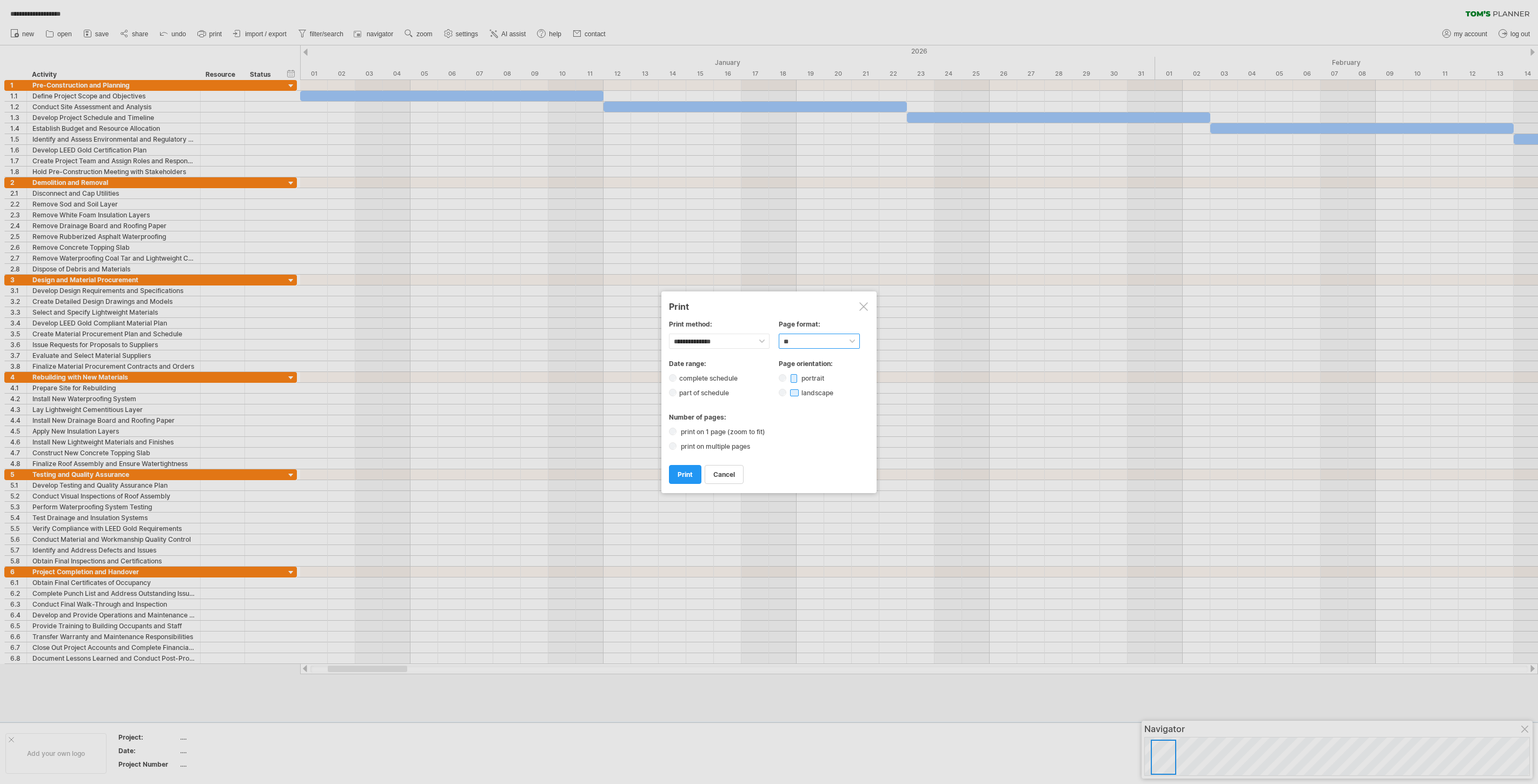
select select "**"
click at [684, 475] on span "print" at bounding box center [685, 475] width 16 height 8
